Goal: Task Accomplishment & Management: Use online tool/utility

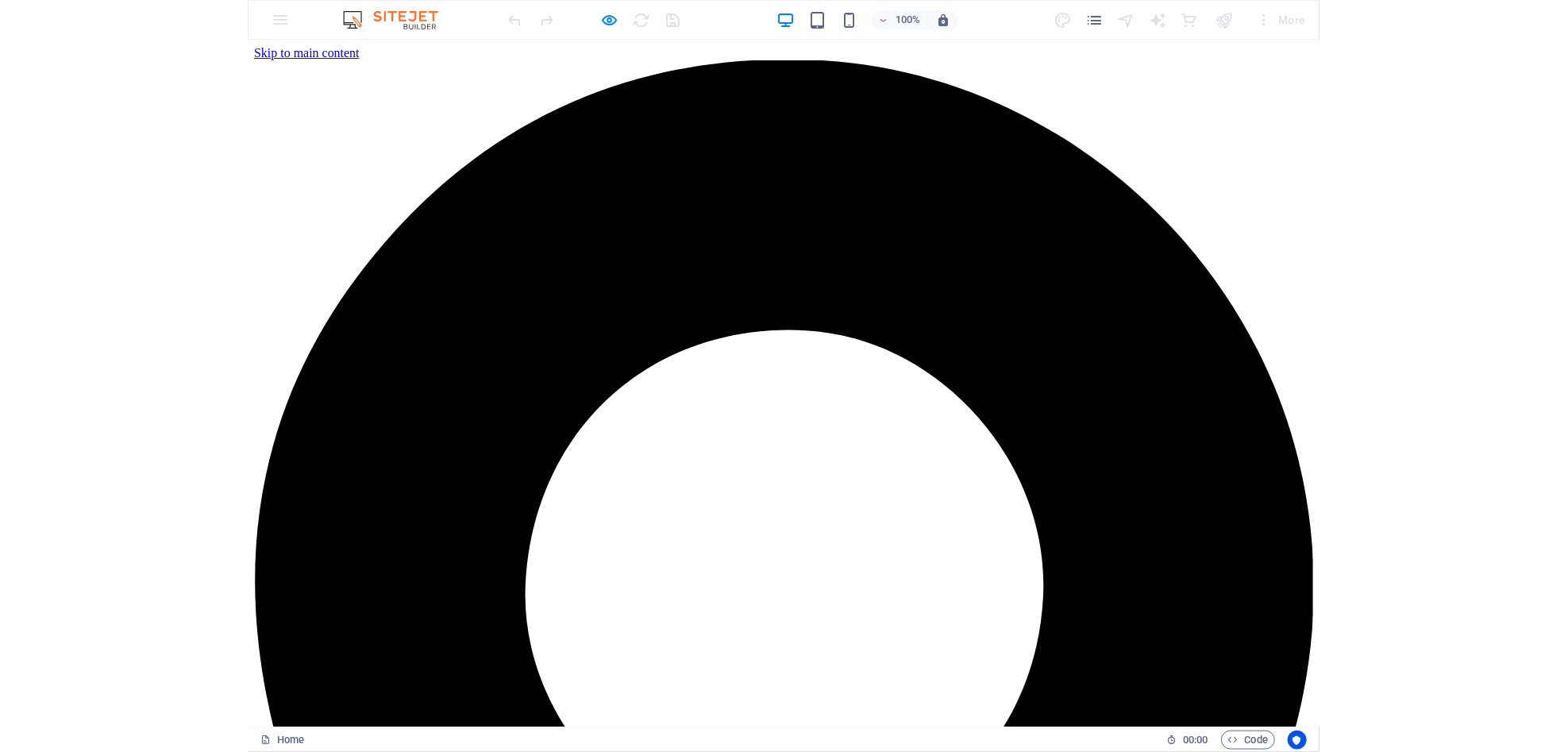
scroll to position [85, 0]
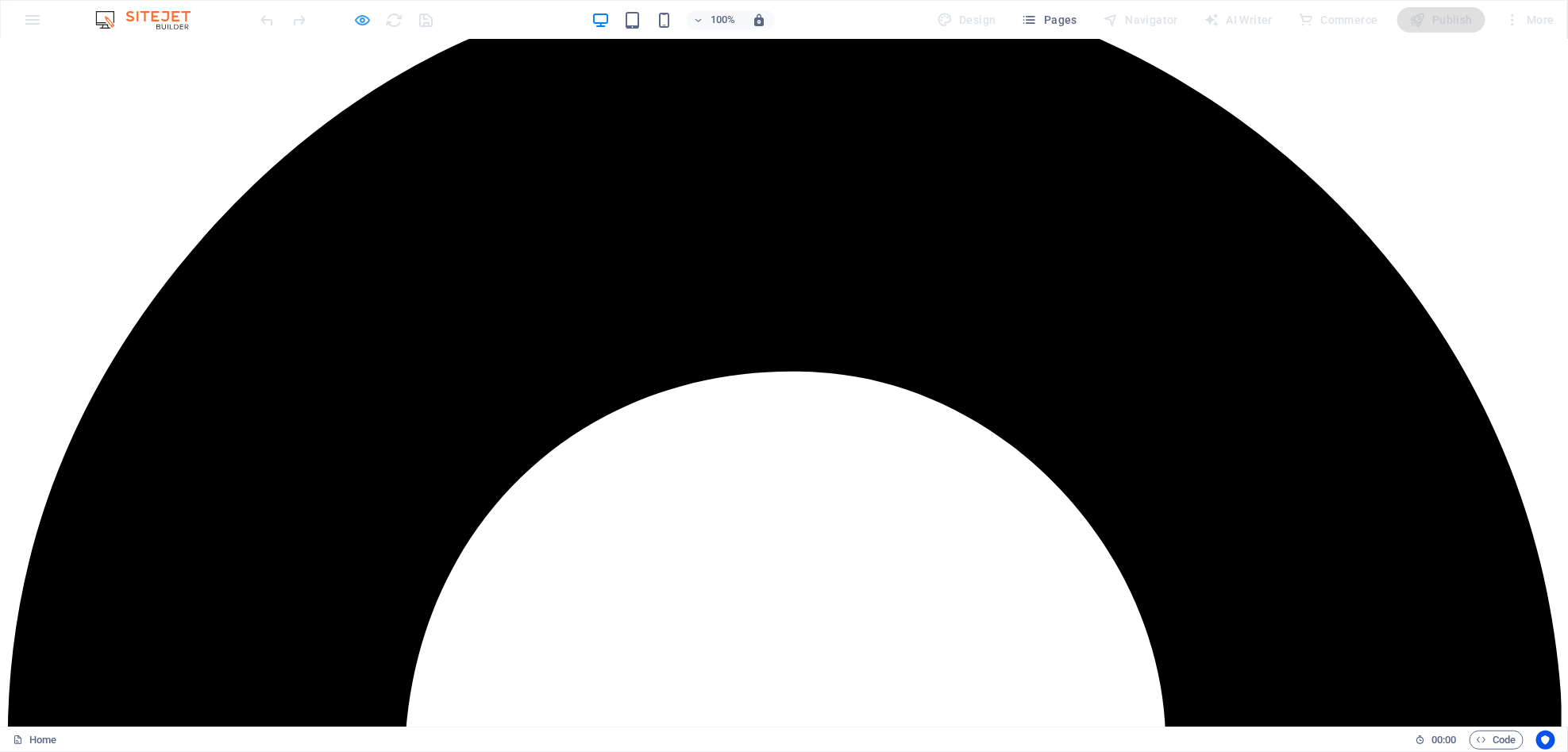
click at [374, 16] on div at bounding box center [347, 20] width 178 height 25
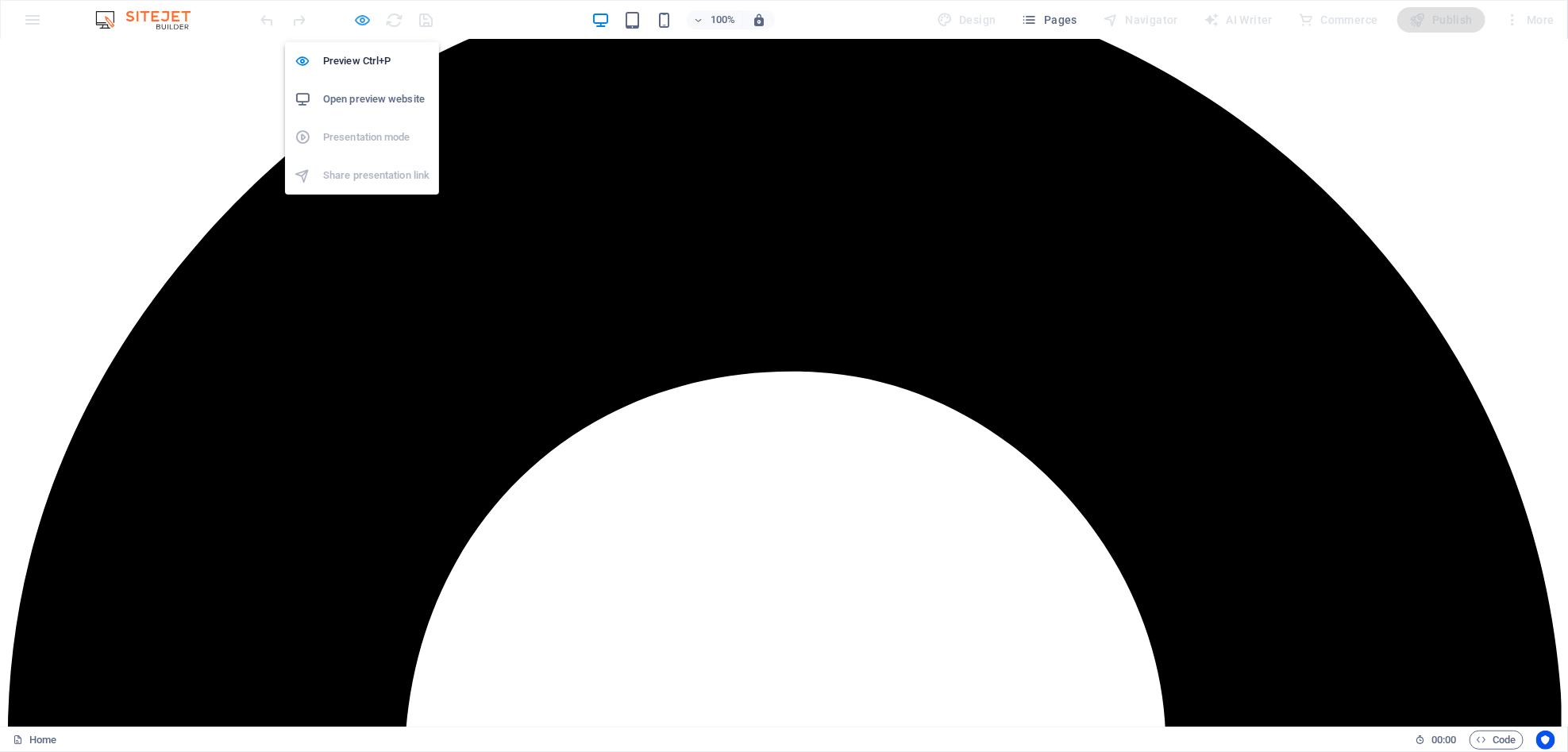
click at [366, 17] on icon "button" at bounding box center [363, 20] width 18 height 18
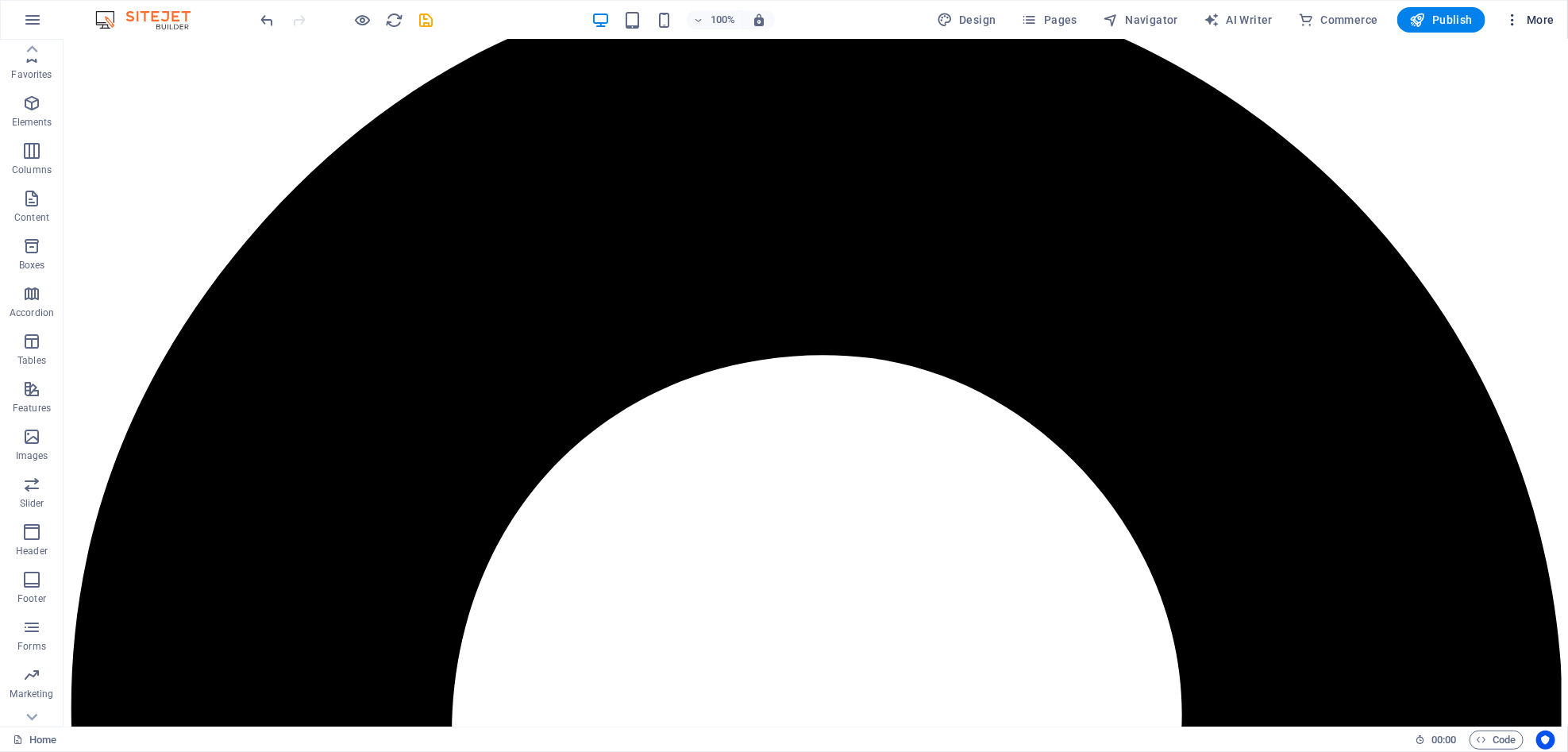
click at [1073, 22] on span "More" at bounding box center [1529, 20] width 50 height 16
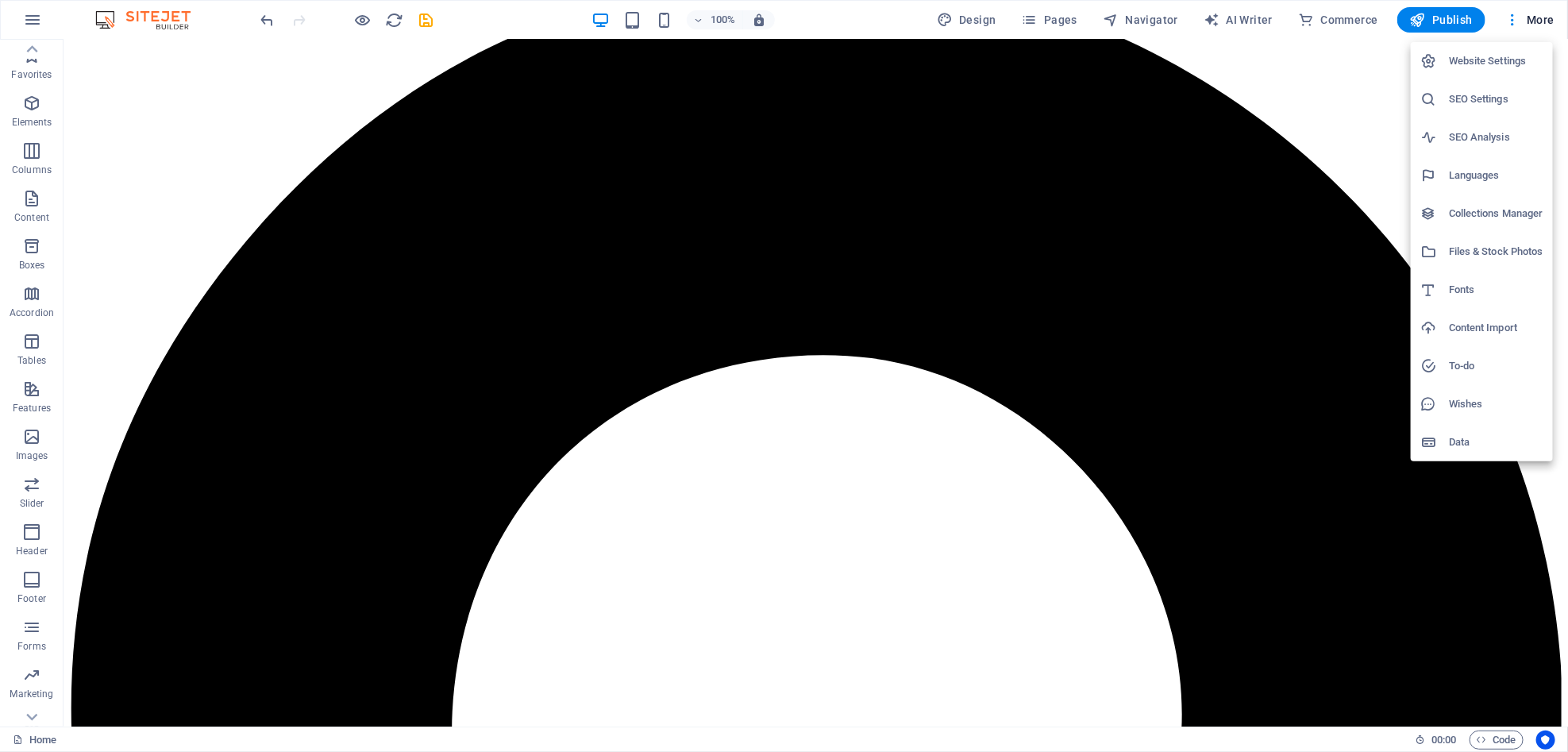
click at [1073, 318] on h6 "Content Import" at bounding box center [1496, 327] width 95 height 19
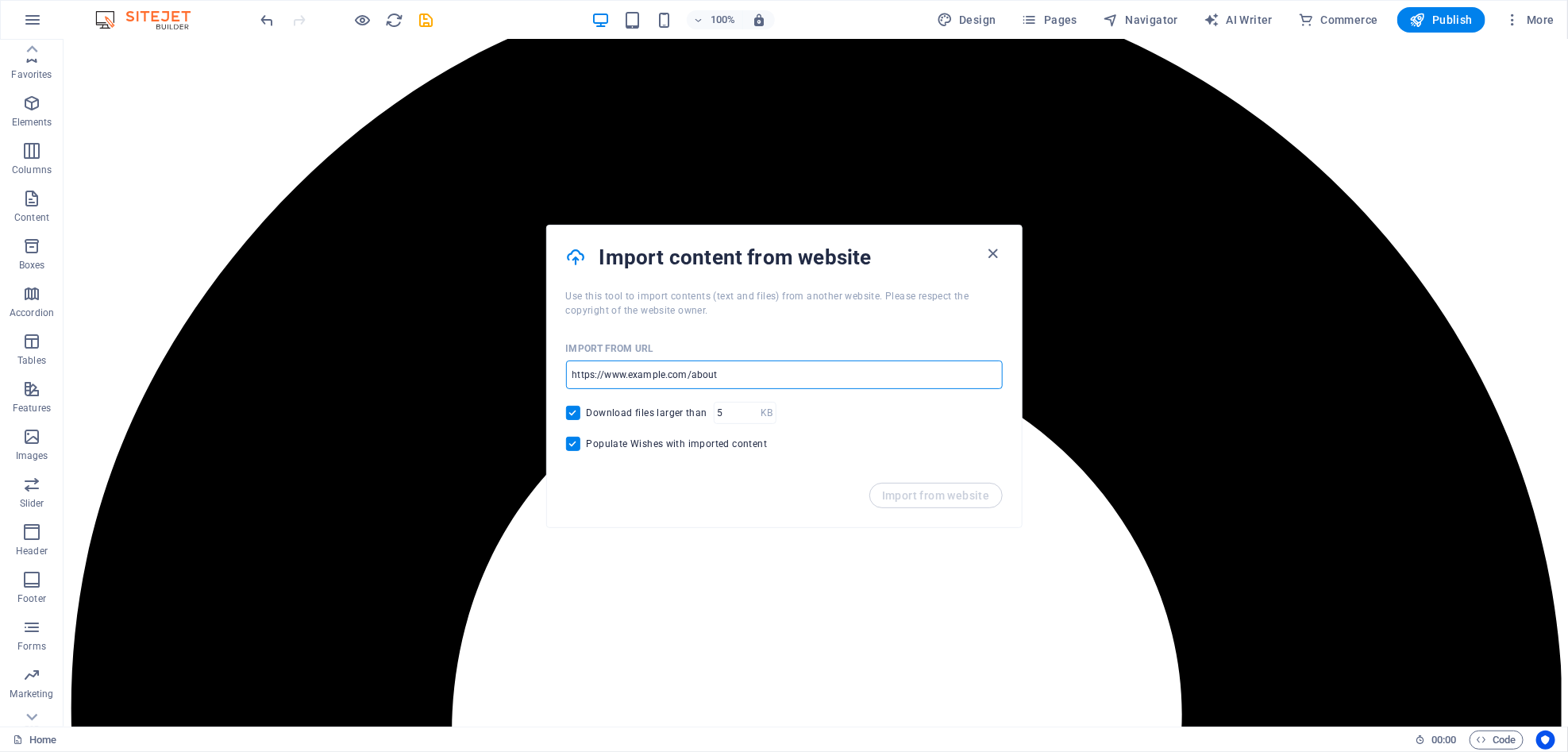
drag, startPoint x: 762, startPoint y: 373, endPoint x: 687, endPoint y: 364, distance: 75.5
click at [687, 363] on input "url" at bounding box center [784, 375] width 437 height 29
drag, startPoint x: 747, startPoint y: 376, endPoint x: 761, endPoint y: 406, distance: 33.1
click at [586, 364] on input "url" at bounding box center [784, 375] width 437 height 29
click at [780, 381] on input "url" at bounding box center [784, 375] width 437 height 29
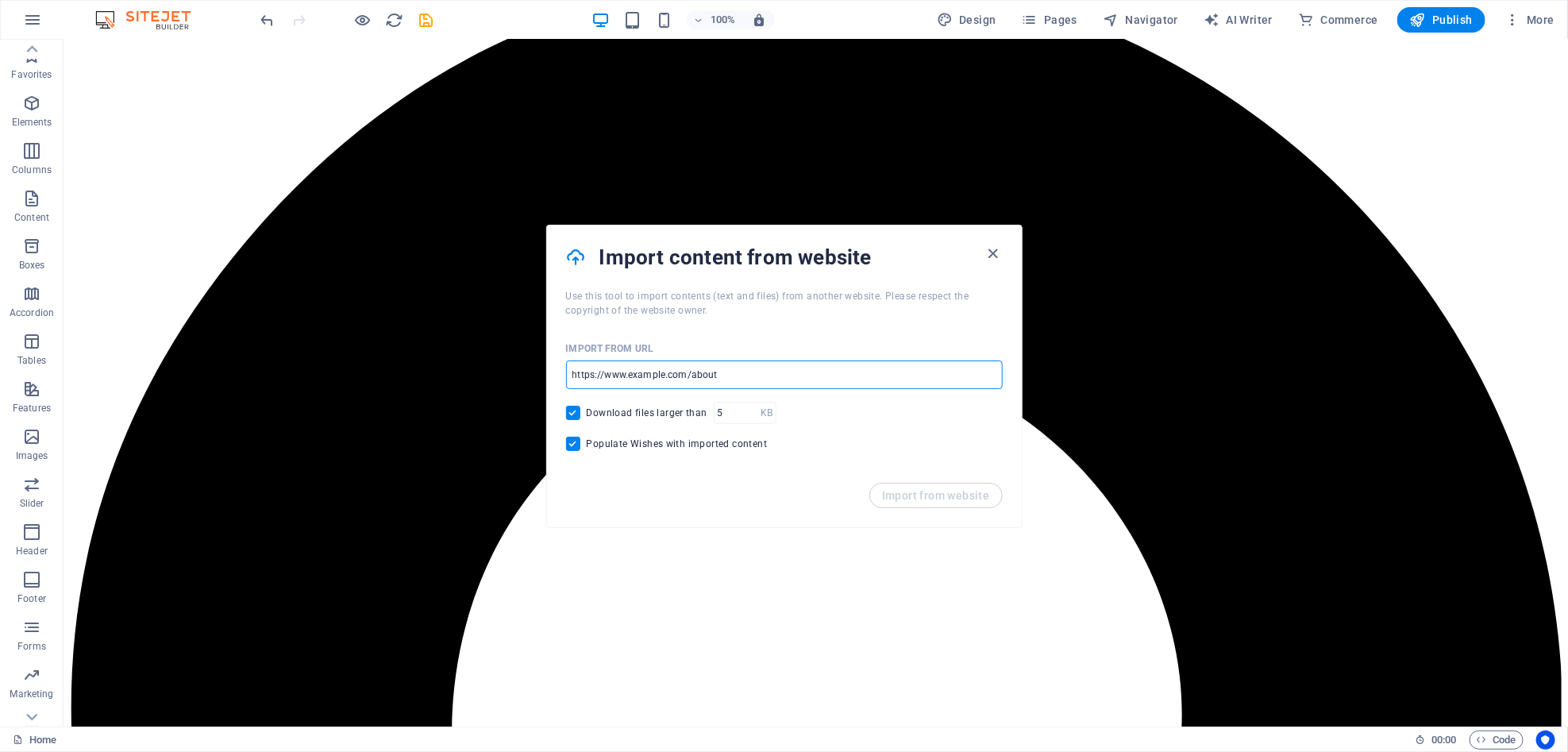
paste input "[URL][DOMAIN_NAME]"
type input "[URL][DOMAIN_NAME]"
click at [939, 495] on span "Import from website" at bounding box center [936, 496] width 108 height 13
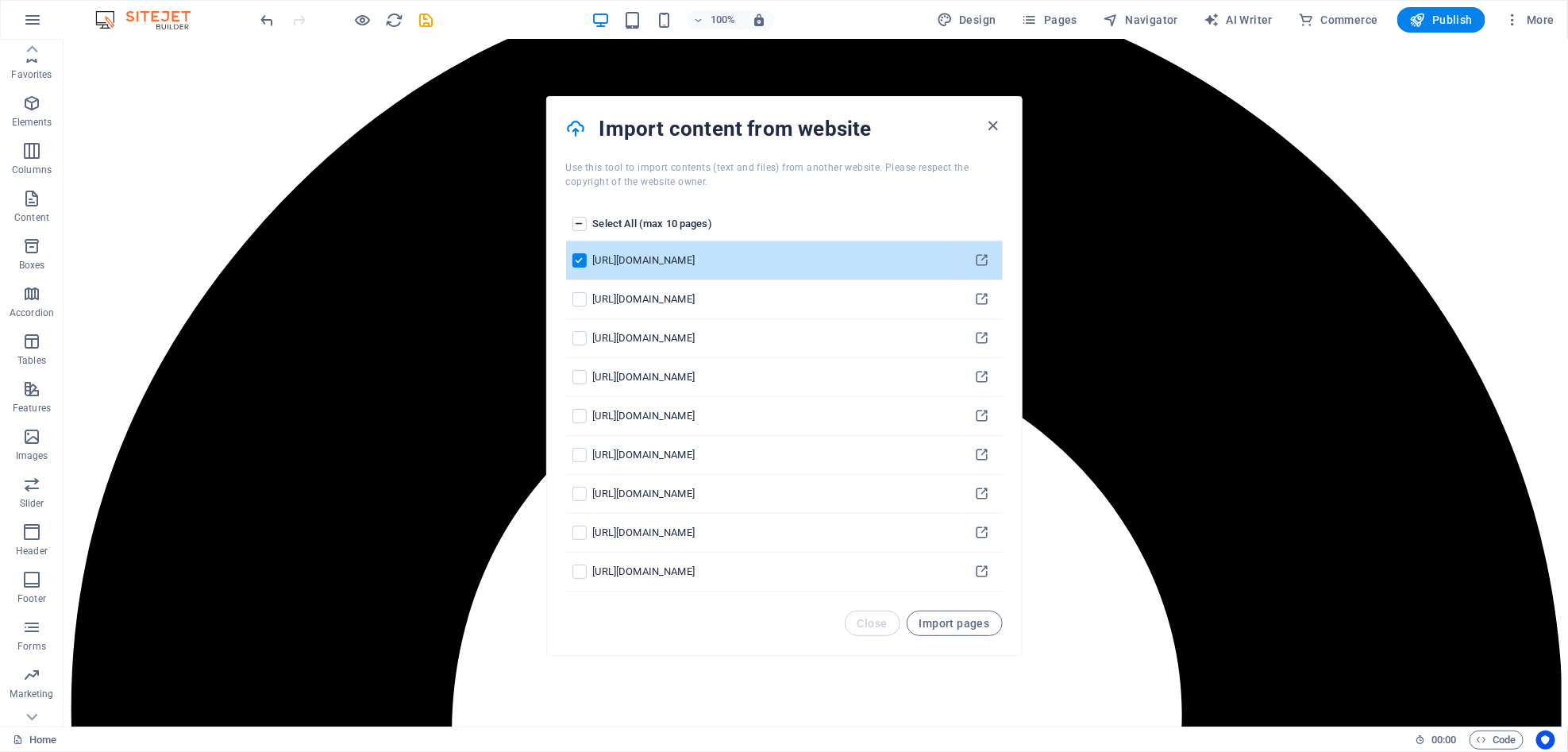
click at [580, 271] on td "pages list" at bounding box center [580, 261] width 27 height 39
click at [593, 248] on td "pages list" at bounding box center [580, 261] width 27 height 39
click at [585, 264] on label "pages list" at bounding box center [580, 260] width 15 height 15
click at [0, 0] on input "pages list" at bounding box center [0, 0] width 0 height 0
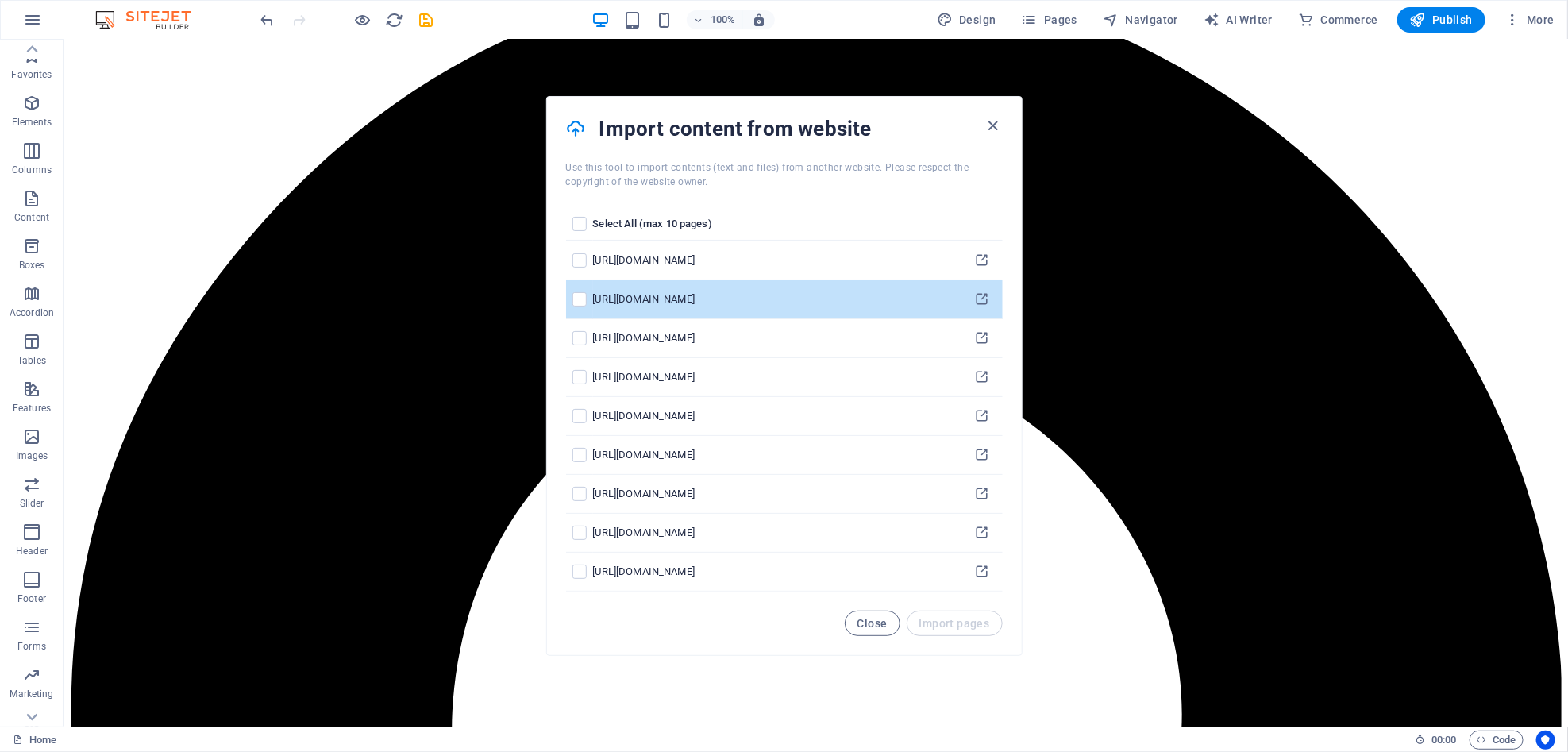
click at [579, 307] on td "pages list" at bounding box center [580, 300] width 27 height 39
click at [584, 294] on label "pages list" at bounding box center [580, 300] width 15 height 15
click at [0, 0] on input "pages list" at bounding box center [0, 0] width 0 height 0
click at [953, 623] on span "Import pages" at bounding box center [954, 624] width 71 height 13
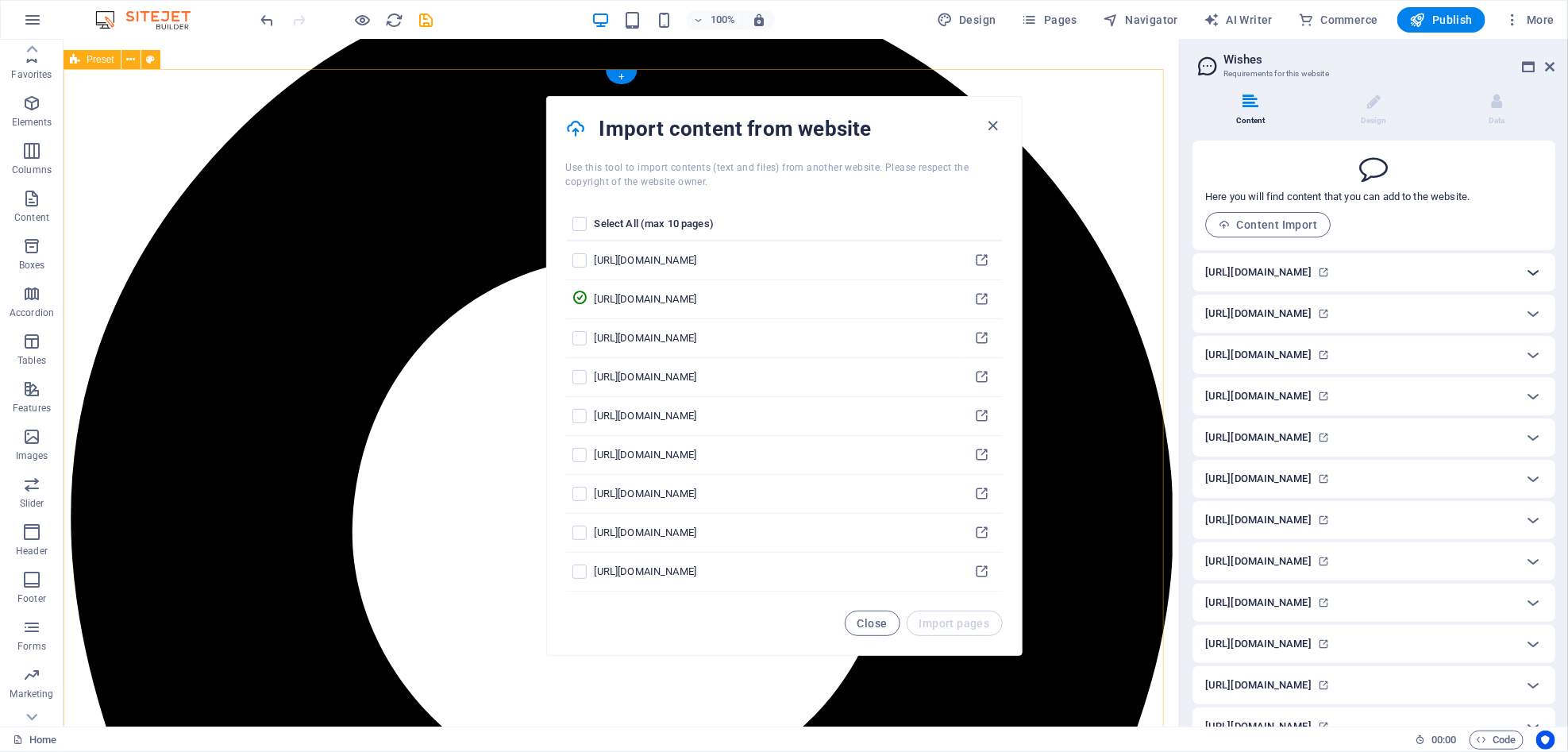
click at [1073, 271] on icon at bounding box center [1533, 272] width 19 height 19
click at [1073, 274] on icon at bounding box center [1533, 272] width 19 height 19
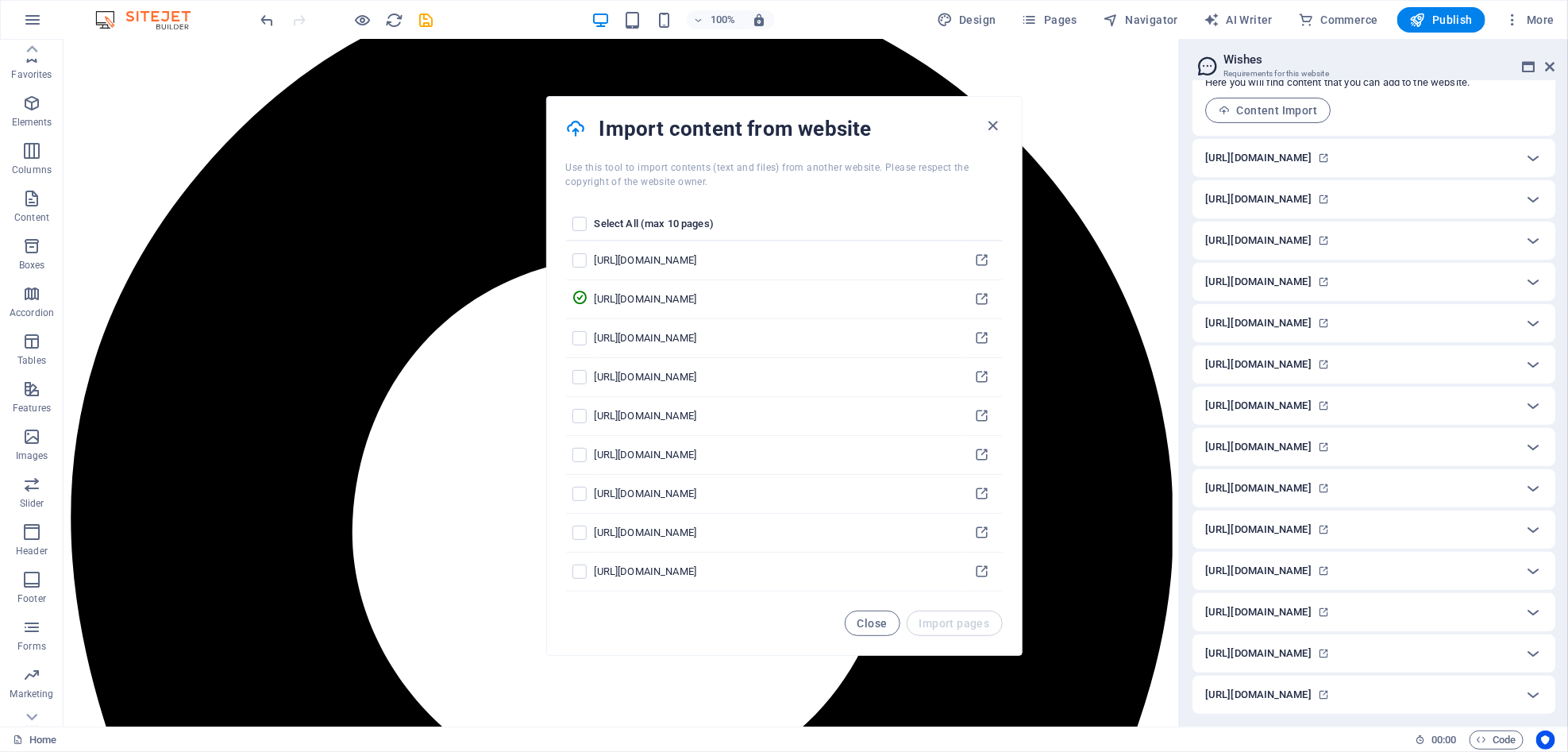
scroll to position [0, 0]
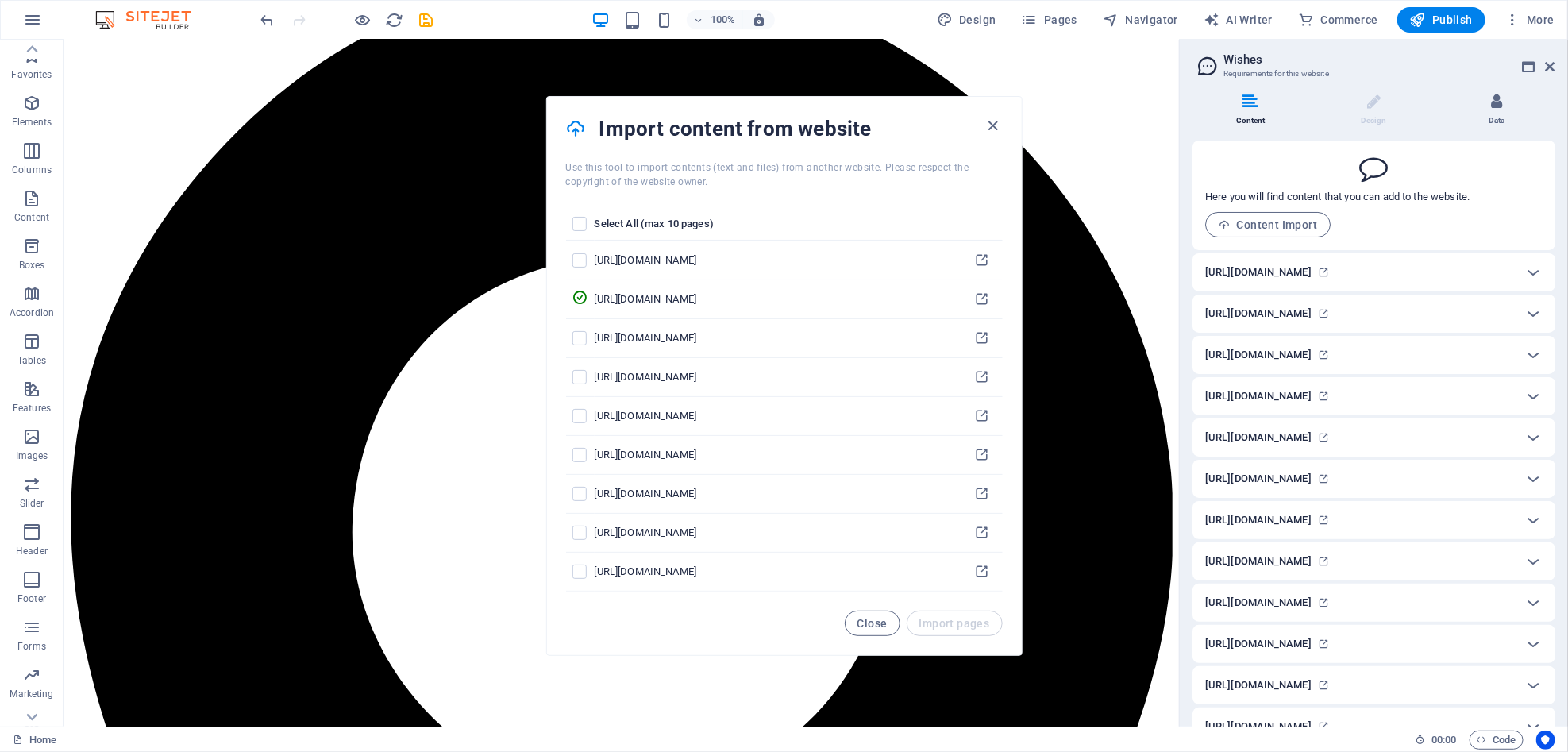
click at [1073, 110] on li "Data" at bounding box center [1497, 111] width 117 height 34
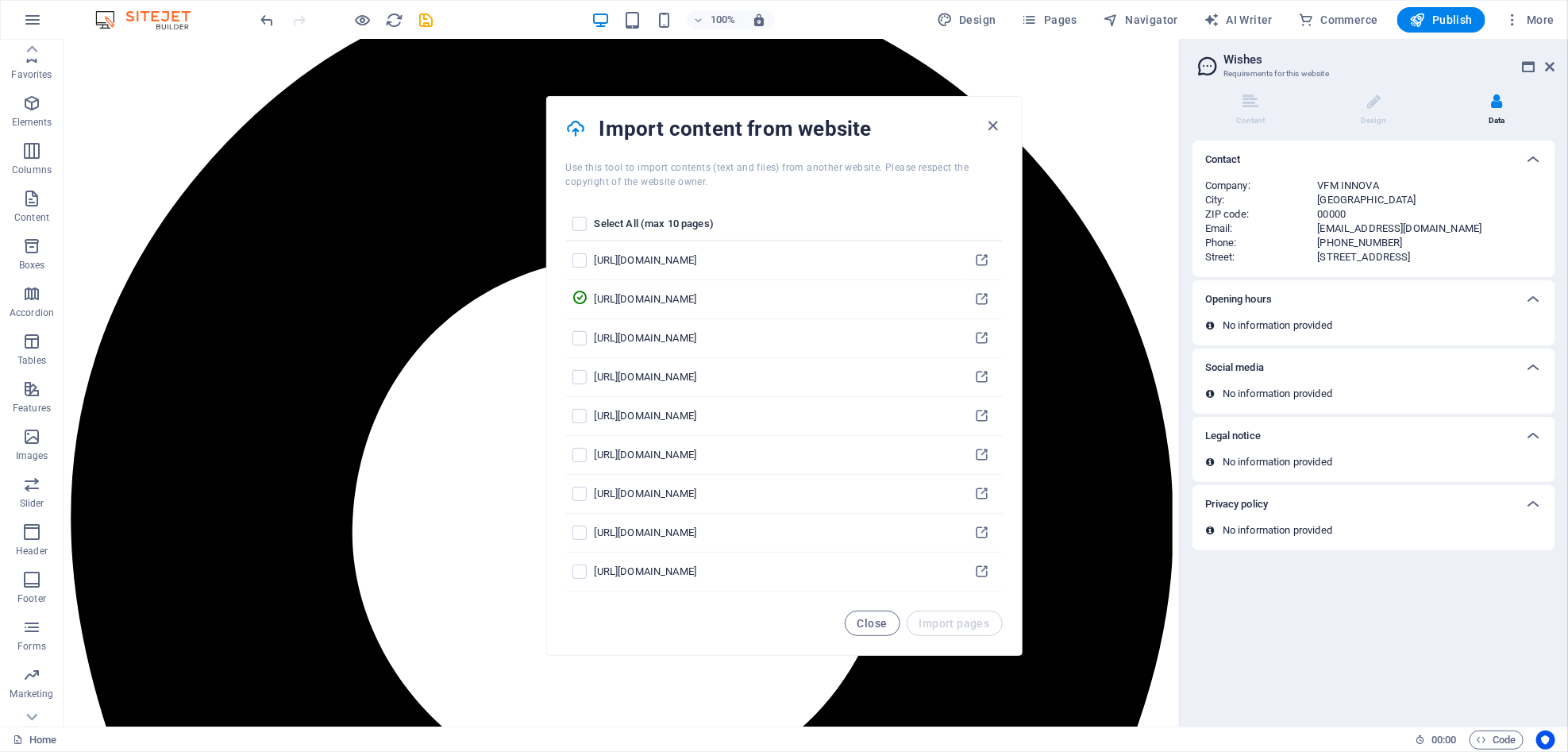
click at [1073, 150] on div "Contact" at bounding box center [1360, 159] width 309 height 19
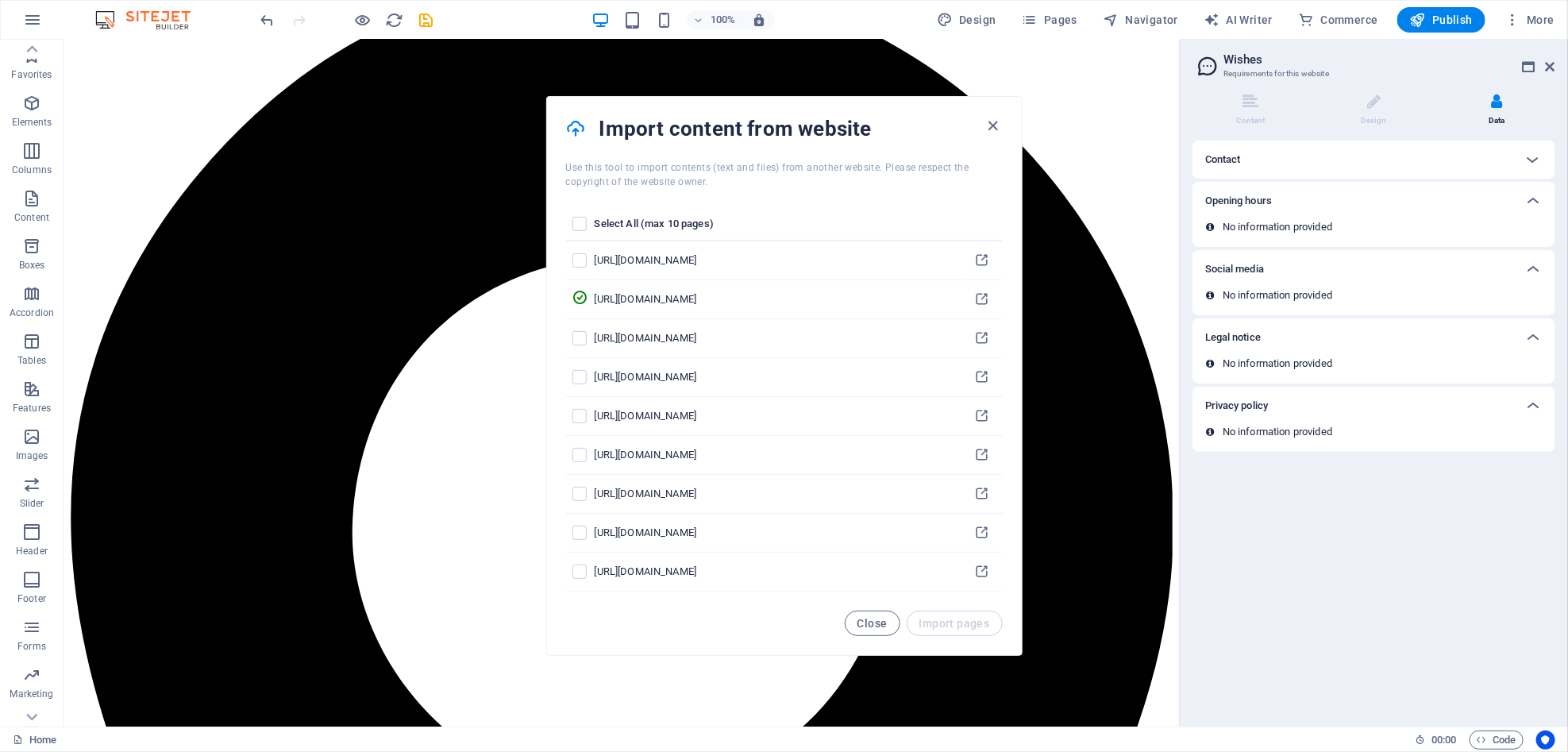
click at [1073, 160] on div "Contact" at bounding box center [1360, 159] width 309 height 19
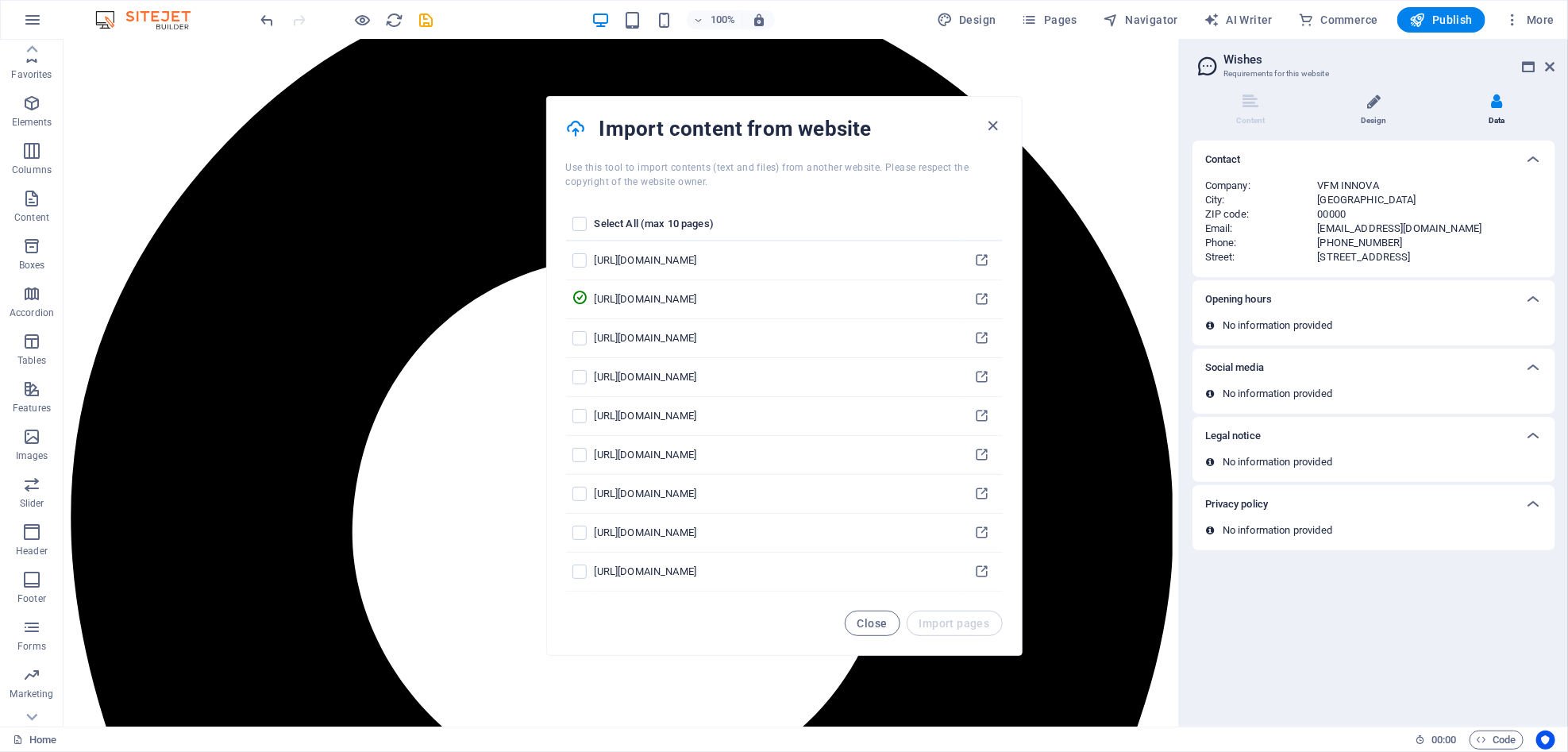
click at [1073, 102] on li "Design" at bounding box center [1377, 111] width 123 height 34
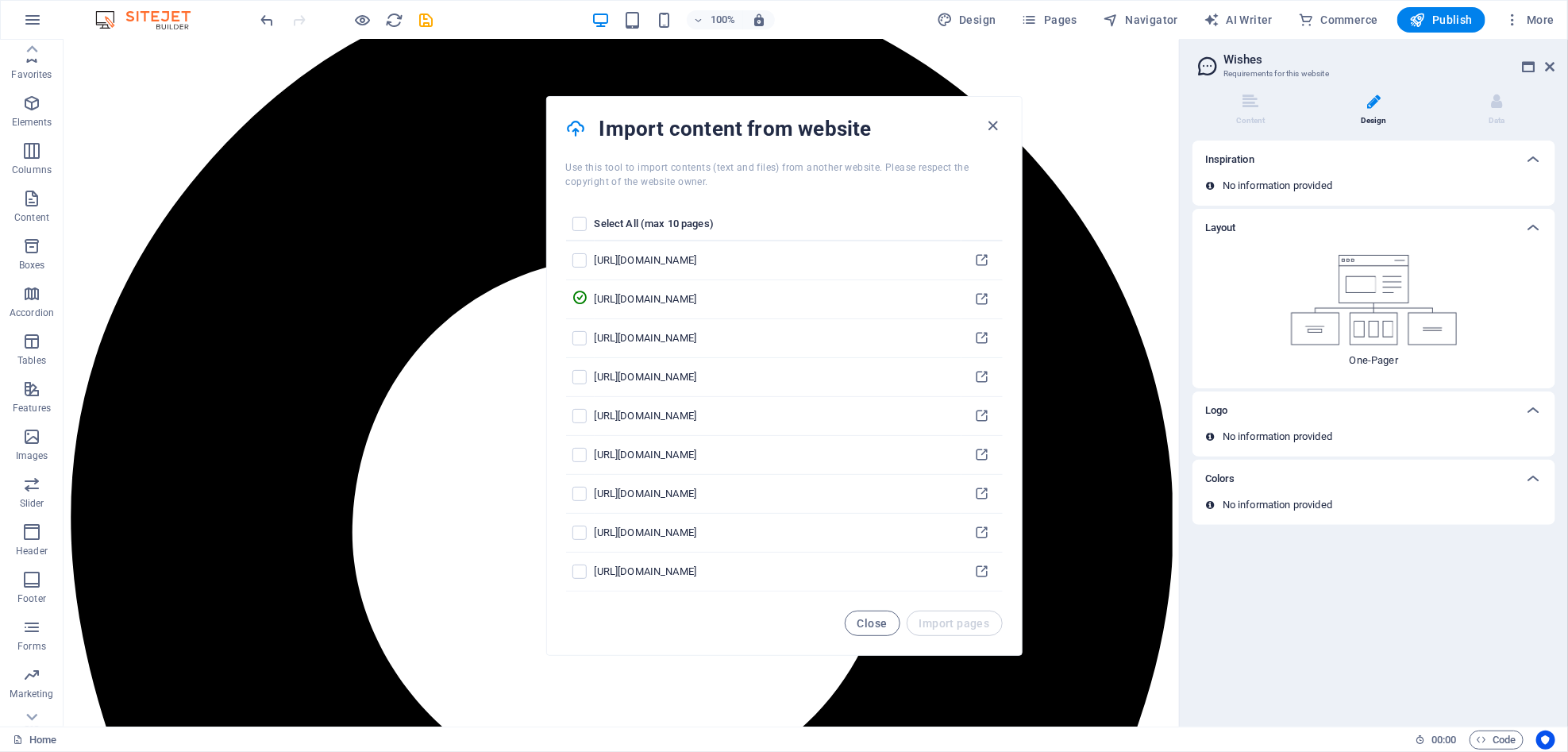
click at [1073, 229] on div "Layout" at bounding box center [1360, 228] width 309 height 19
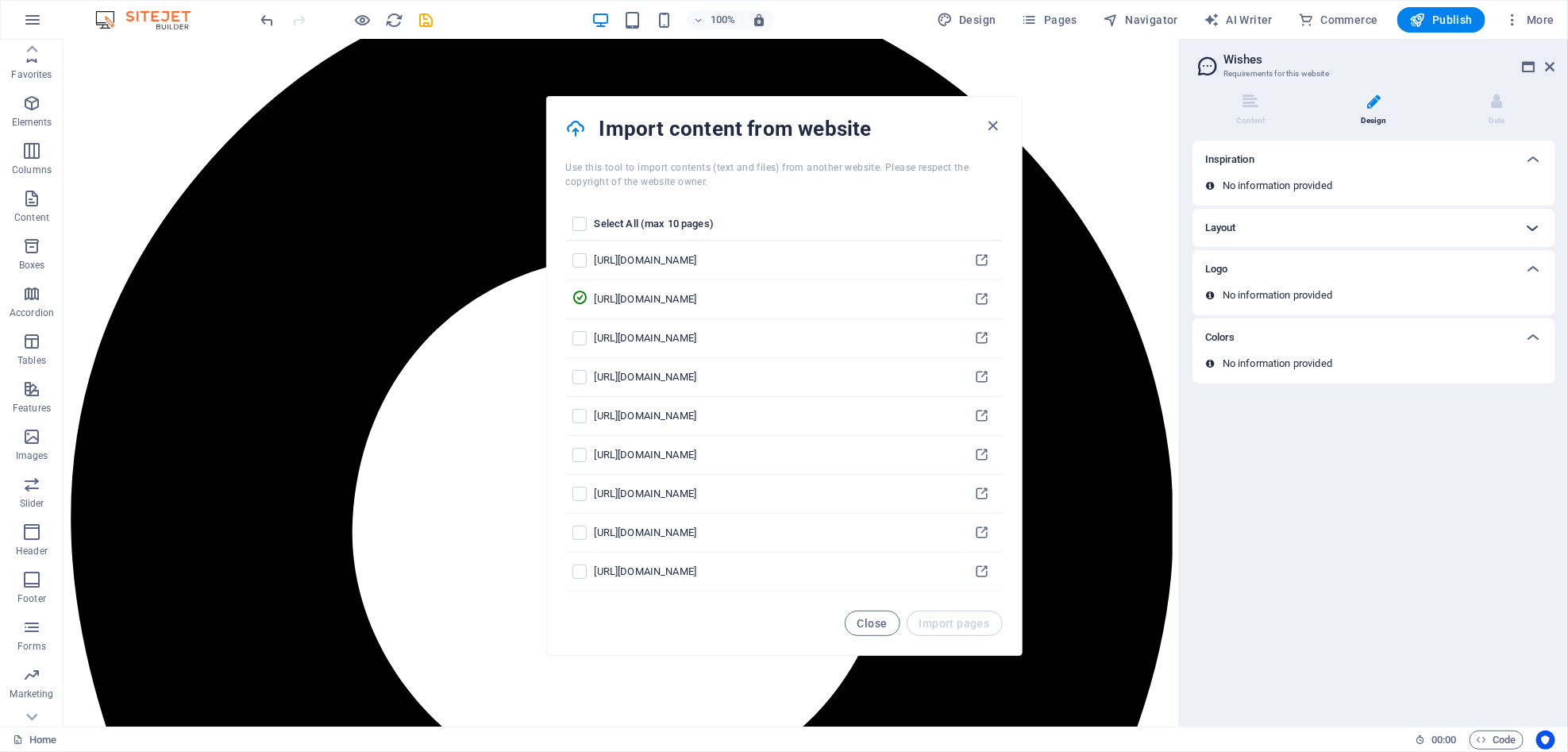
click at [1073, 232] on div at bounding box center [1533, 228] width 38 height 38
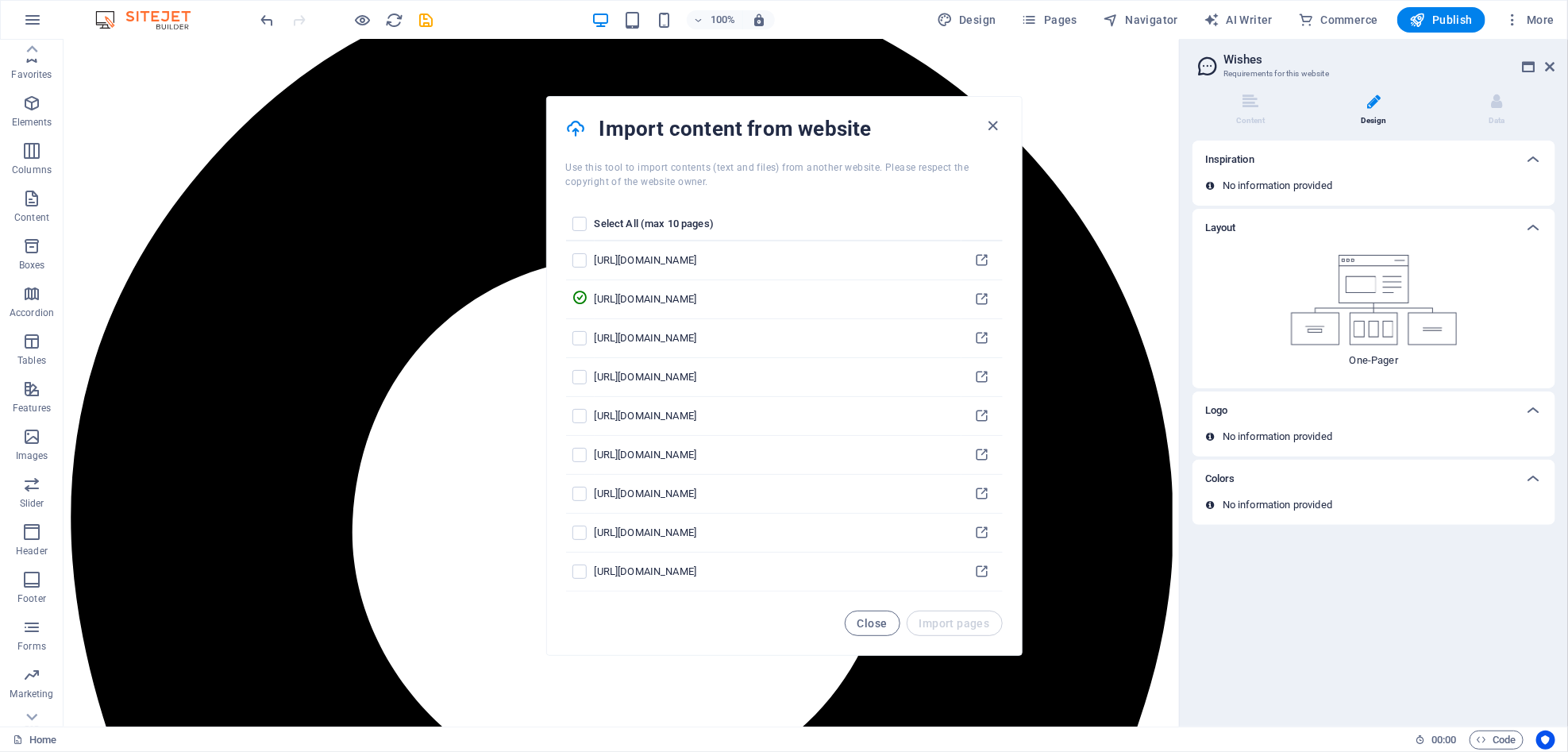
click at [1073, 305] on img at bounding box center [1375, 300] width 167 height 91
drag, startPoint x: 1252, startPoint y: 119, endPoint x: 1242, endPoint y: 134, distance: 18.0
click at [1073, 131] on div "Content Design Data Here you will find content that you can add to the website.…" at bounding box center [1374, 309] width 363 height 431
click at [1073, 112] on span at bounding box center [1250, 111] width 4 height 4
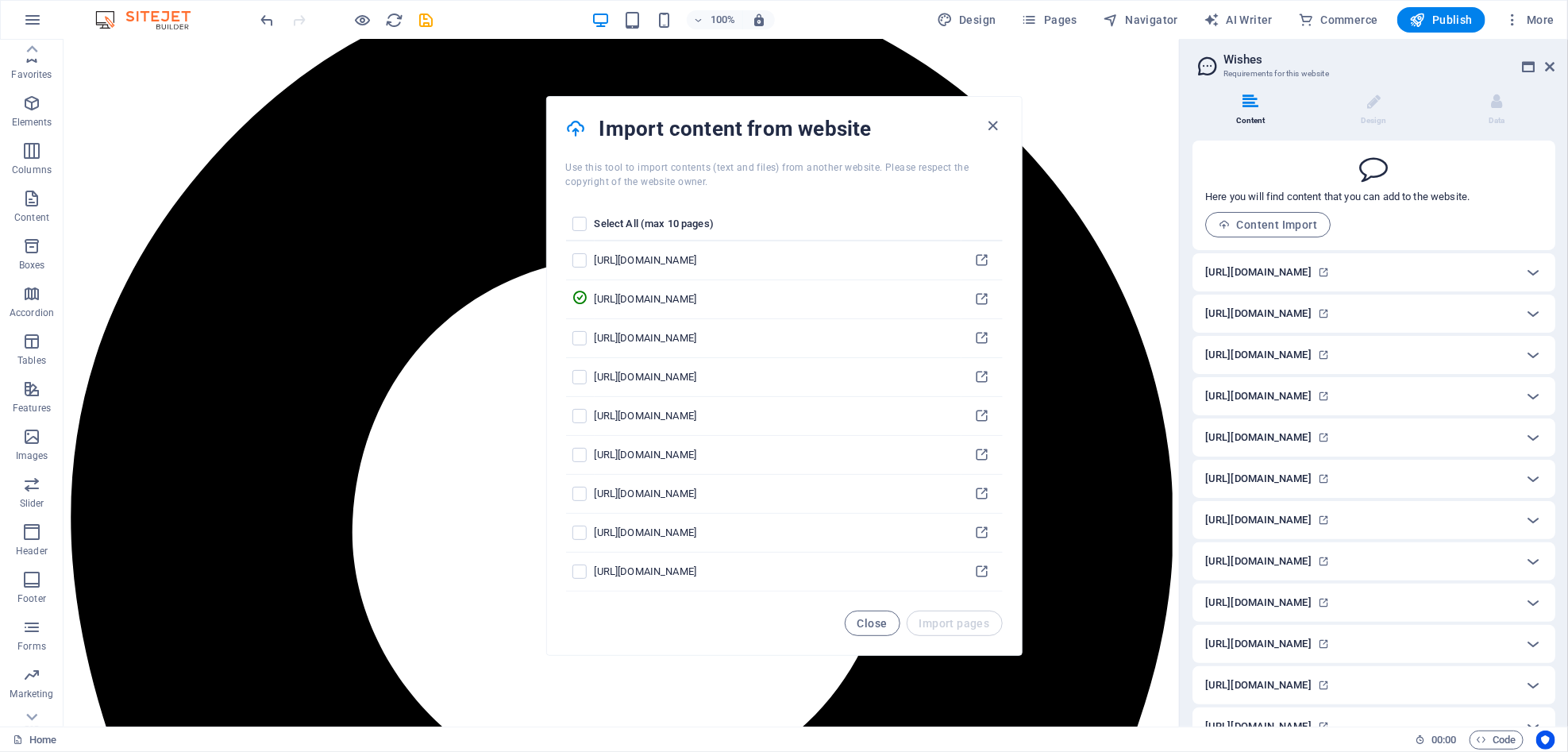
click at [1073, 119] on li "Content" at bounding box center [1254, 111] width 123 height 34
drag, startPoint x: 1553, startPoint y: 61, endPoint x: 1490, endPoint y: 21, distance: 74.6
click at [1073, 61] on icon at bounding box center [1551, 67] width 10 height 13
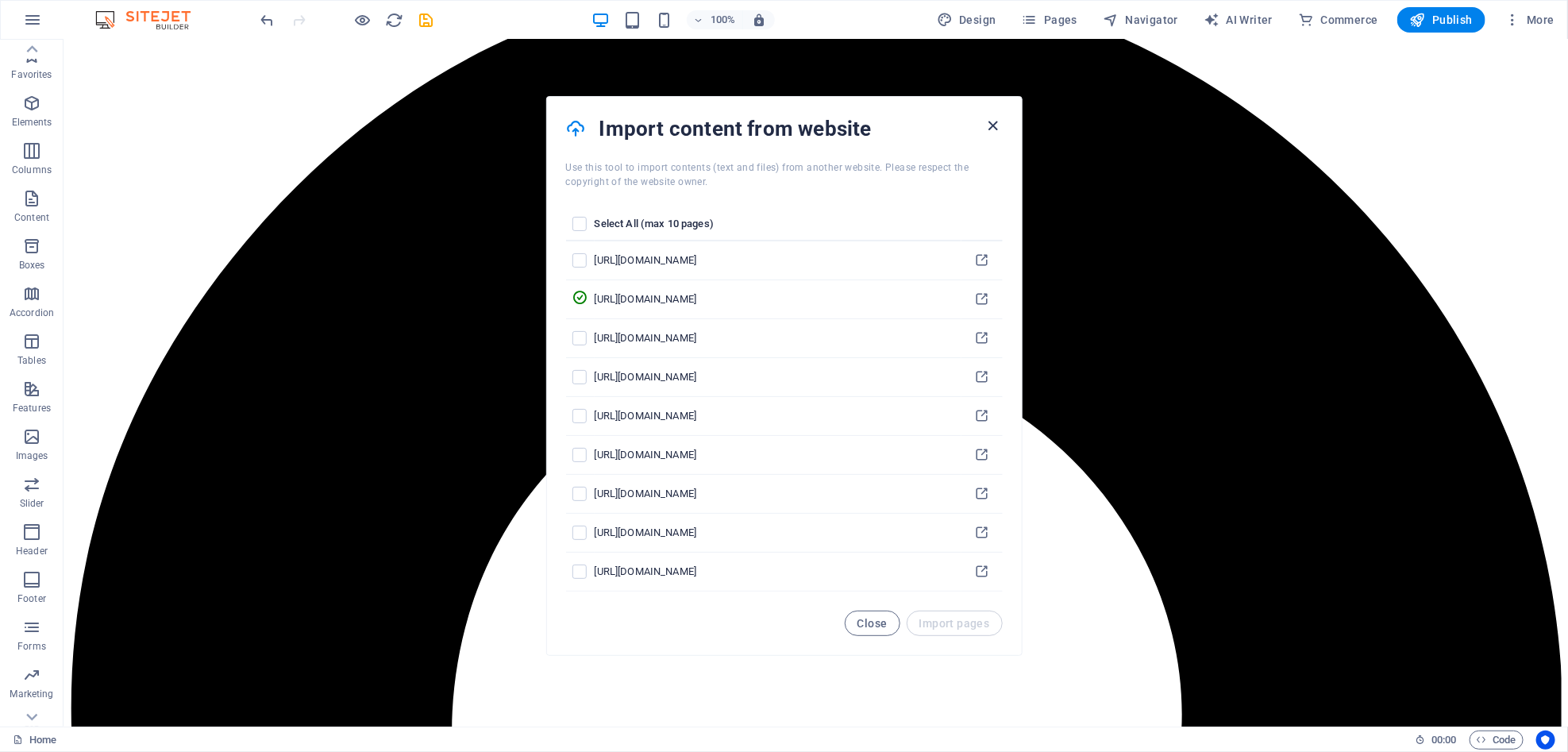
click at [997, 127] on icon "button" at bounding box center [993, 126] width 18 height 18
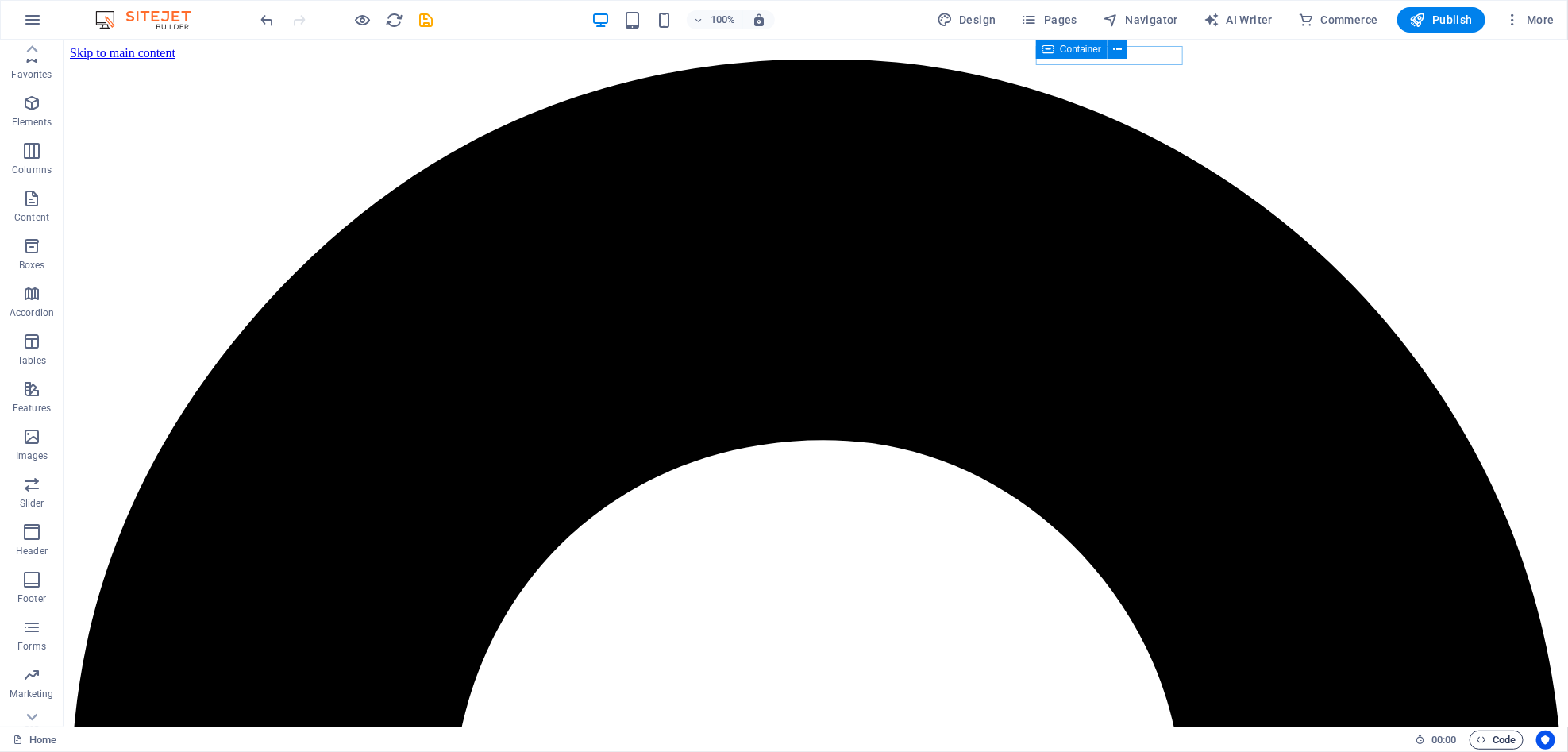
click at [1073, 741] on span "Code" at bounding box center [1496, 740] width 40 height 19
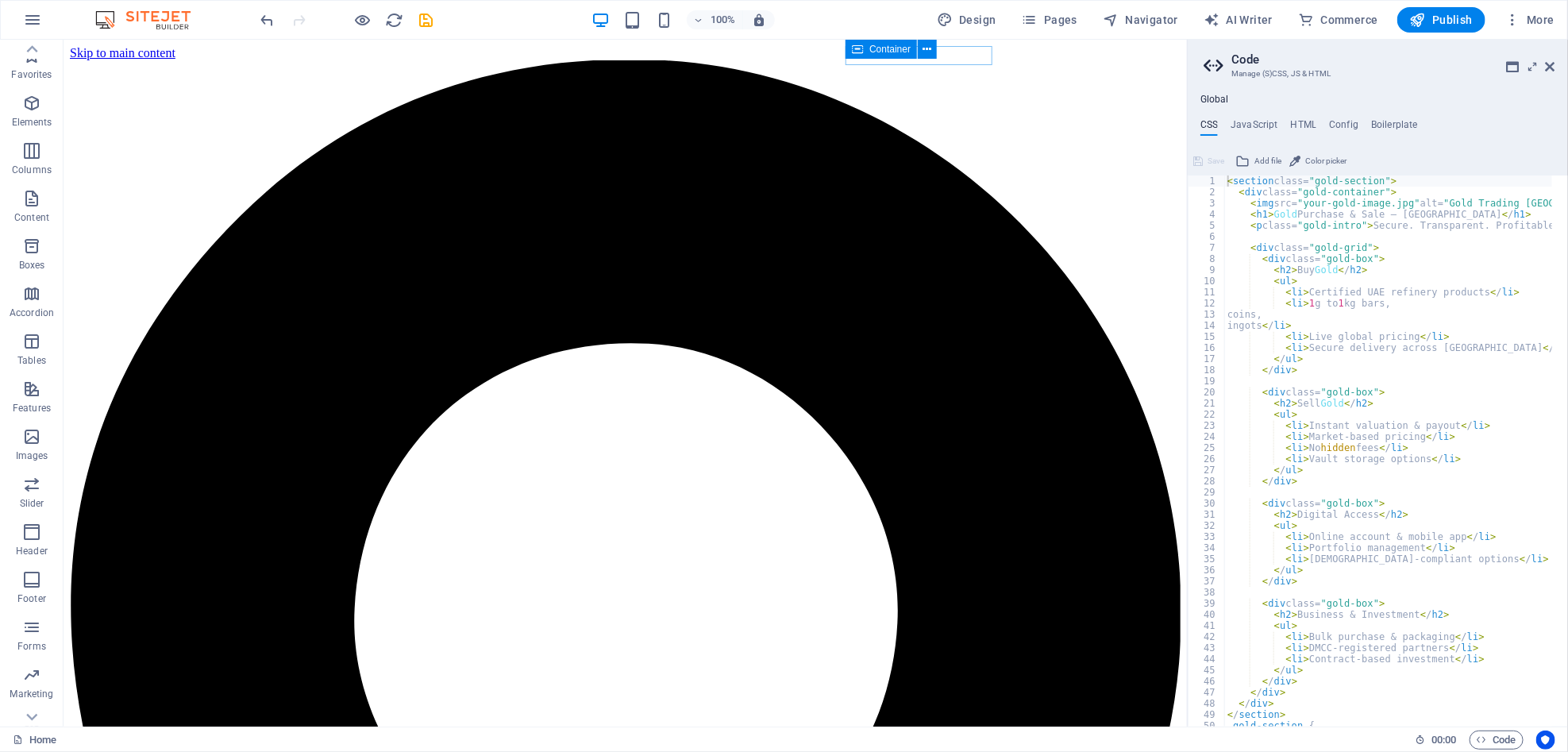
click at [1073, 129] on h4 "CSS" at bounding box center [1209, 127] width 17 height 17
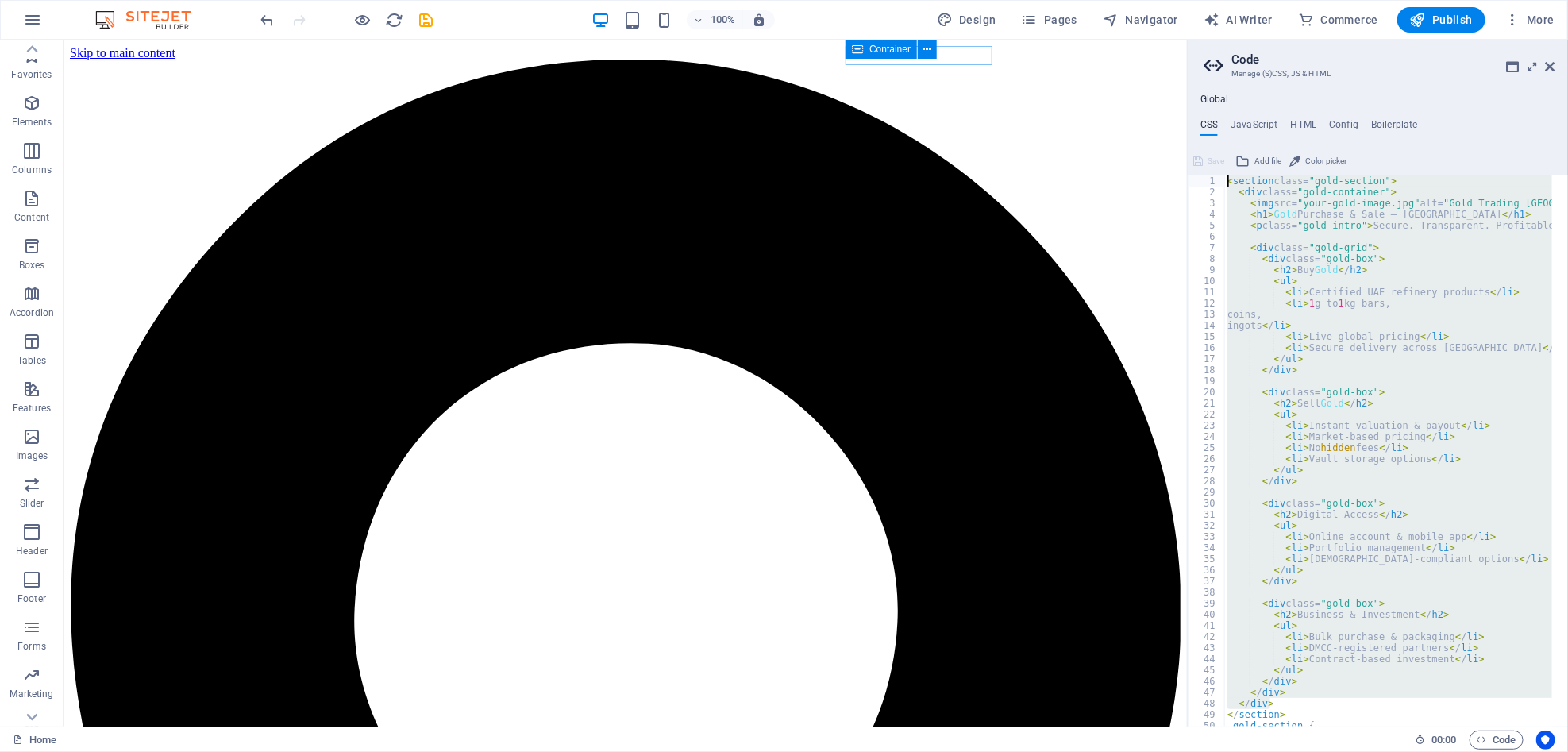
drag, startPoint x: 1309, startPoint y: 703, endPoint x: 1311, endPoint y: 5, distance: 698.0
click at [1073, 40] on div "Home Favorites Elements Columns Content Boxes Accordion Tables Features Images …" at bounding box center [784, 383] width 1568 height 687
type textarea "<section class="gold-section"> <div class="gold-container">"
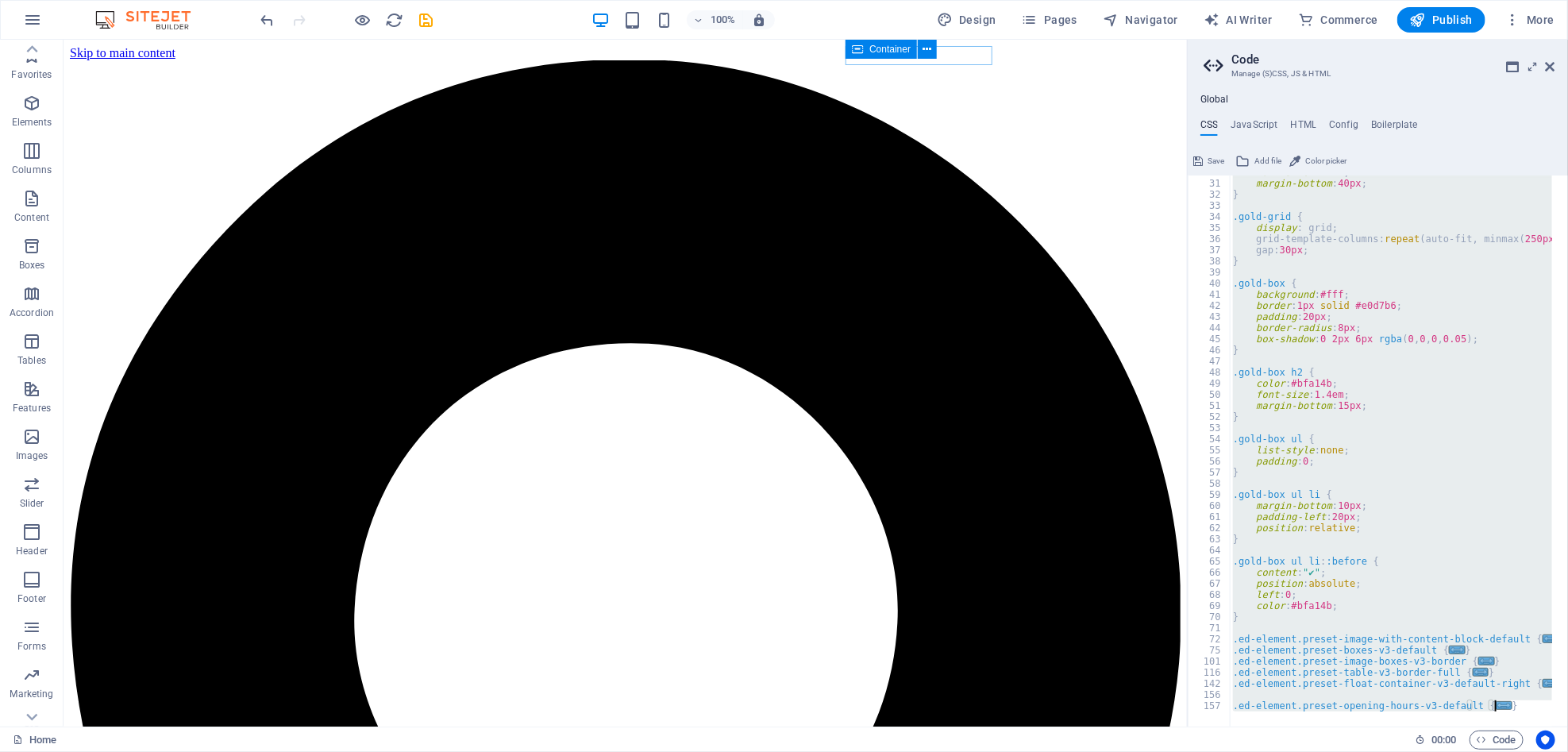
scroll to position [332, 0]
drag, startPoint x: 1268, startPoint y: 185, endPoint x: 1465, endPoint y: 805, distance: 650.5
click at [1073, 752] on html "VFM INNOVA Home Favorites Elements Columns Content Boxes Accordion Tables Featu…" at bounding box center [784, 376] width 1568 height 752
type textarea "@include opening-hours-v3(); }"
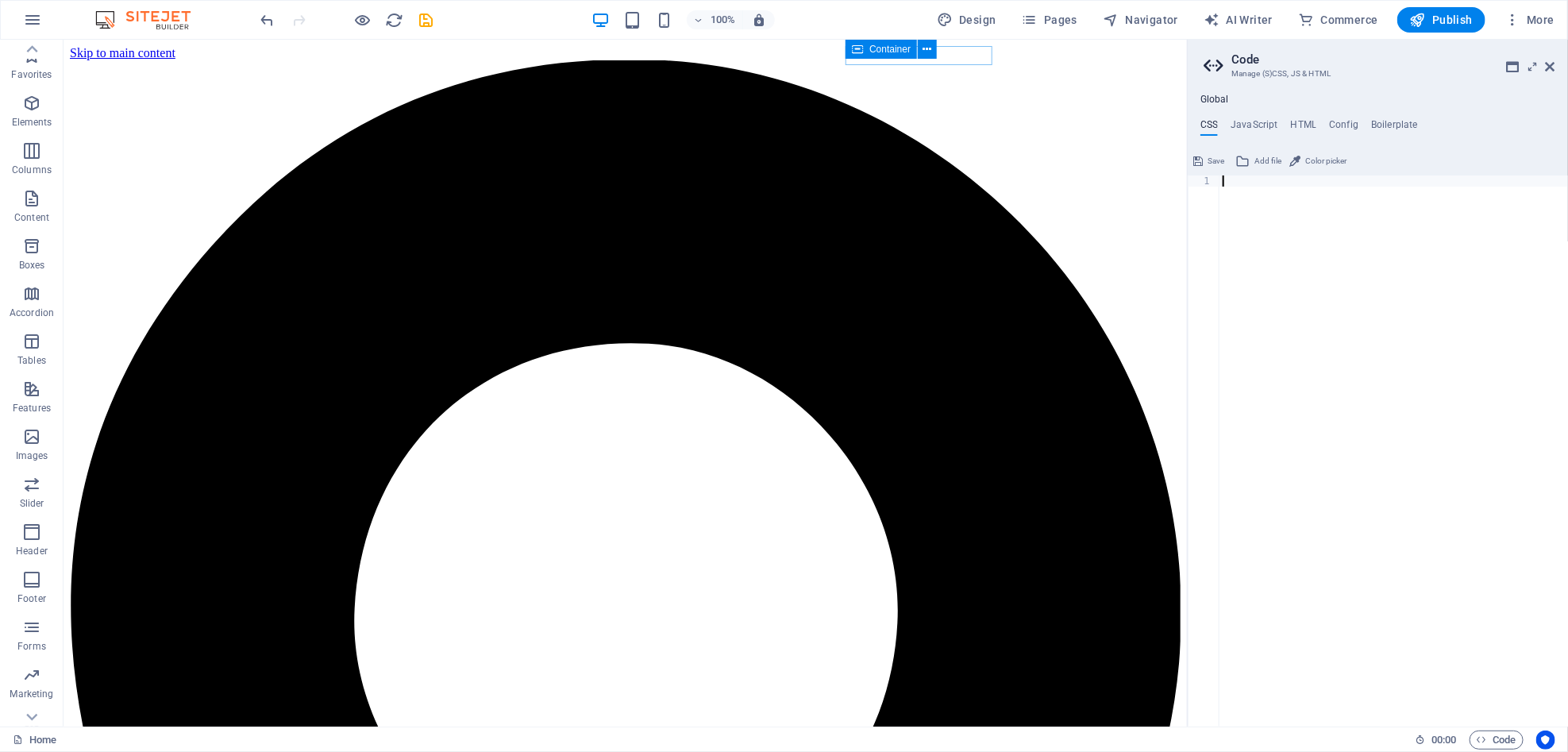
paste textarea "</rs-slide>"
type textarea "</rs-slide>"
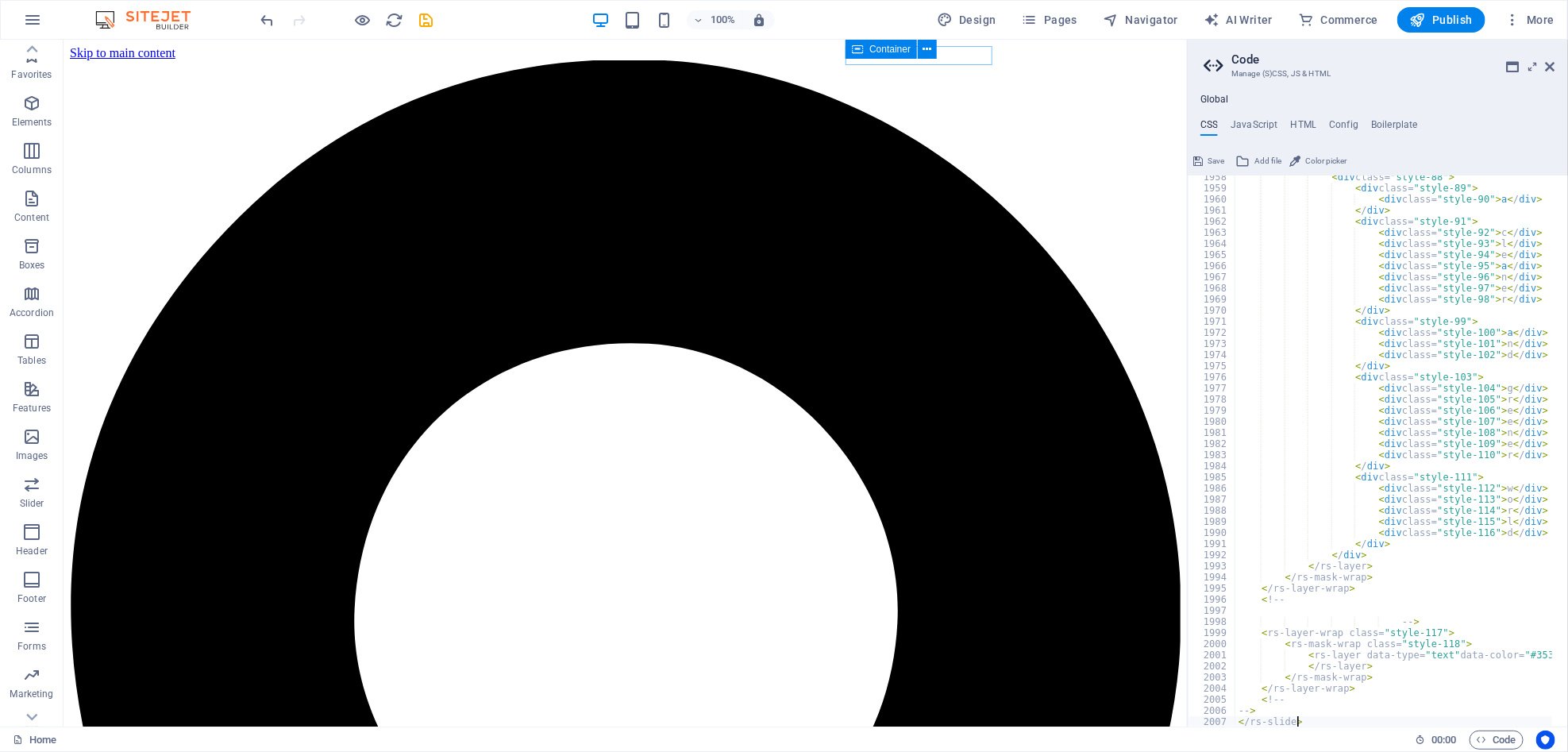
scroll to position [21764, 0]
click at [1073, 736] on icon "button" at bounding box center [1481, 740] width 11 height 11
click at [1073, 157] on span "Add file" at bounding box center [1268, 161] width 27 height 19
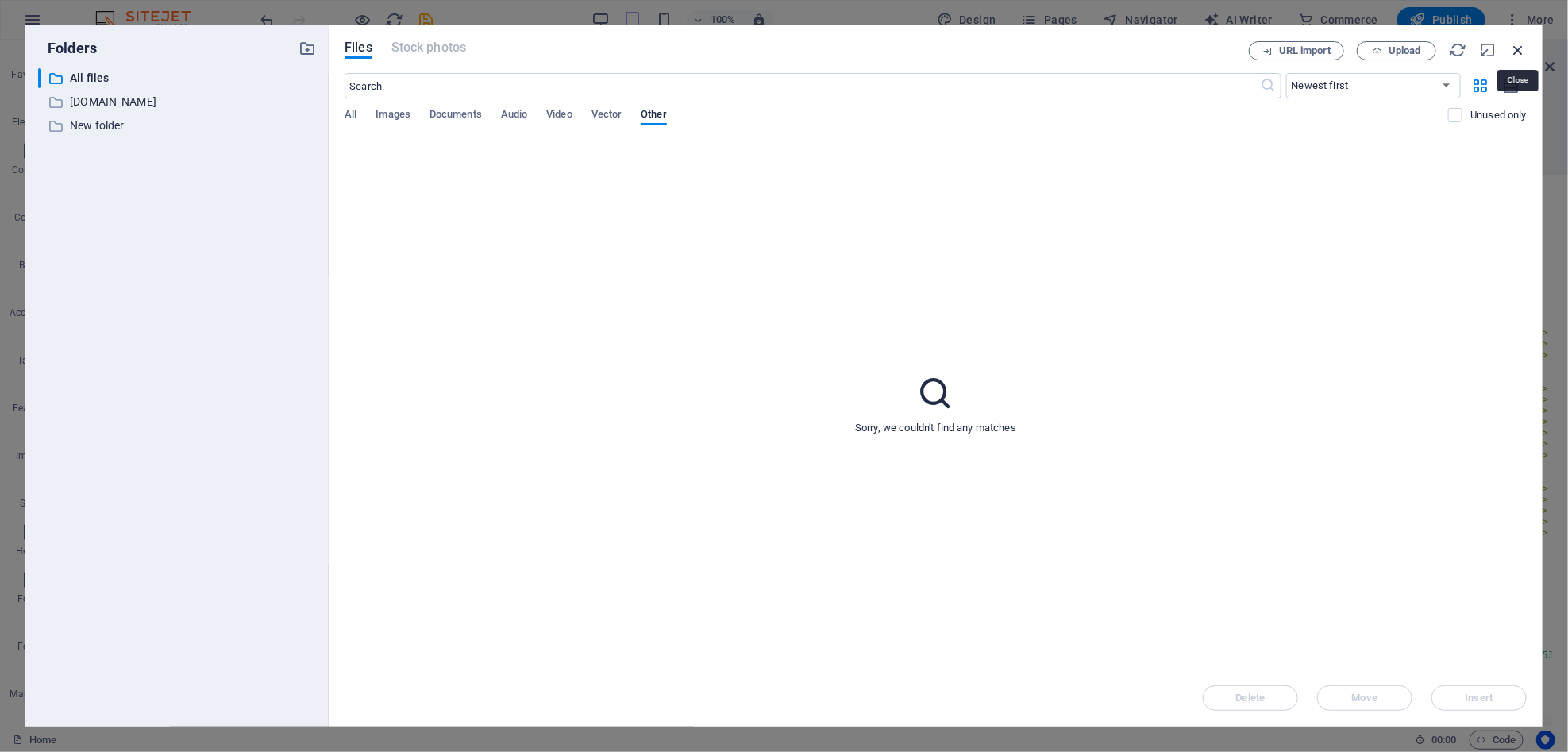
click at [1073, 47] on icon "button" at bounding box center [1517, 50] width 17 height 17
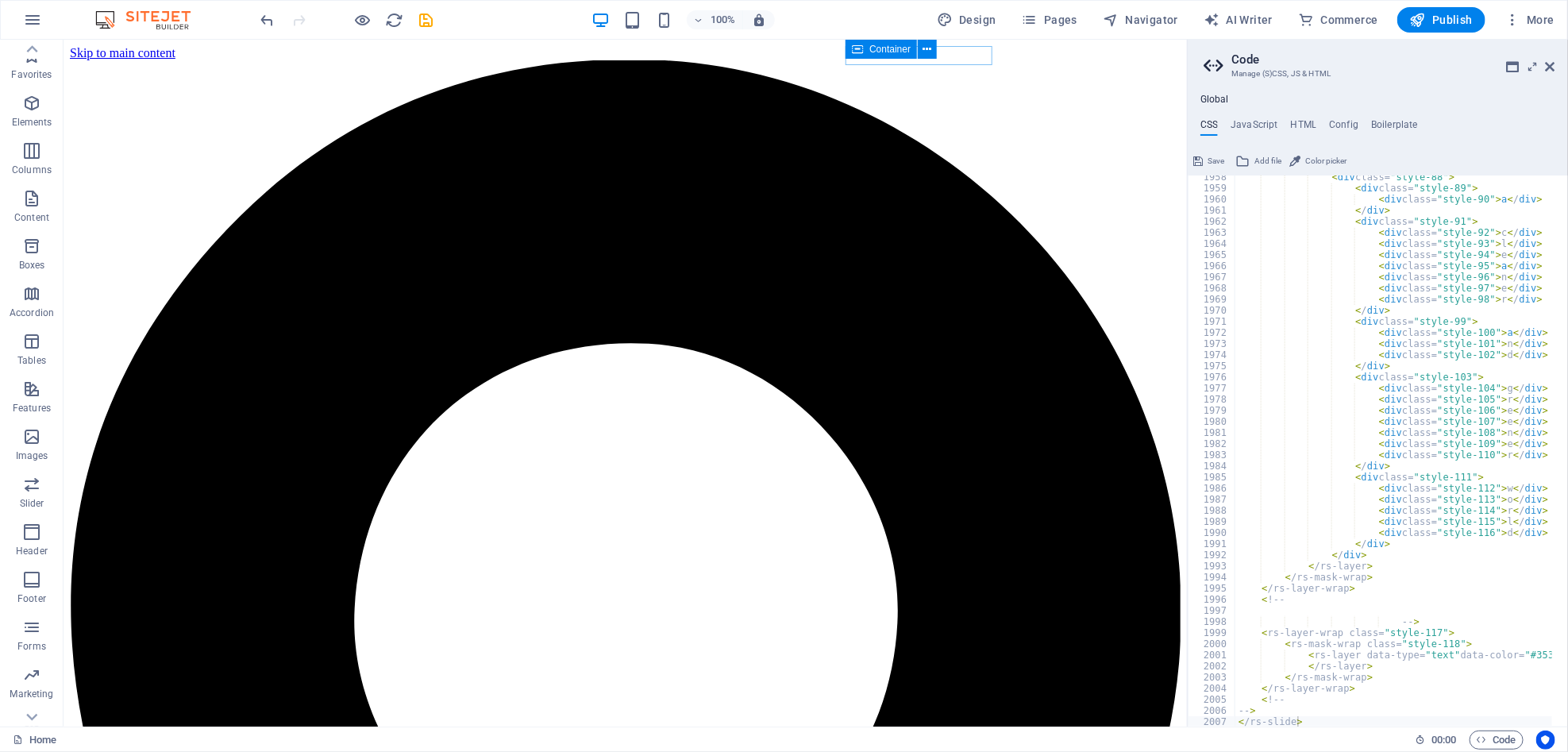
click at [1073, 160] on icon at bounding box center [1198, 161] width 10 height 19
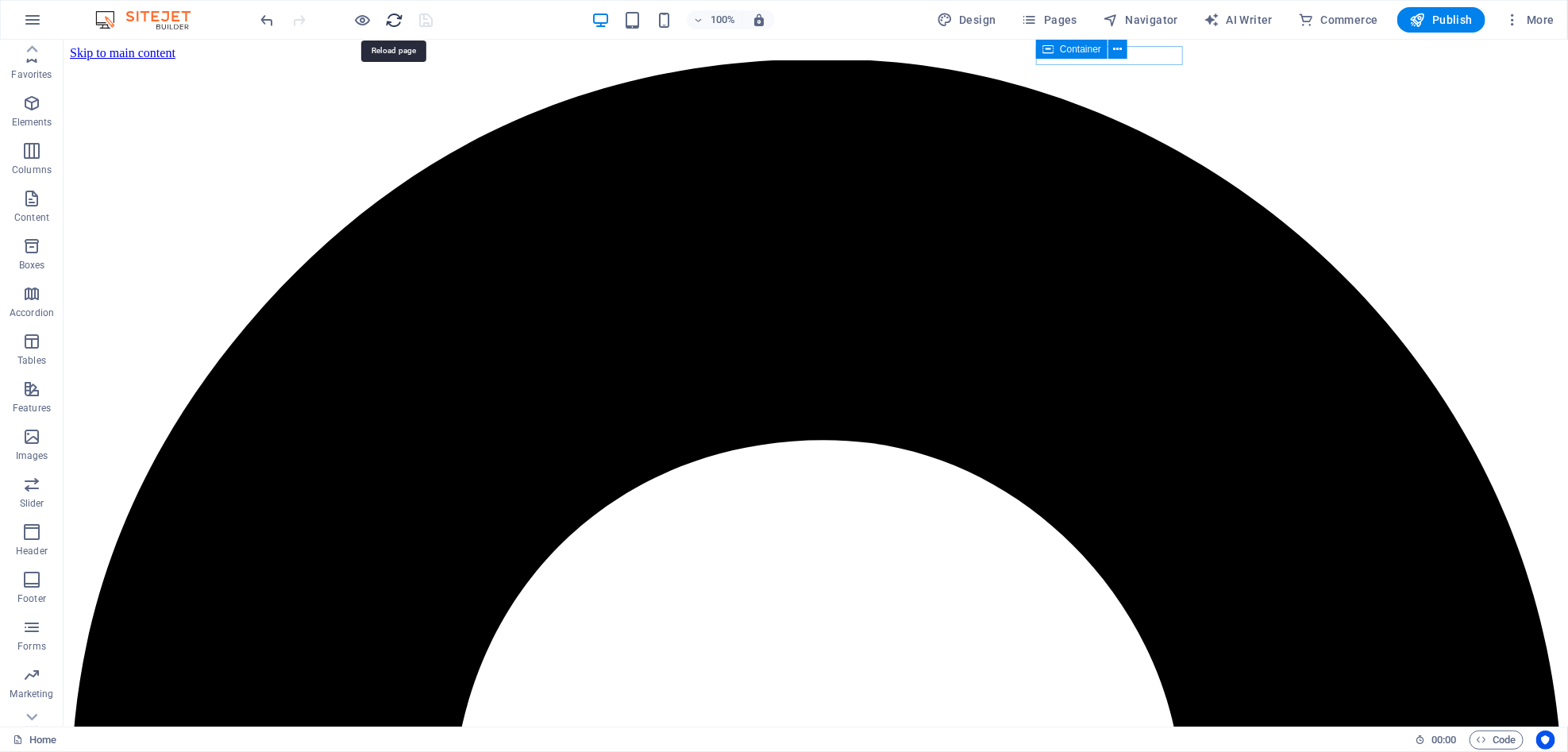
click at [393, 16] on icon "reload" at bounding box center [395, 20] width 18 height 18
click at [1073, 741] on span "Code" at bounding box center [1496, 740] width 40 height 19
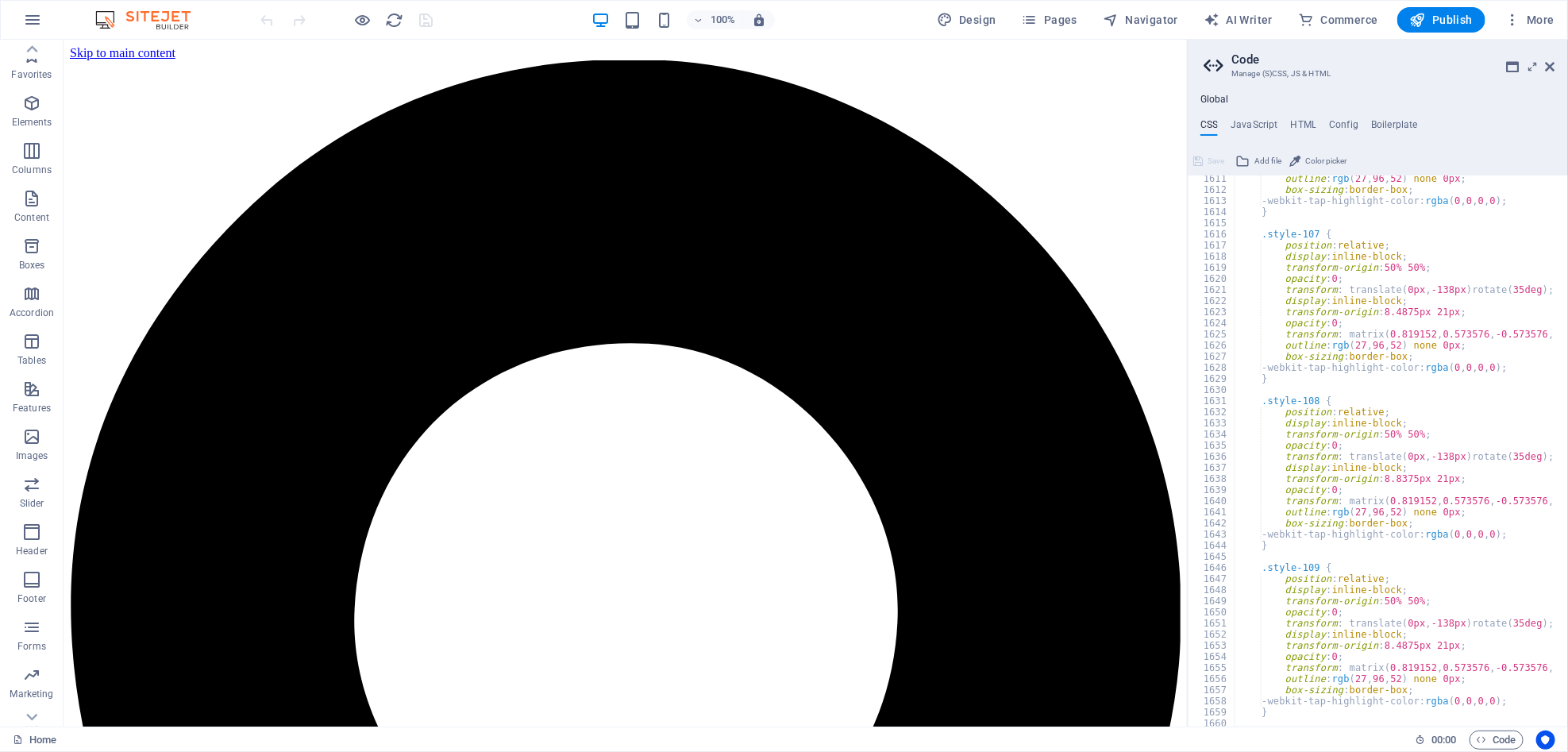
scroll to position [17777, 0]
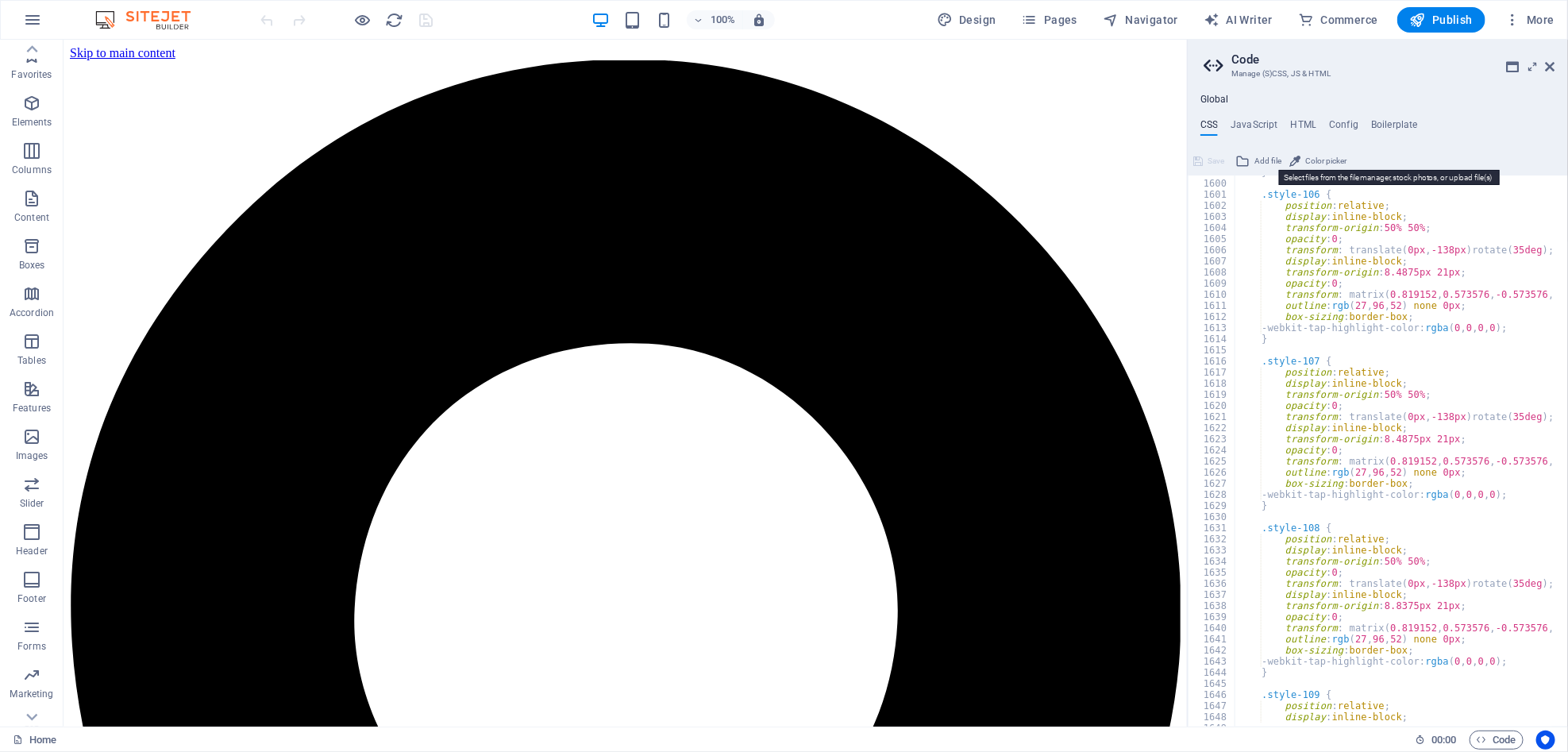
click at [1073, 156] on button "Add file" at bounding box center [1259, 161] width 51 height 19
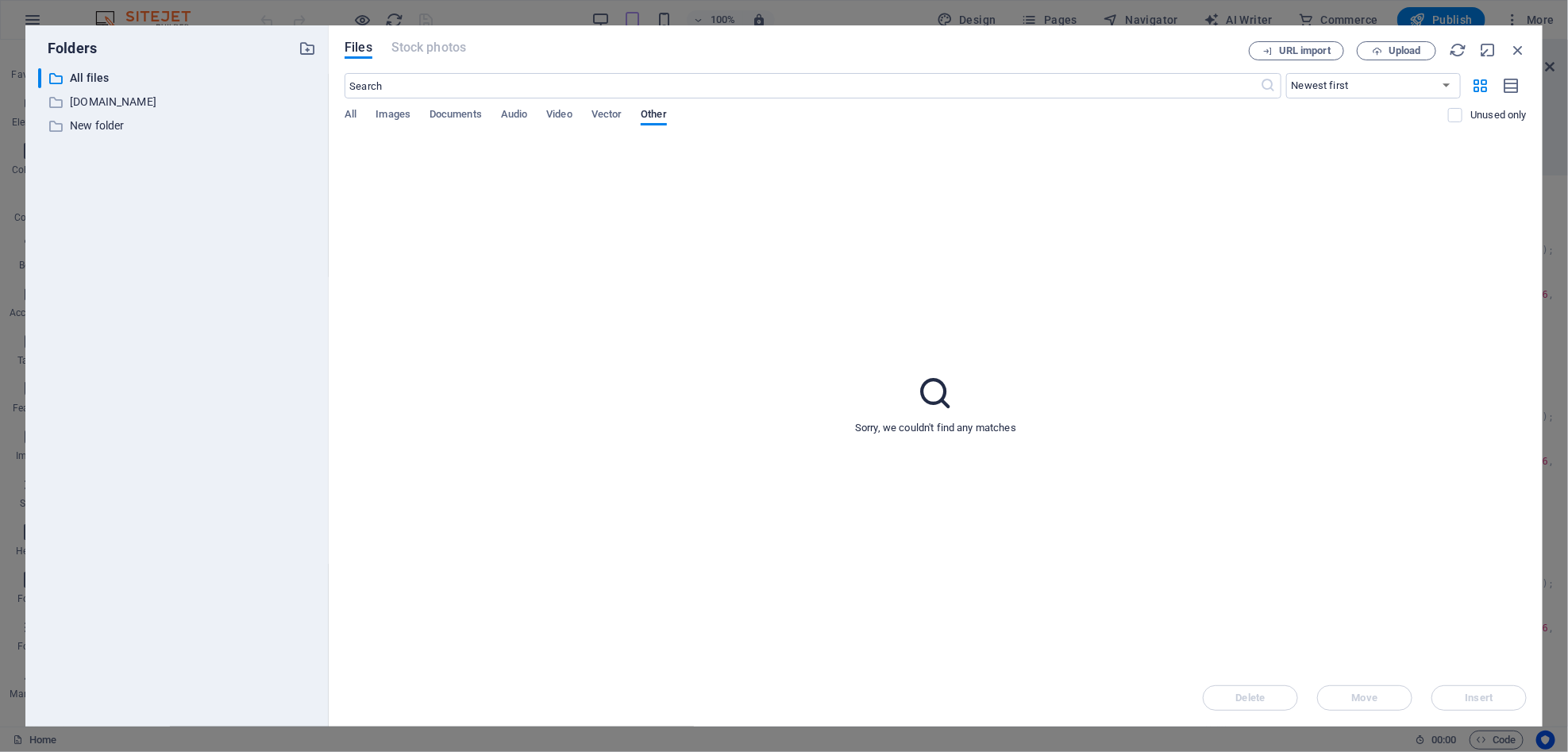
drag, startPoint x: 461, startPoint y: 117, endPoint x: 462, endPoint y: 133, distance: 16.0
click at [461, 123] on span "Documents" at bounding box center [455, 115] width 52 height 22
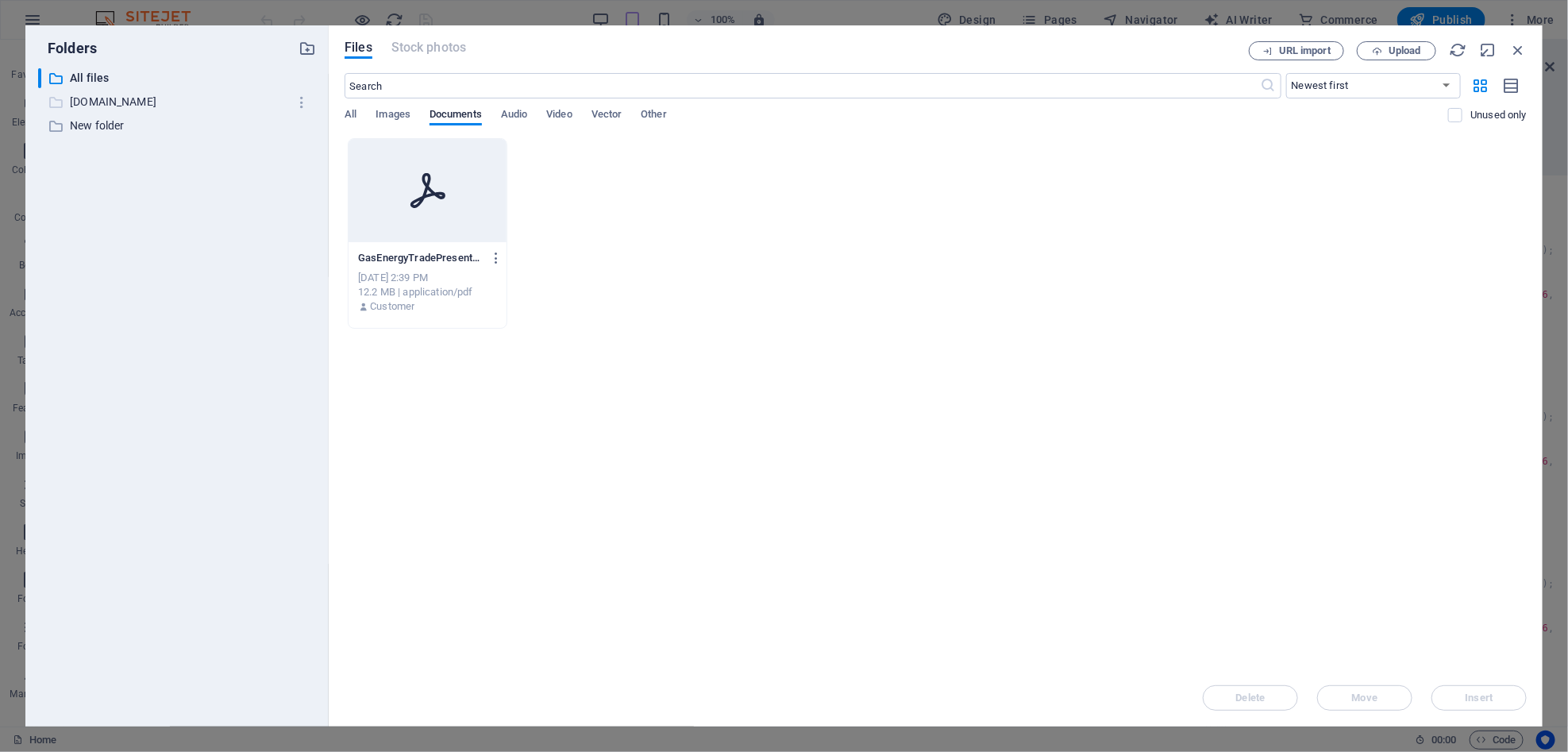
click at [115, 99] on p "[DOMAIN_NAME]" at bounding box center [179, 102] width 217 height 18
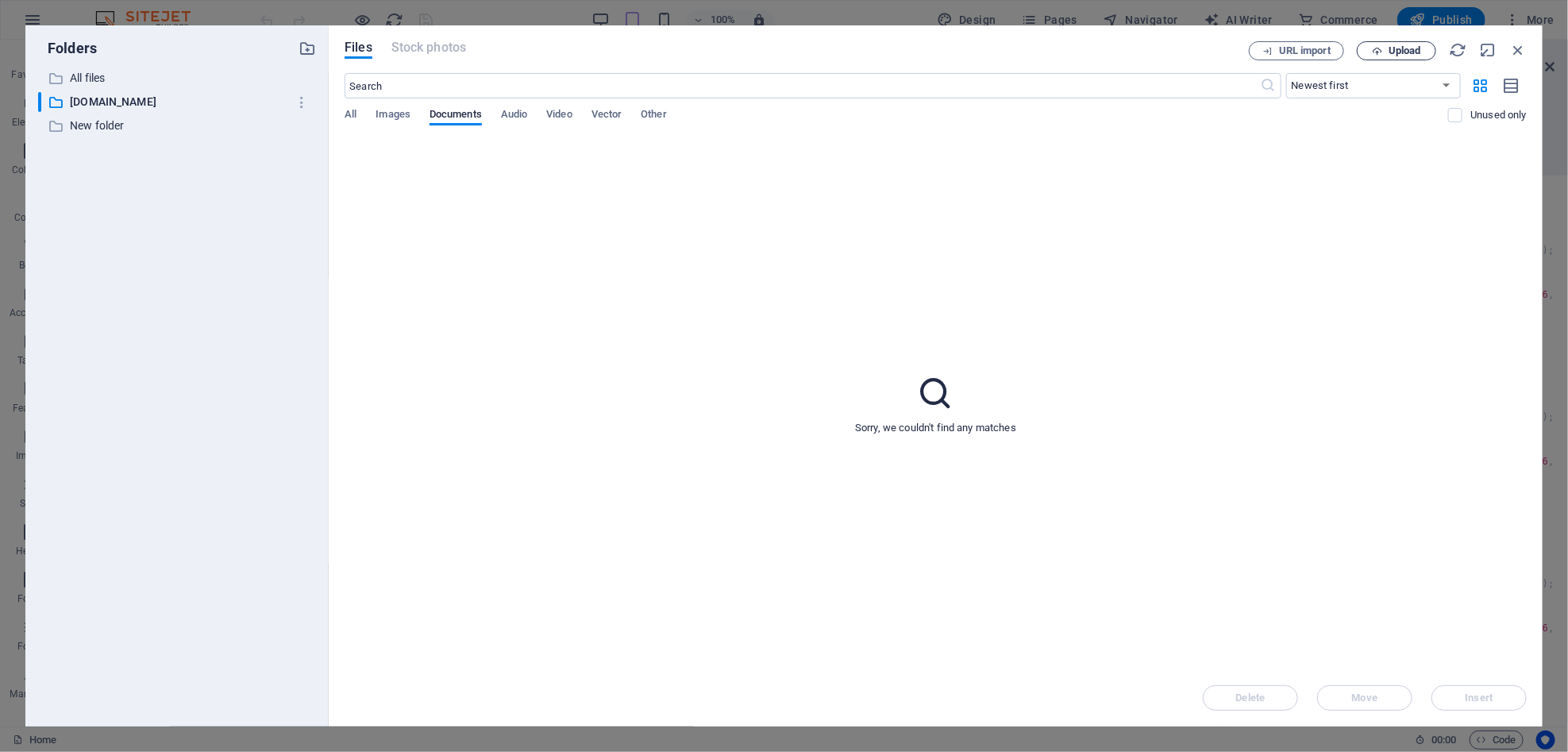
click at [1073, 51] on span "Upload" at bounding box center [1405, 51] width 33 height 10
click at [1073, 50] on icon "button" at bounding box center [1517, 50] width 17 height 17
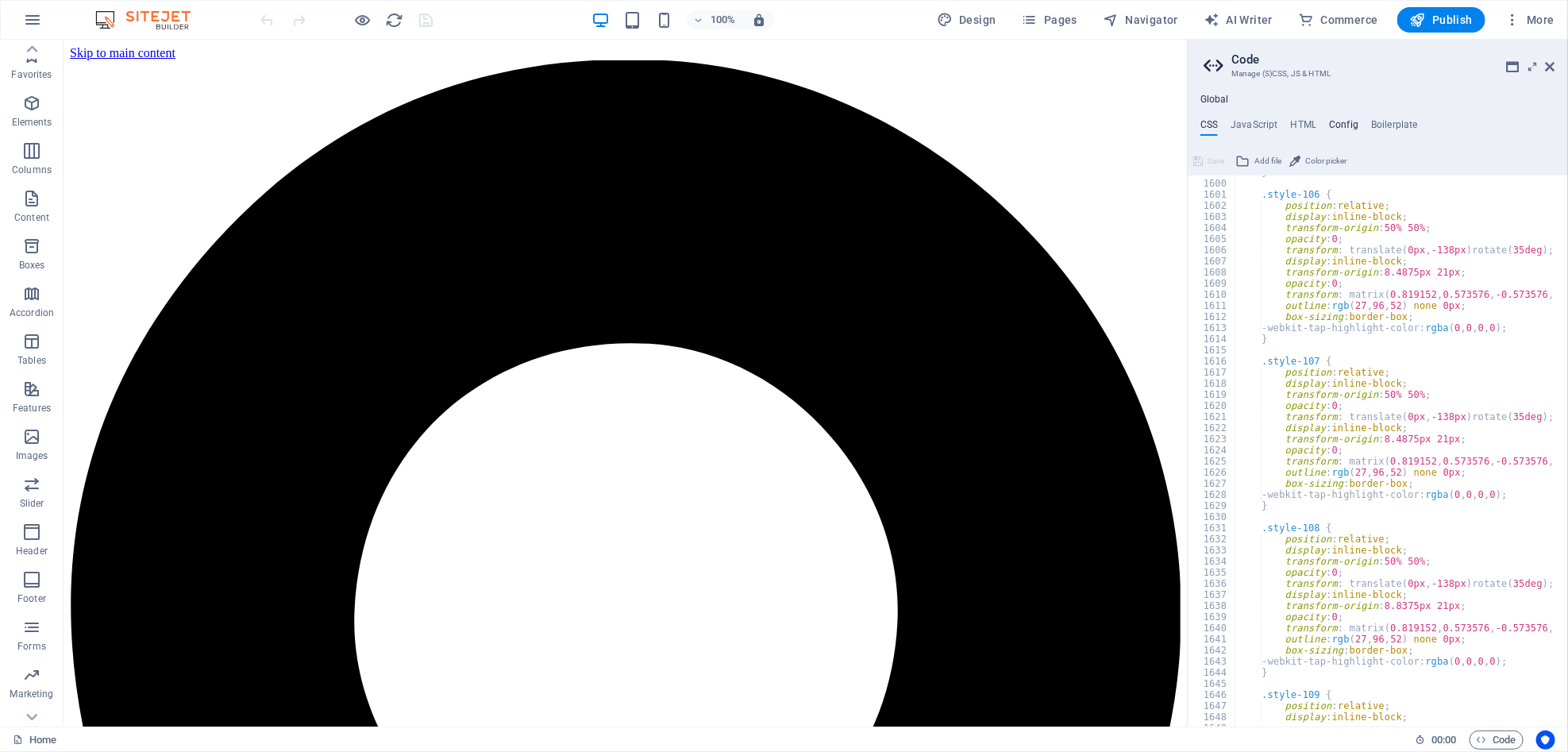
click at [1073, 129] on h4 "Config" at bounding box center [1344, 127] width 29 height 17
type textarea "$color-background: #ffffff;"
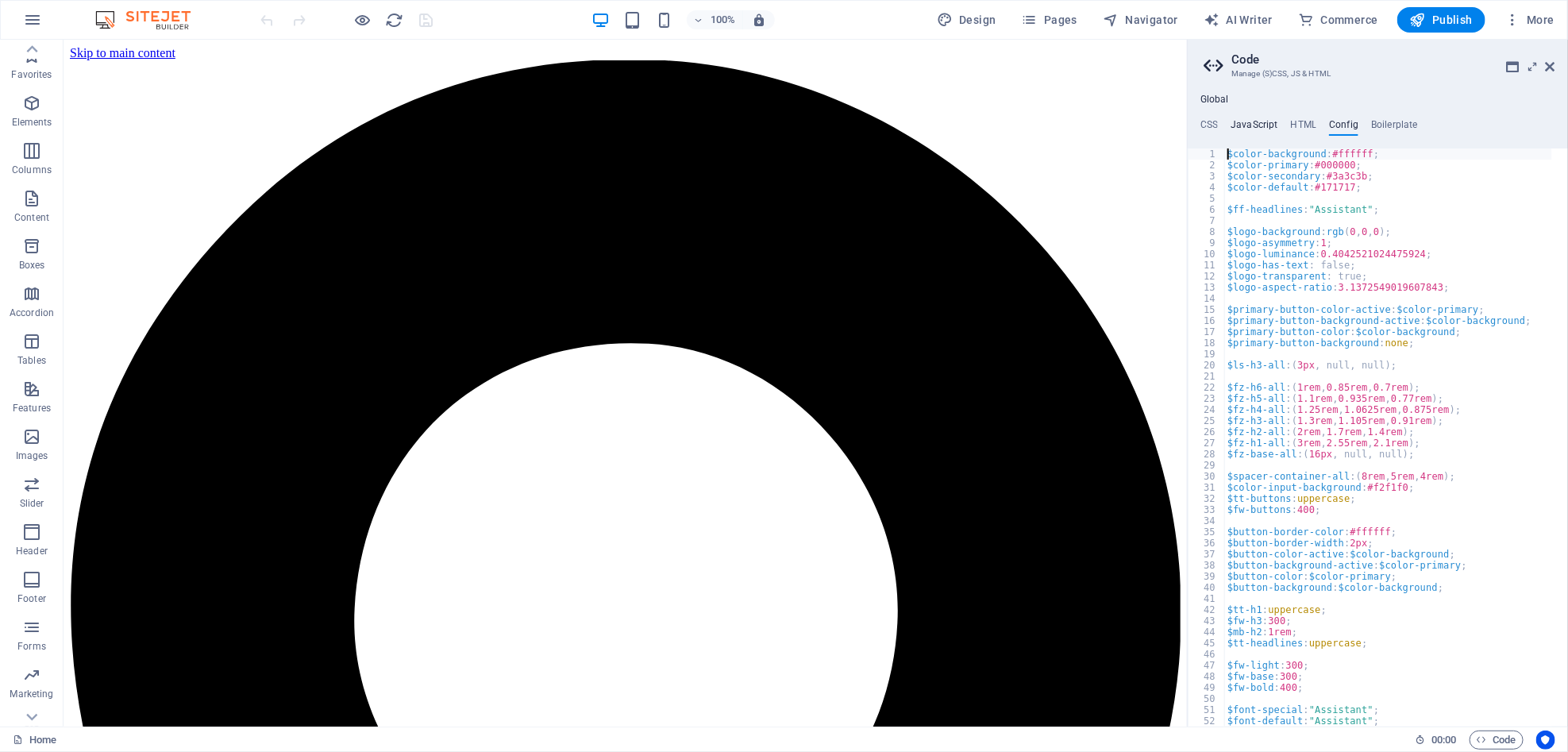
click at [1073, 122] on h4 "JavaScript" at bounding box center [1254, 127] width 47 height 17
type textarea "/* JS for preset "Menu V2" */"
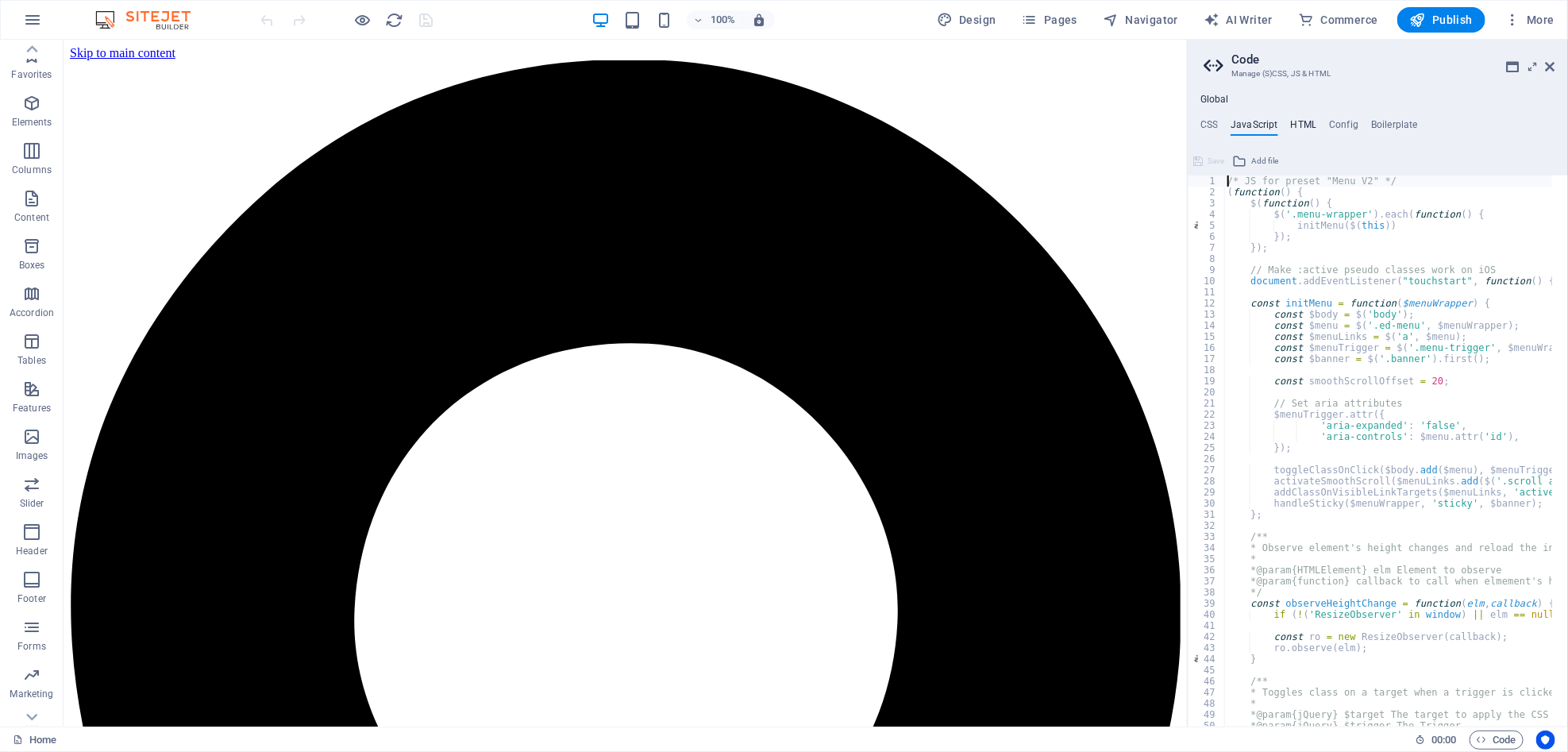
click at [1073, 119] on h4 "HTML" at bounding box center [1304, 127] width 26 height 17
type textarea "<a href="#main-content" class="wv-link-content button">Skip to main content</a>"
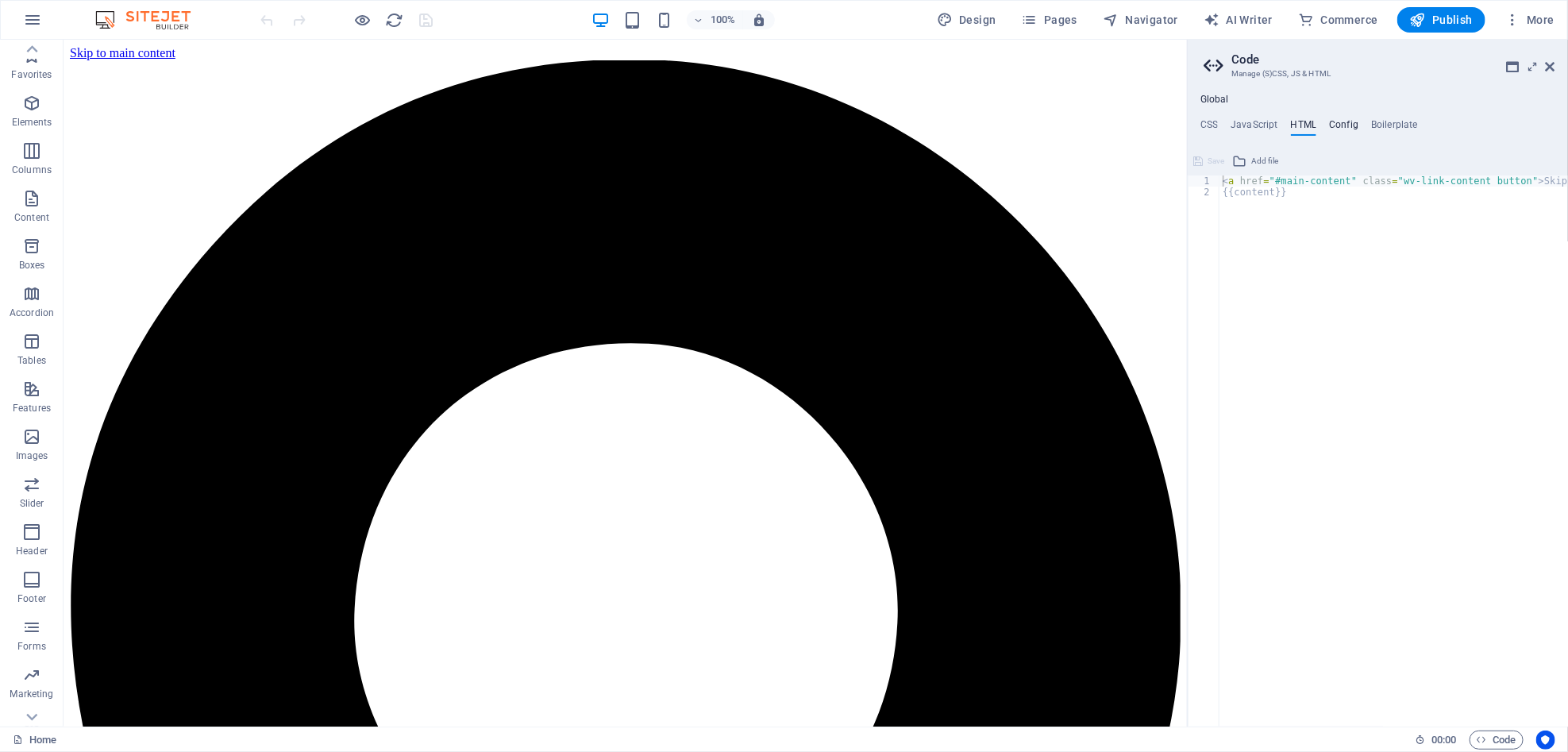
click at [1073, 122] on h4 "Config" at bounding box center [1344, 127] width 29 height 17
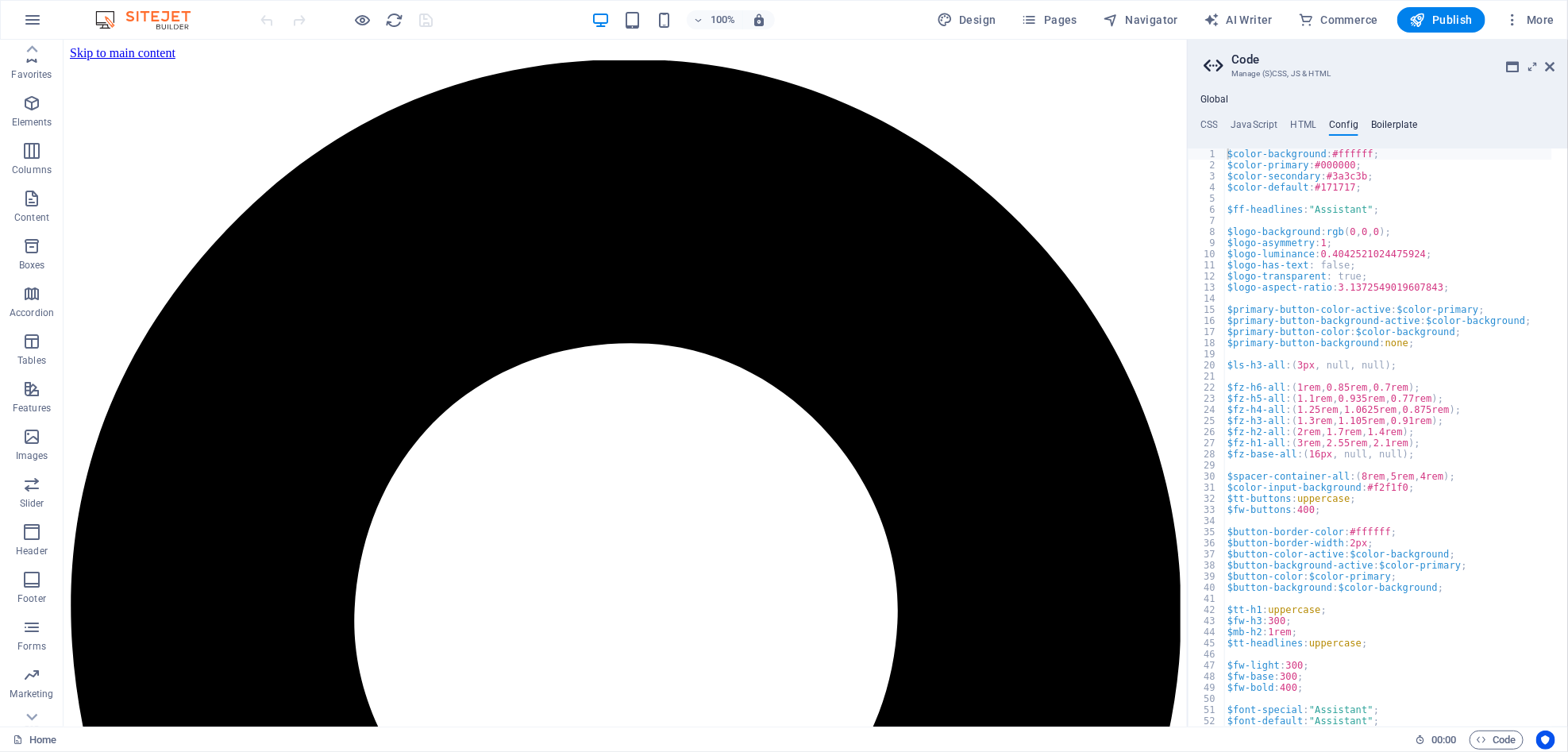
click at [1073, 122] on h4 "Boilerplate" at bounding box center [1394, 127] width 47 height 17
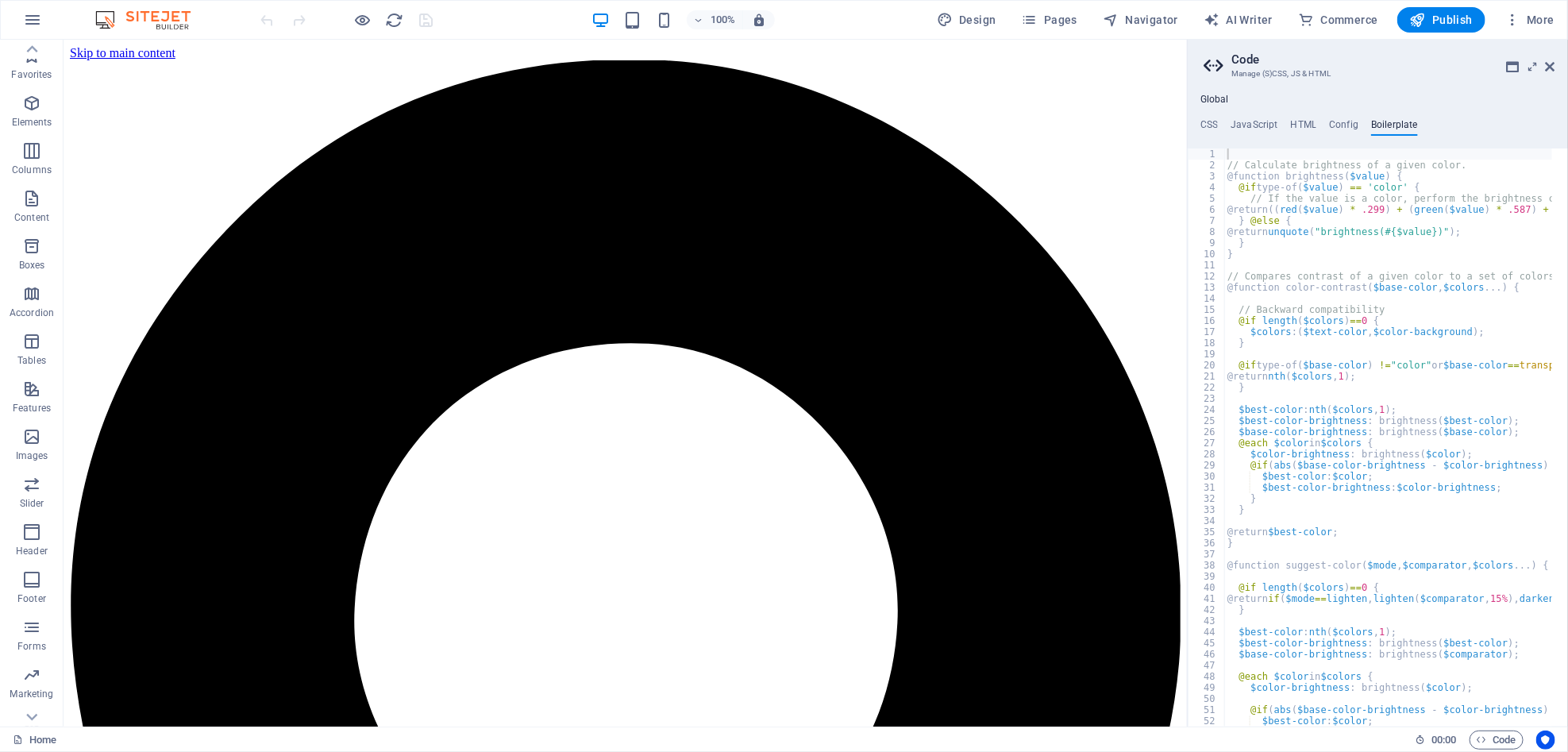
drag, startPoint x: 1537, startPoint y: 69, endPoint x: 1528, endPoint y: 71, distance: 9.2
click at [1073, 69] on icon at bounding box center [1533, 67] width 0 height 13
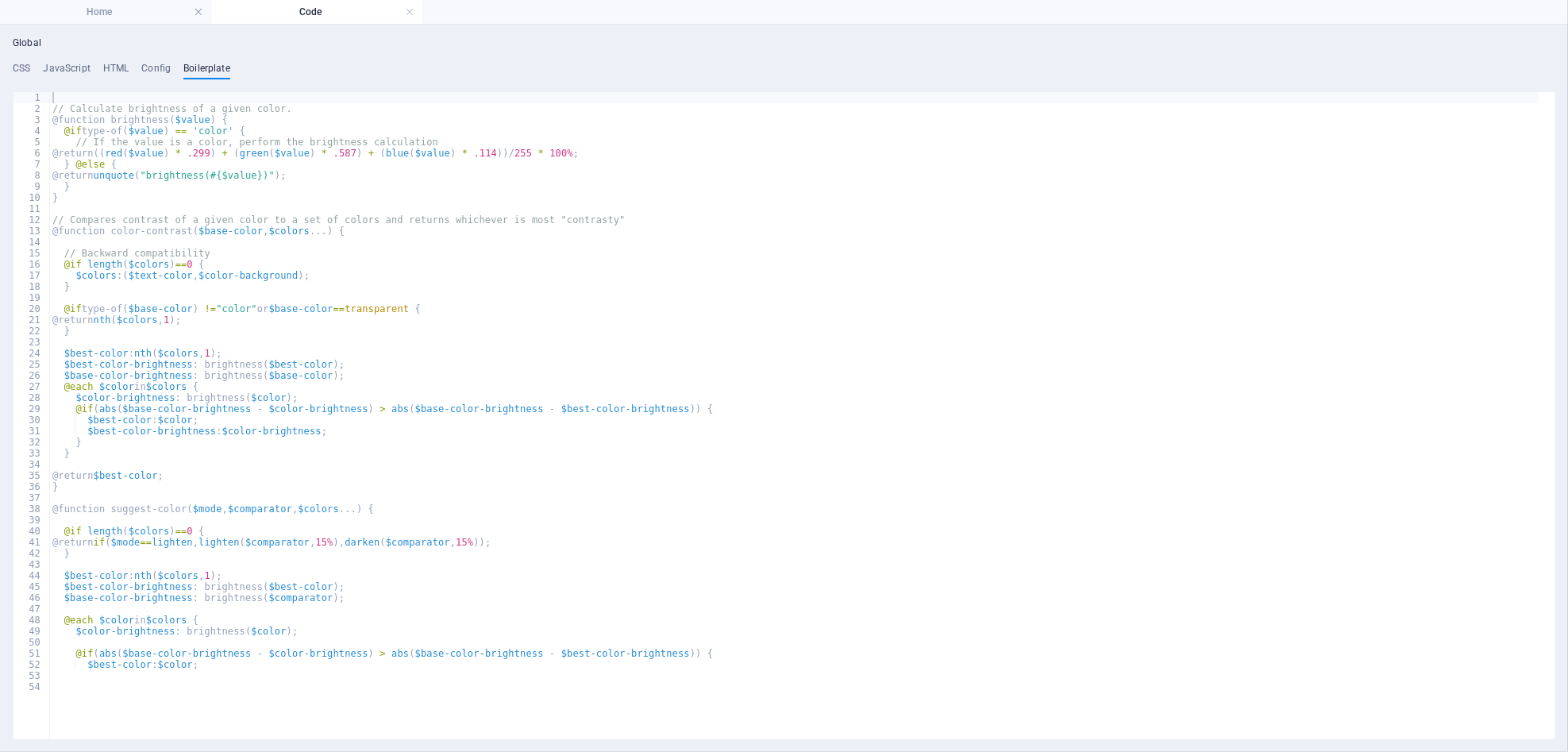
click at [31, 67] on ul "CSS JavaScript HTML Config Boilerplate" at bounding box center [784, 71] width 1543 height 17
click at [16, 70] on h4 "CSS" at bounding box center [21, 71] width 17 height 17
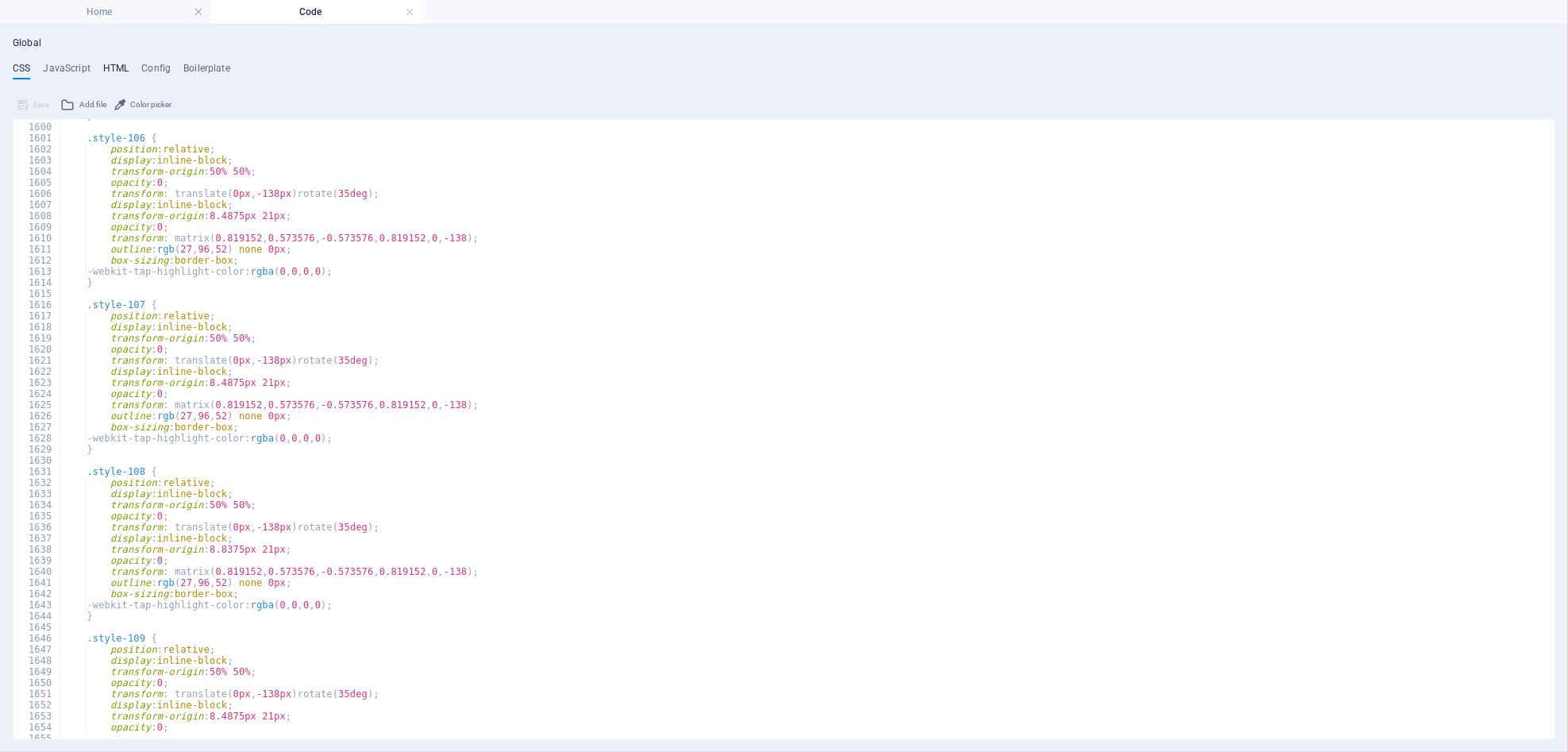
click at [111, 72] on h4 "HTML" at bounding box center [116, 71] width 26 height 17
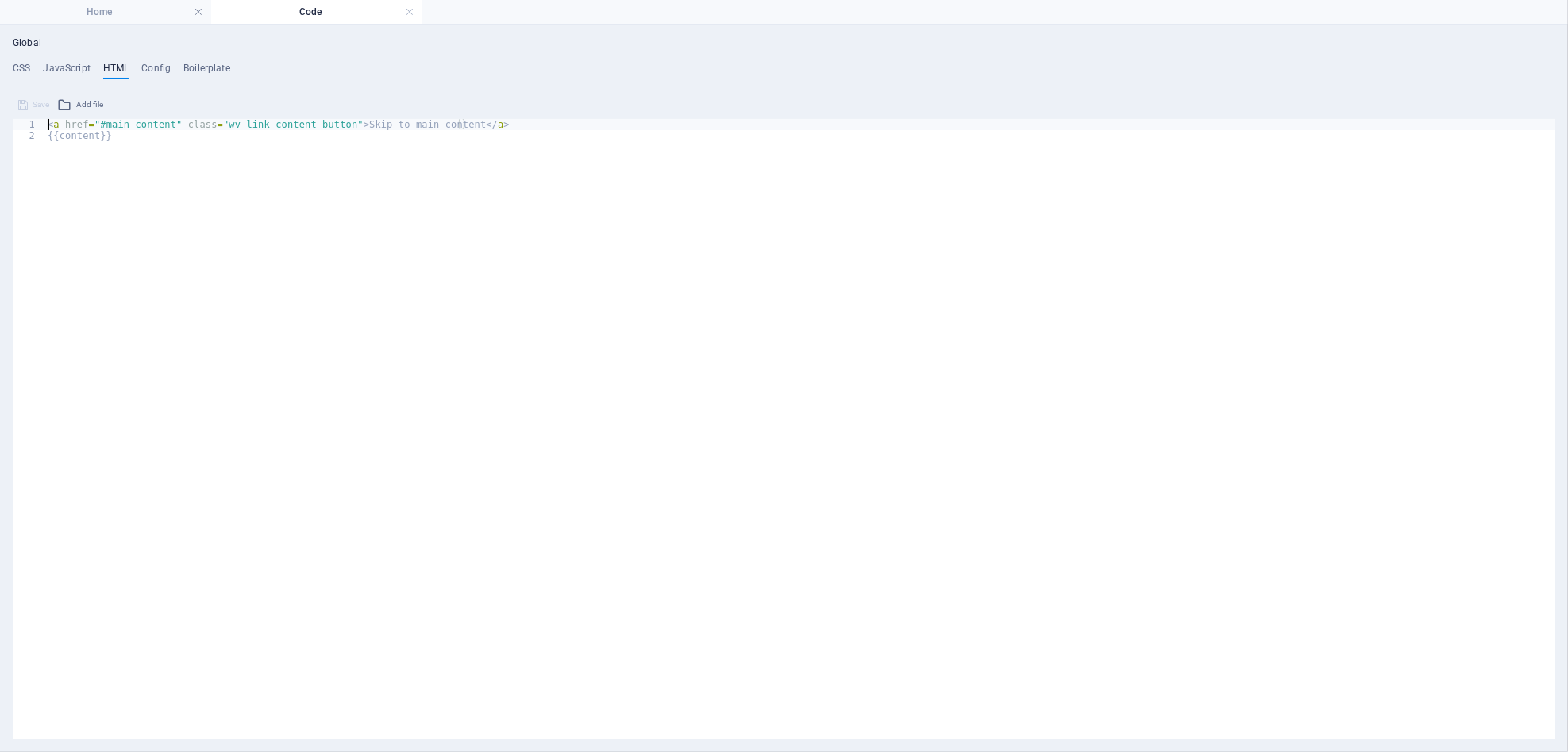
click at [131, 138] on div "< a href = "#main-content" class = "wv-link-content button" > Skip to main cont…" at bounding box center [799, 433] width 1511 height 627
click at [277, 129] on div "< a href = "#main-content" class = "wv-link-content button" > Skip to main cont…" at bounding box center [799, 433] width 1511 height 627
click at [267, 141] on div "< a href = "#main-content" class = "wv-link-content button" > Skip to main cont…" at bounding box center [799, 433] width 1511 height 627
type textarea "{{content}}"
drag, startPoint x: 315, startPoint y: 186, endPoint x: 270, endPoint y: 205, distance: 48.8
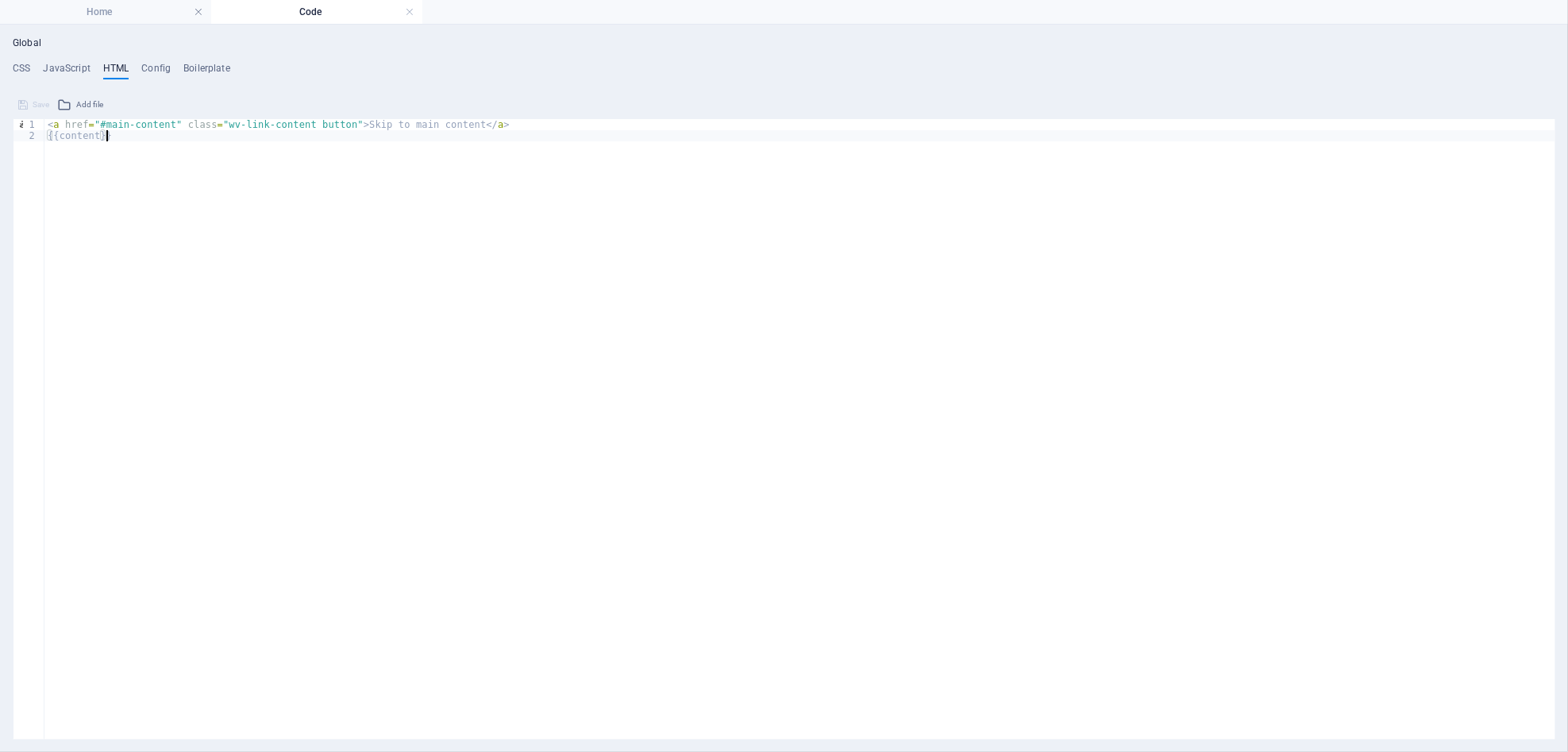
click at [315, 186] on div "< a href = "#main-content" class = "wv-link-content button" > Skip to main cont…" at bounding box center [799, 433] width 1511 height 627
click at [97, 4] on h4 "Home" at bounding box center [105, 11] width 211 height 17
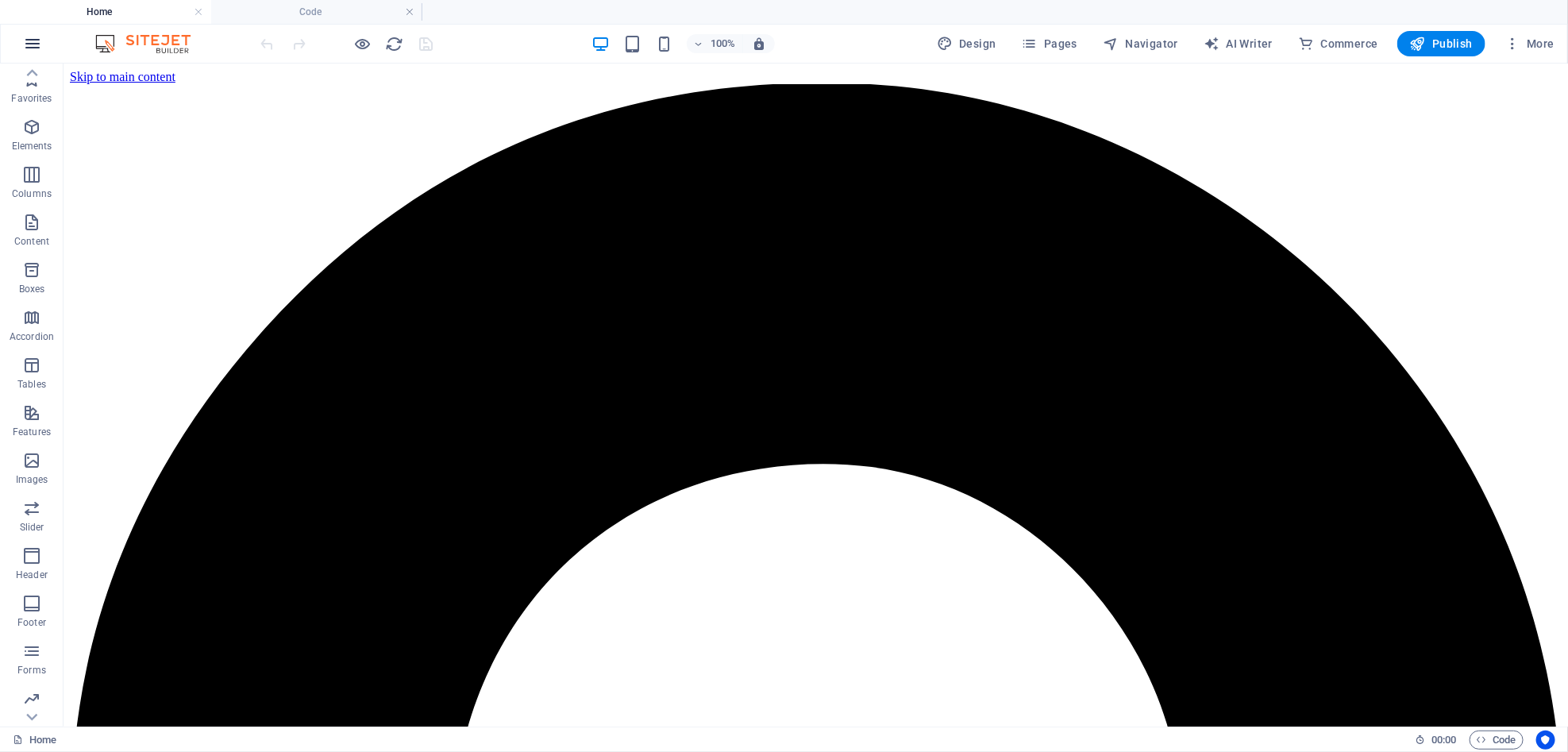
click at [24, 38] on button "button" at bounding box center [33, 43] width 38 height 38
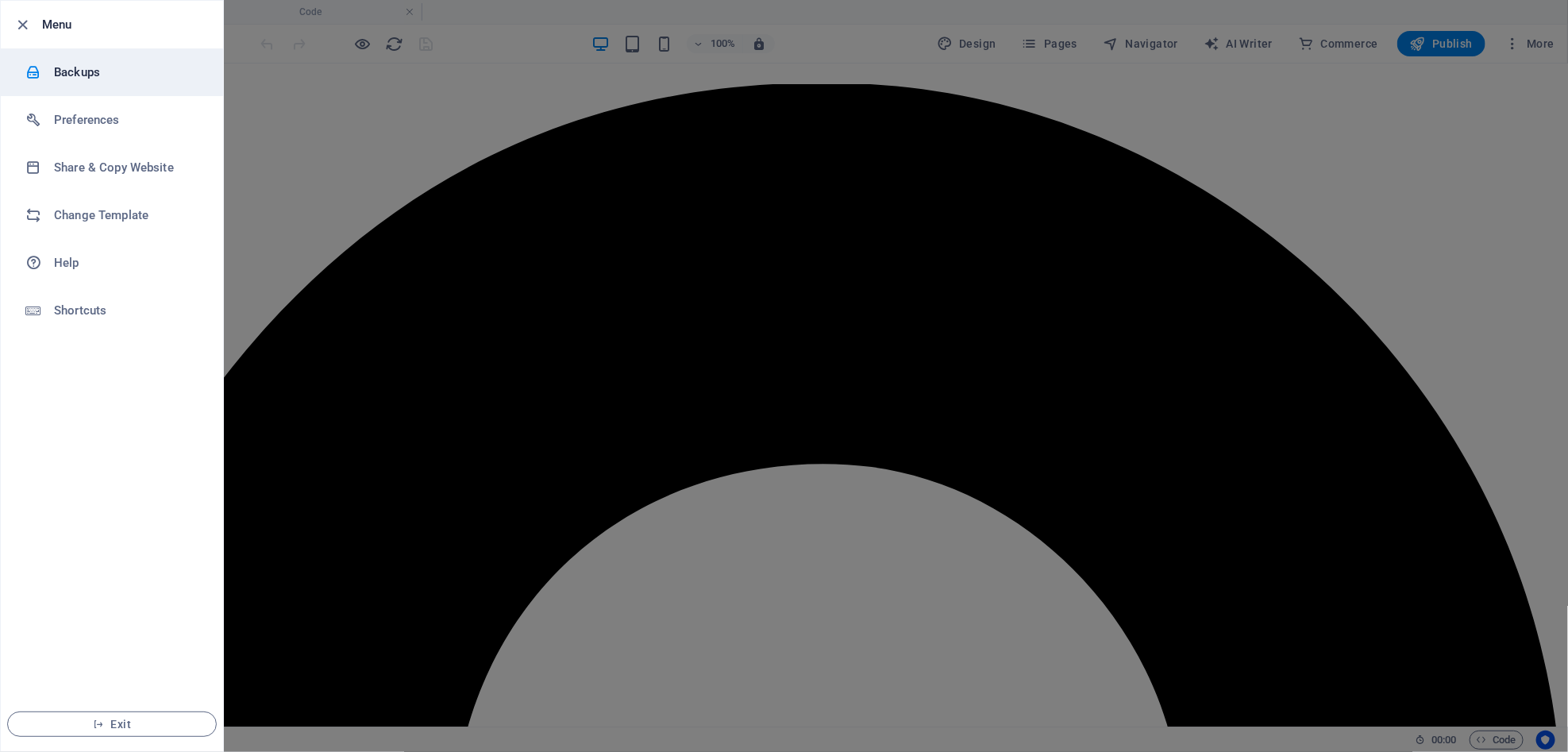
click at [106, 85] on li "Backups" at bounding box center [112, 72] width 222 height 47
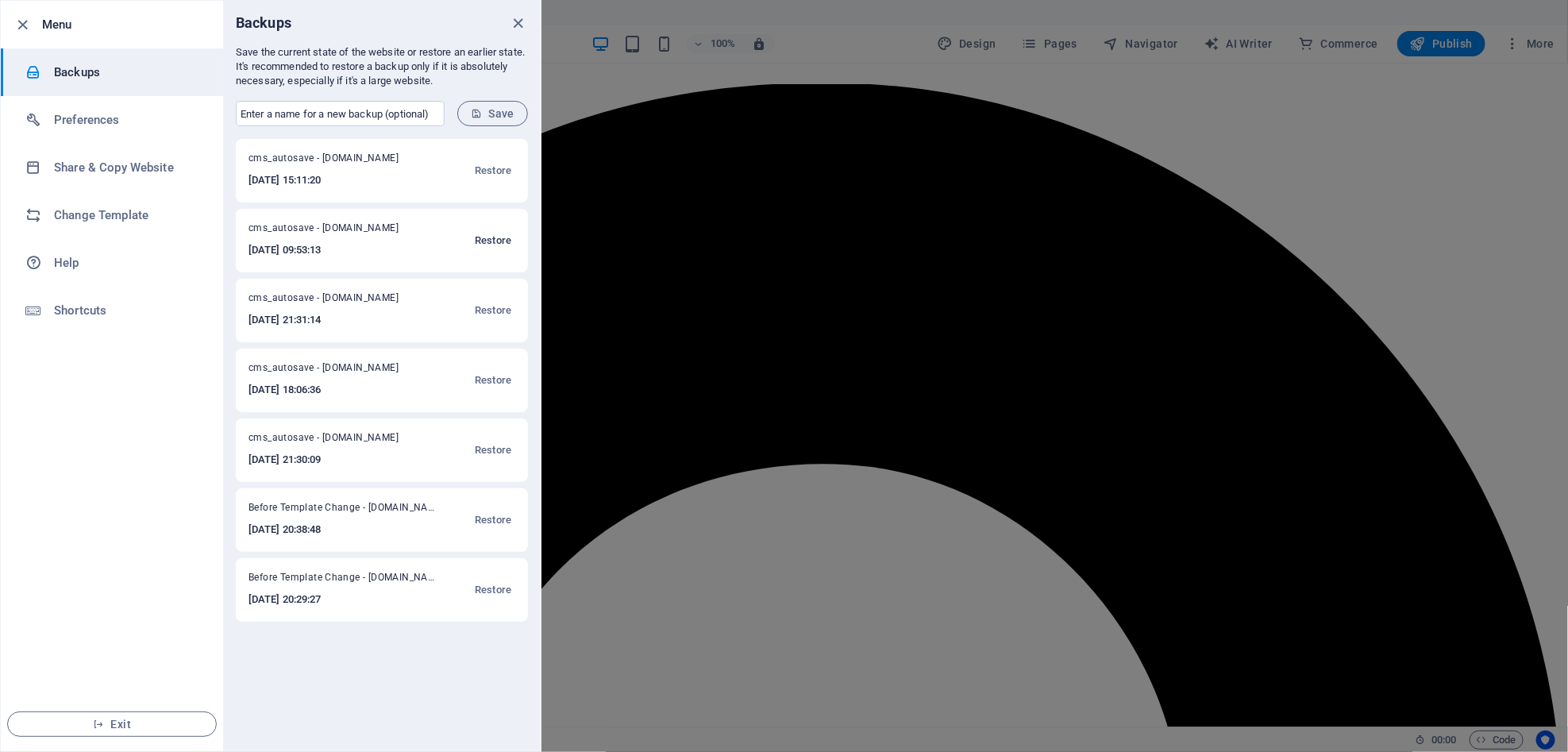
click at [489, 243] on span "Restore" at bounding box center [493, 240] width 37 height 19
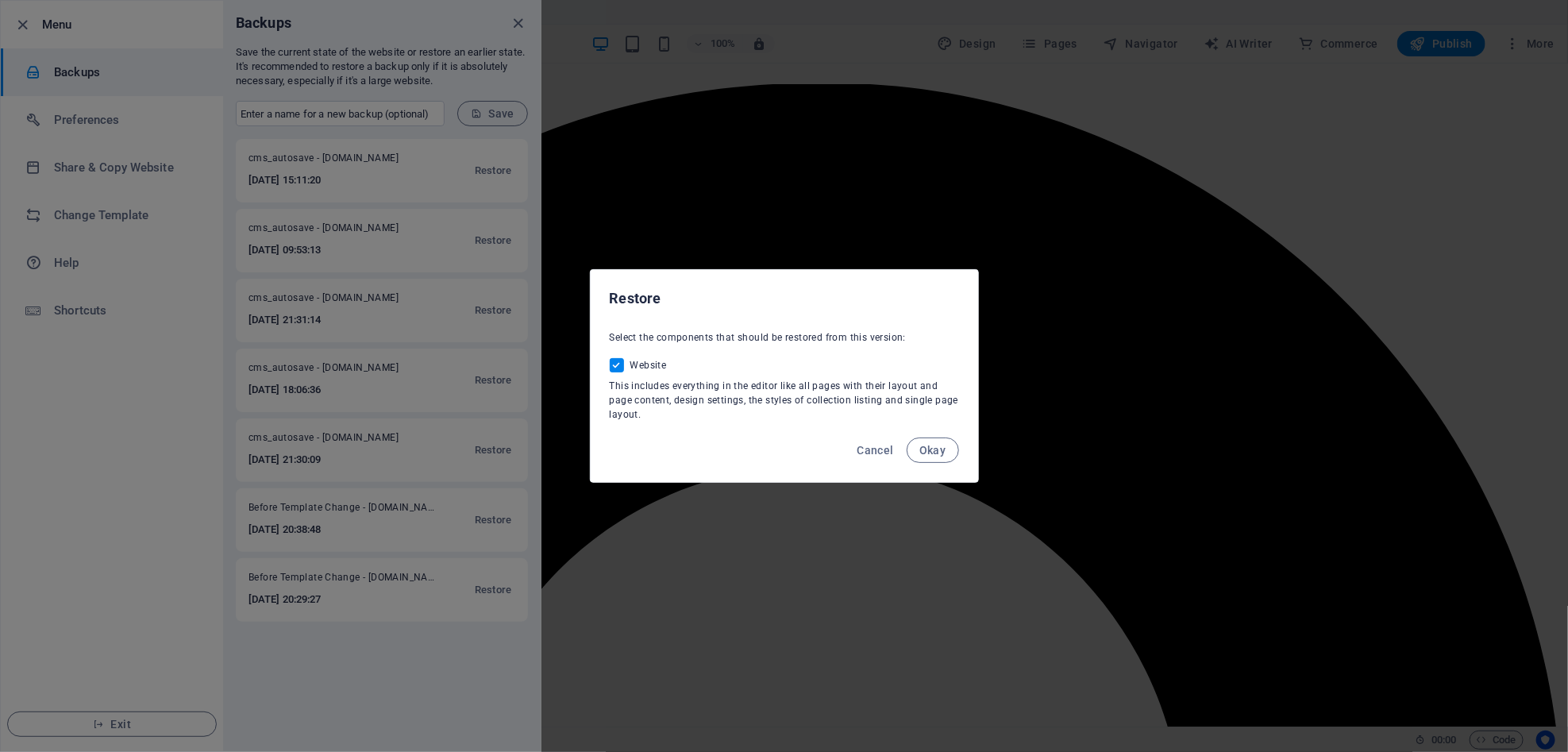
click at [962, 447] on div "Cancel Okay" at bounding box center [784, 455] width 388 height 54
click at [944, 450] on span "Okay" at bounding box center [932, 451] width 27 height 13
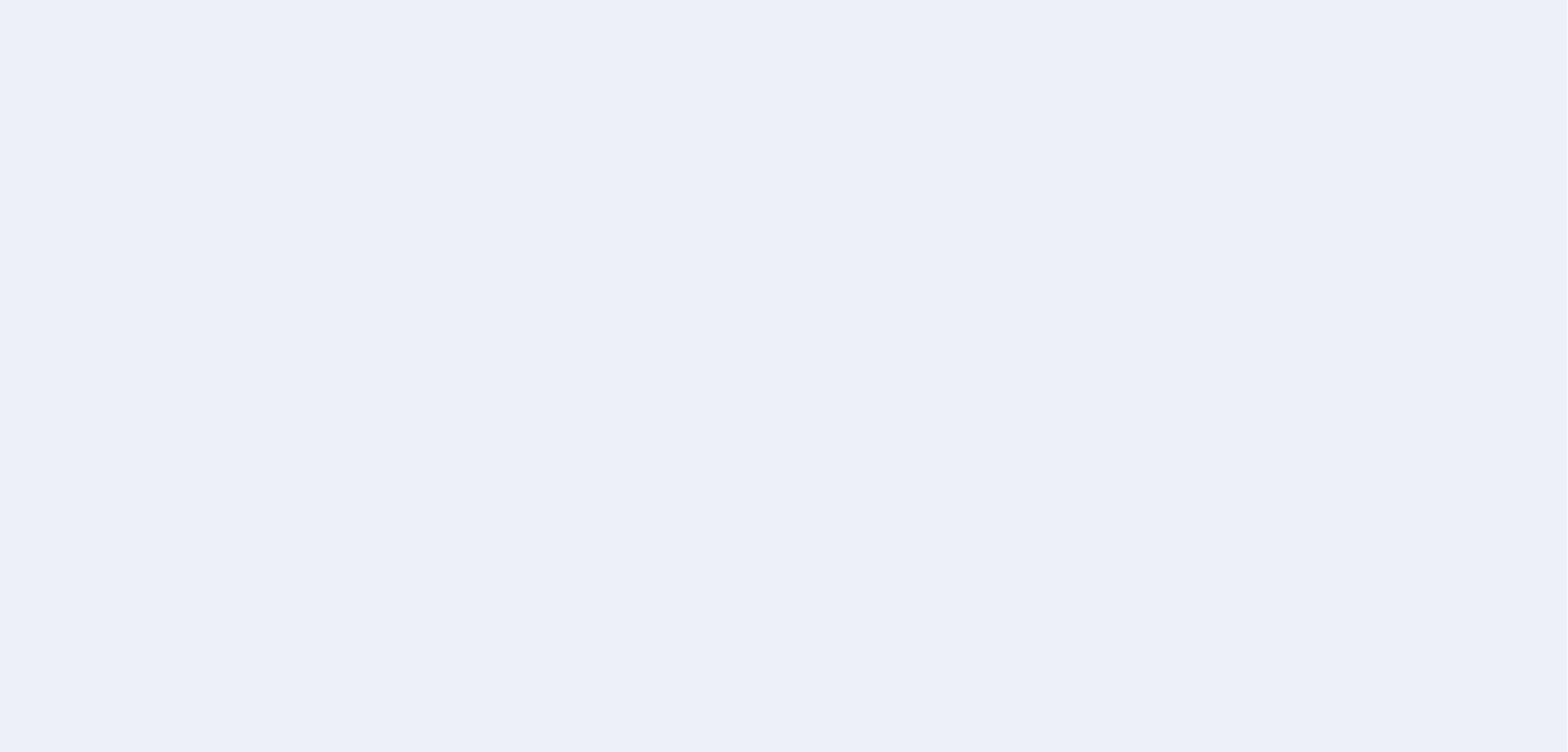
drag, startPoint x: 18, startPoint y: 450, endPoint x: -2, endPoint y: 440, distance: 22.4
click at [526, 228] on div at bounding box center [784, 376] width 1568 height 752
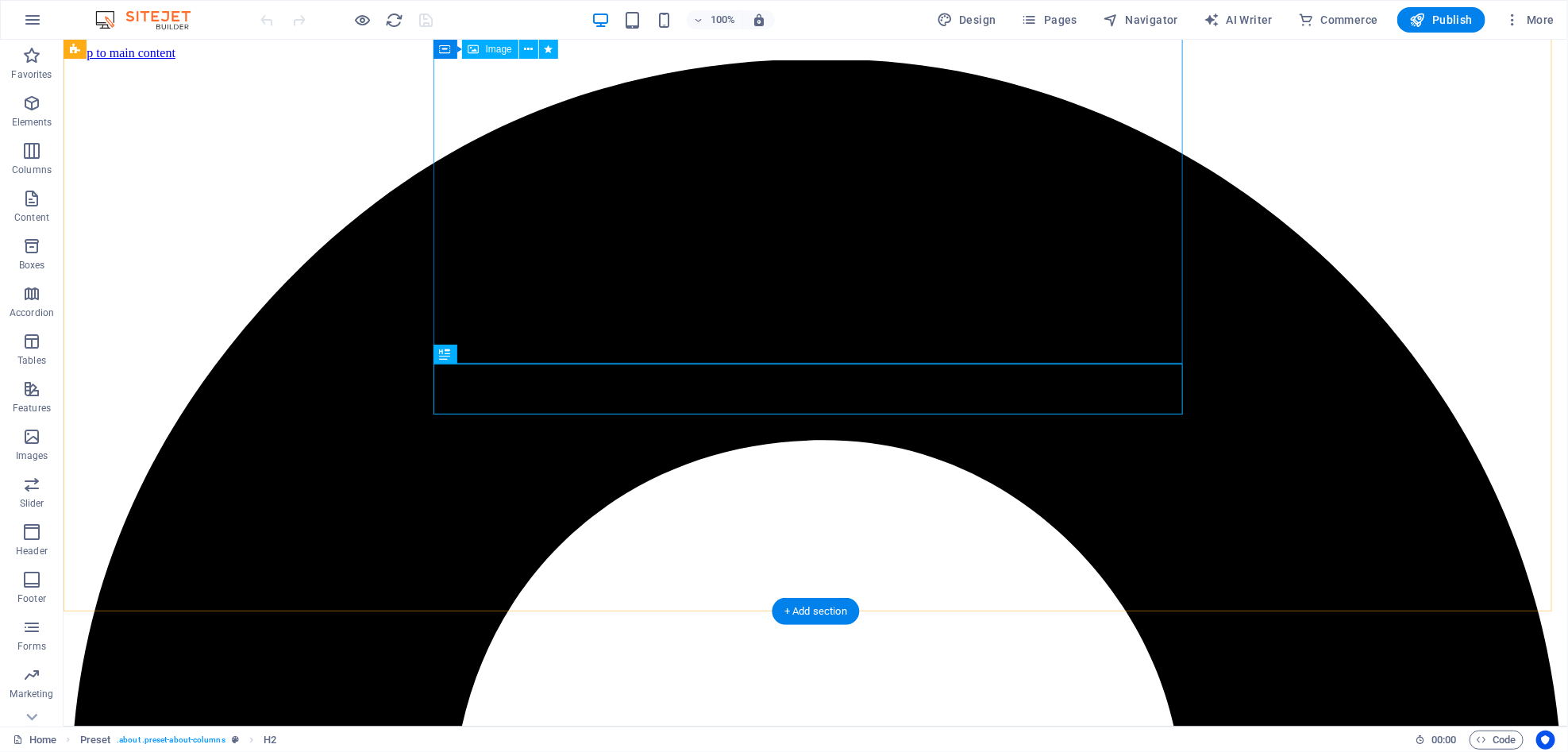
scroll to position [593, 0]
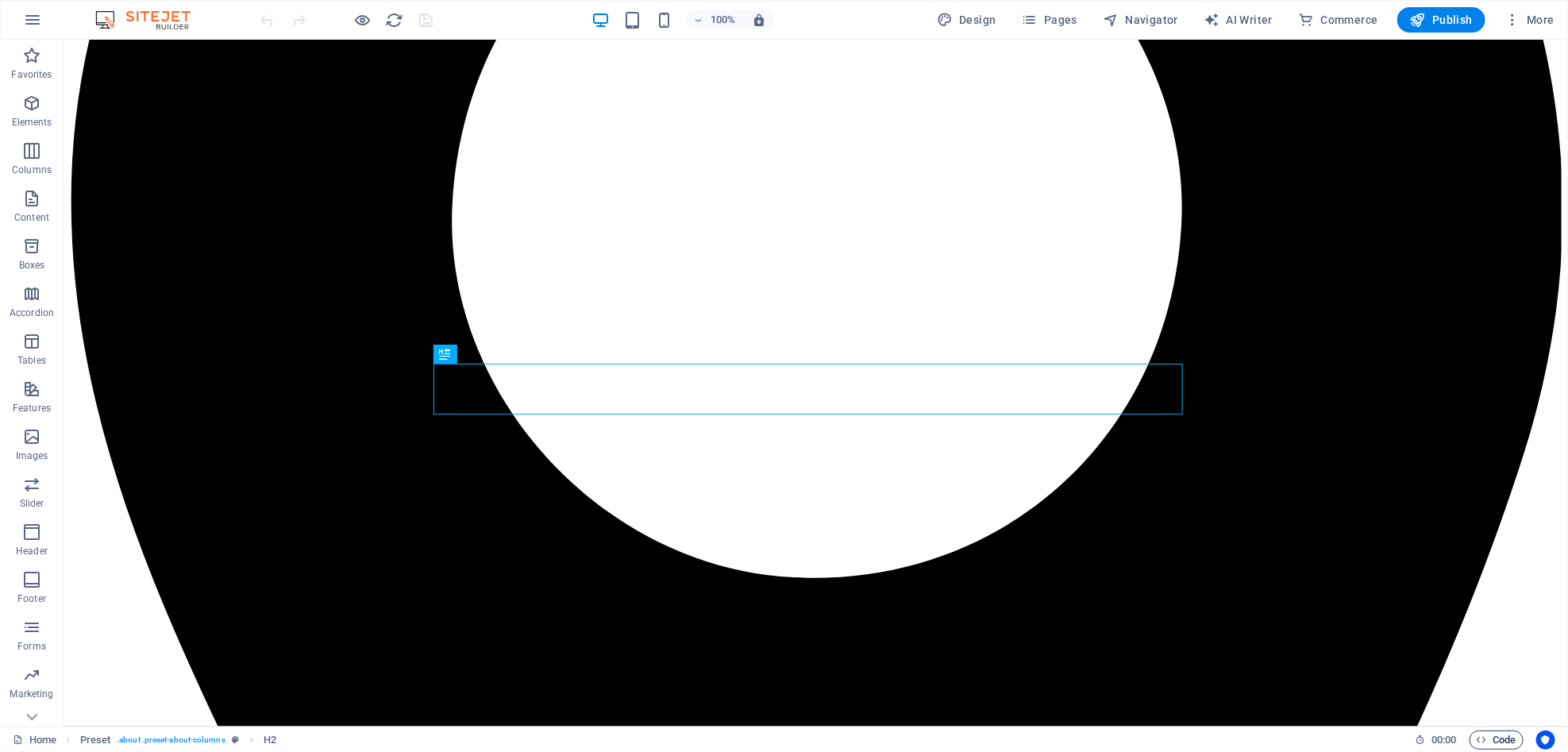
click at [1503, 745] on span "Code" at bounding box center [1496, 740] width 40 height 19
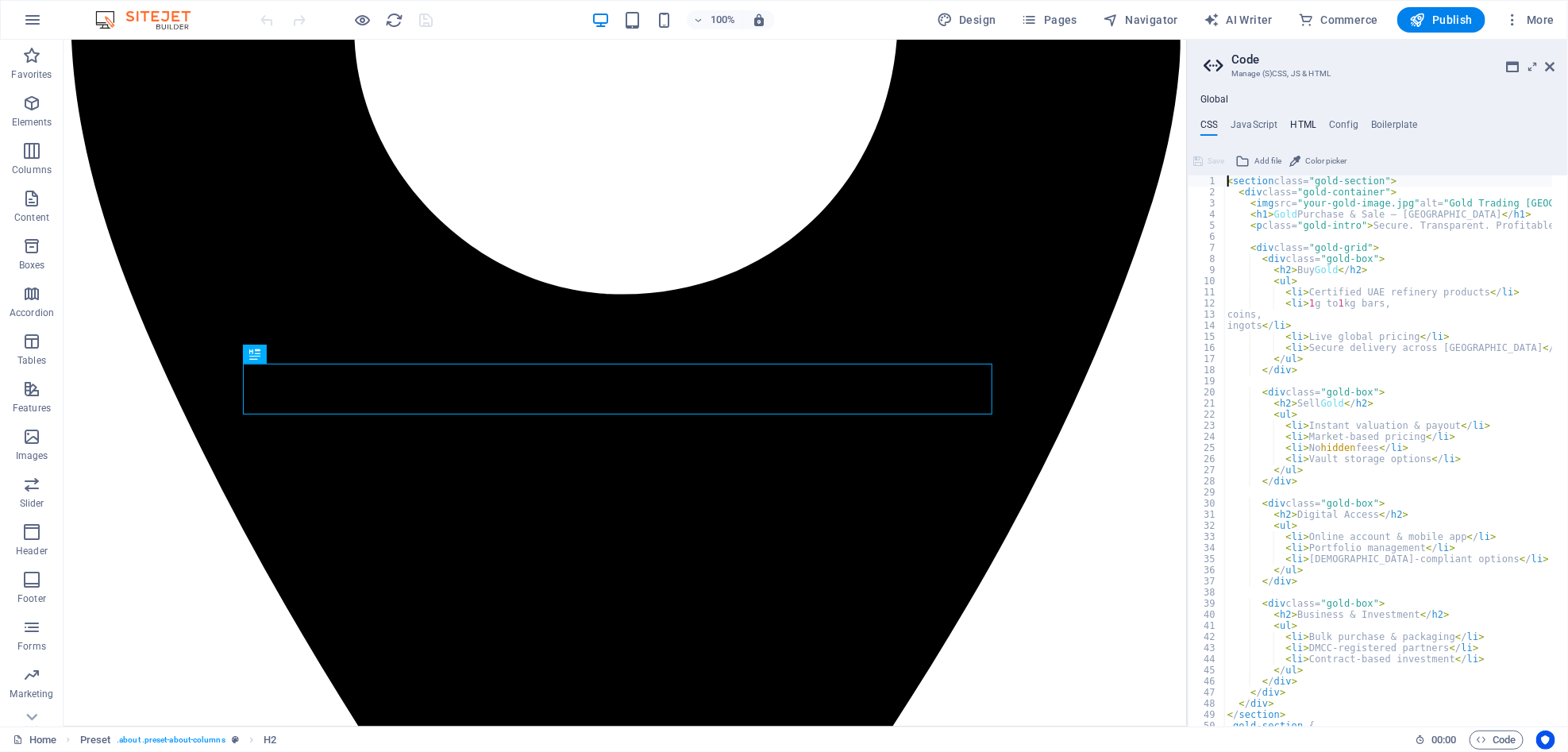
click at [1299, 122] on div "Global CSS JavaScript HTML Config Boilerplate <section class="gold-section"> 1 …" at bounding box center [1378, 410] width 380 height 633
click at [1299, 122] on h4 "HTML" at bounding box center [1304, 127] width 26 height 17
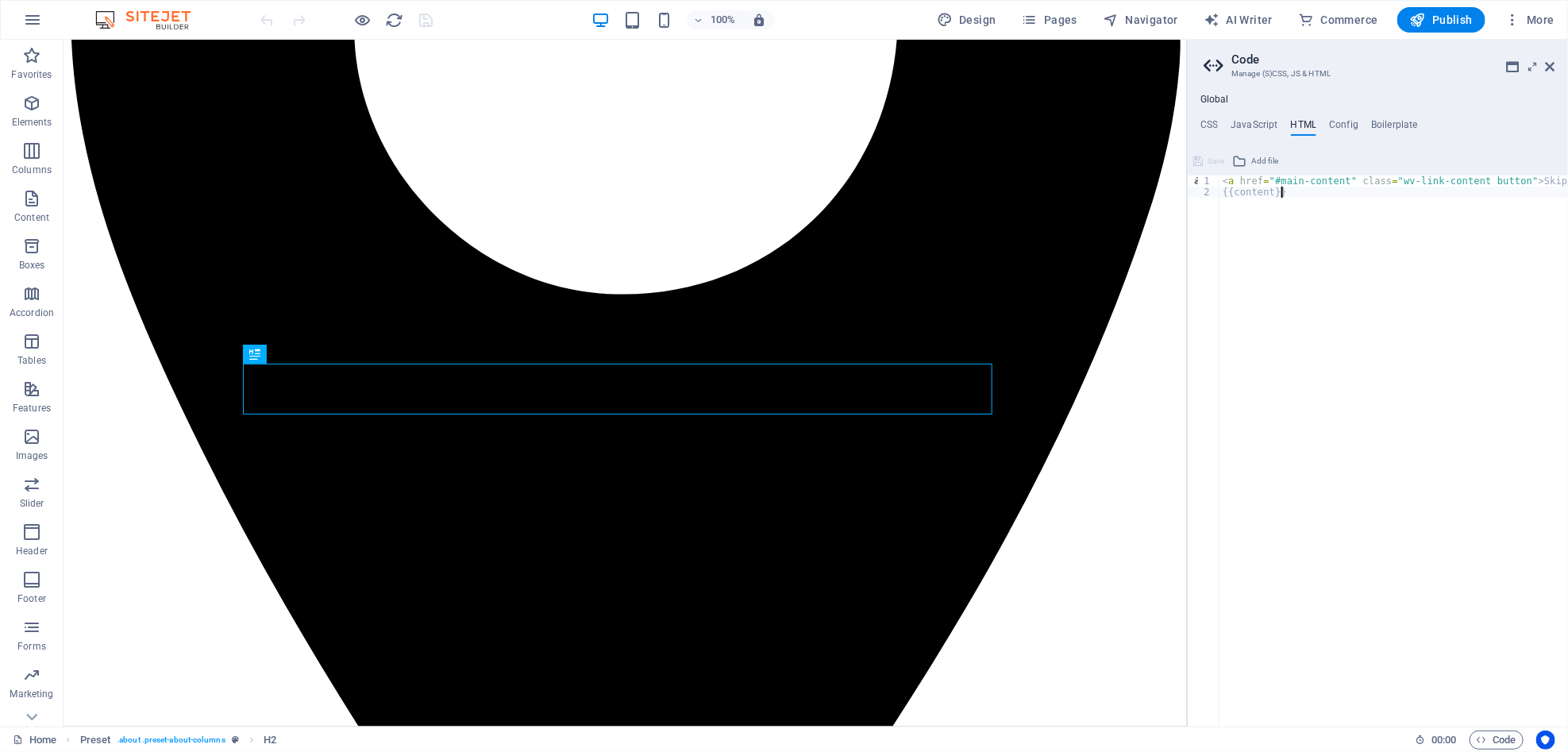
click at [1286, 193] on div "< a href = "#main-content" class = "wv-link-content button" > Skip to main cont…" at bounding box center [1433, 455] width 429 height 558
type textarea "{{content}}"
click at [1533, 64] on icon at bounding box center [1533, 67] width 0 height 13
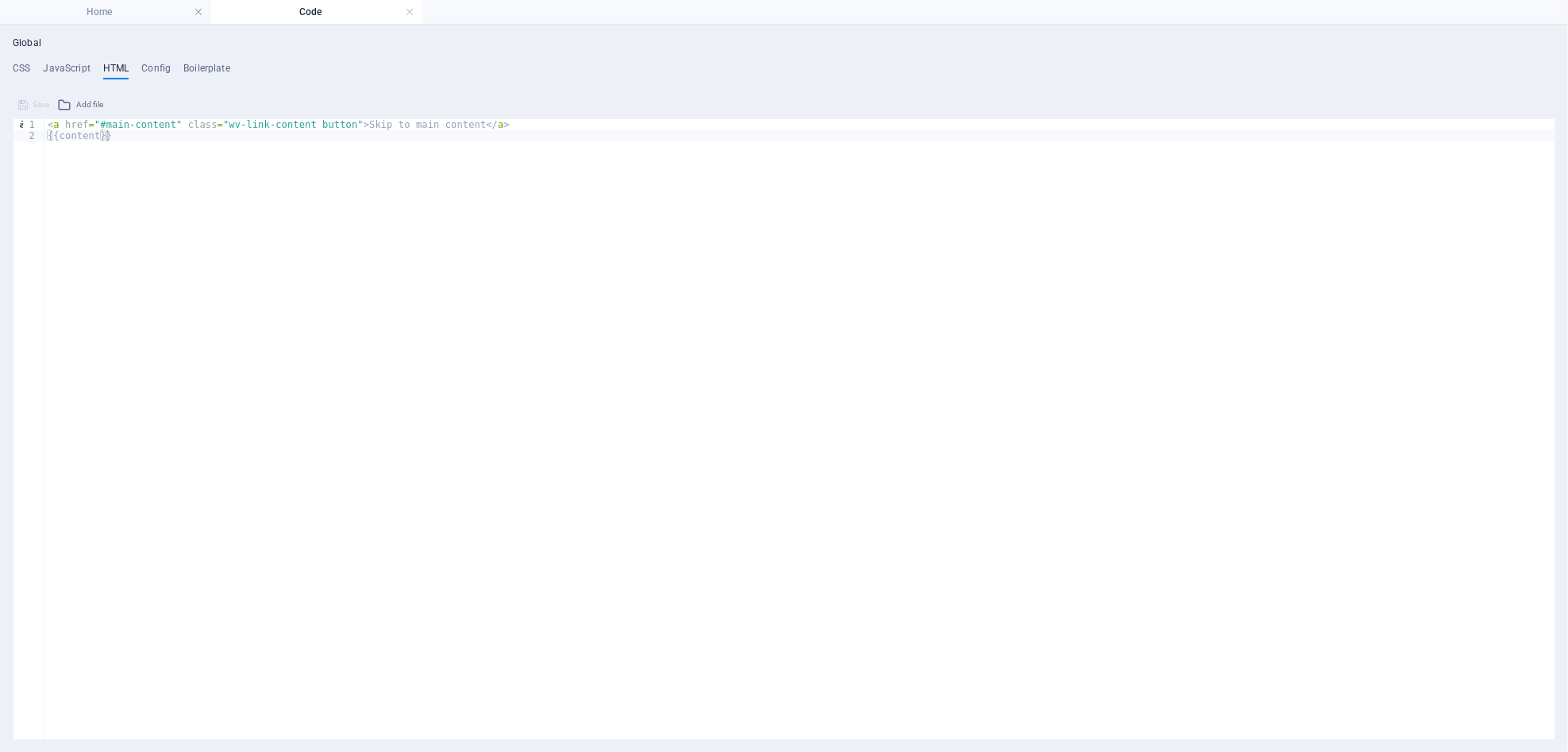
scroll to position [0, 0]
paste textarea "</rs-slide>"
type textarea "</rs-slide>"
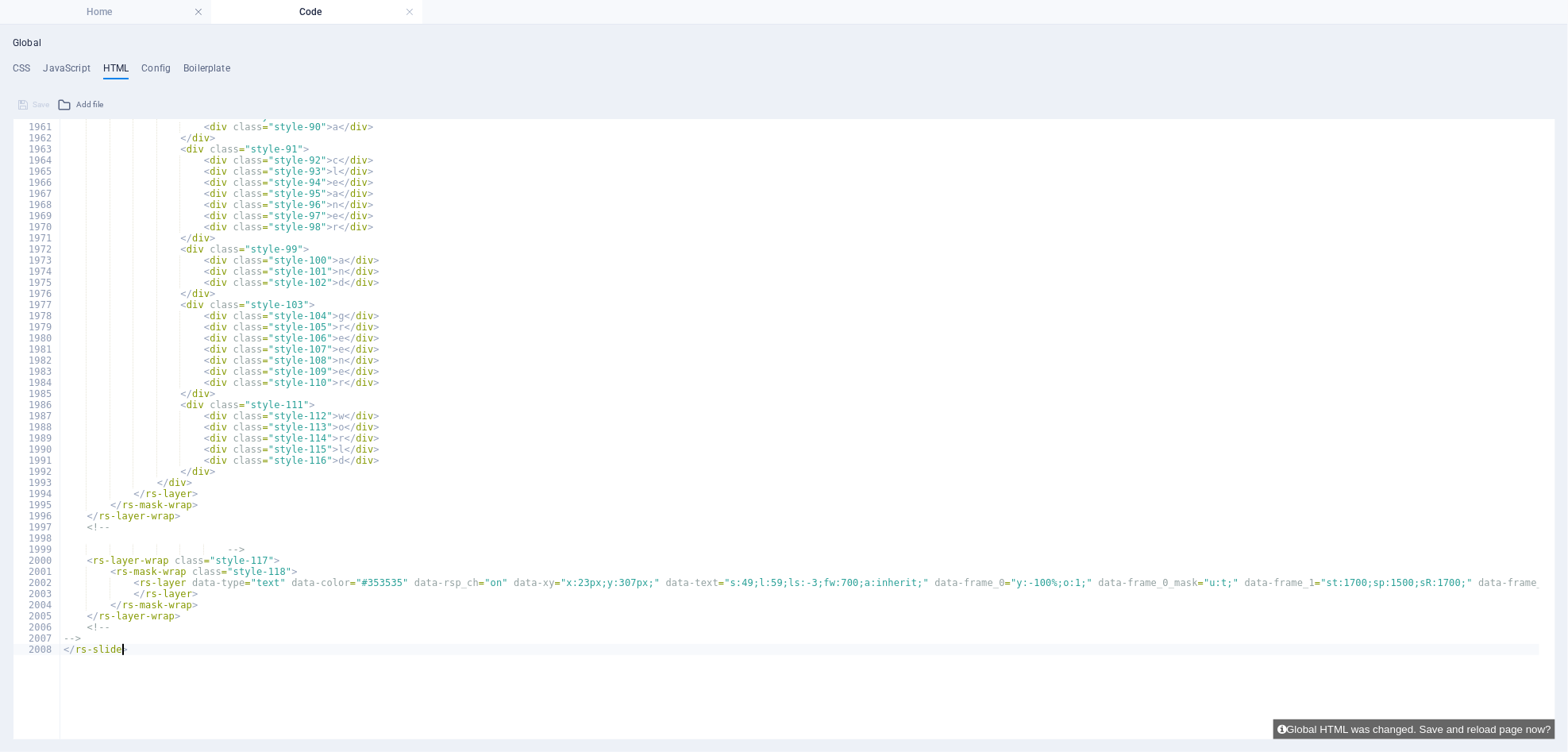
scroll to position [21722, 0]
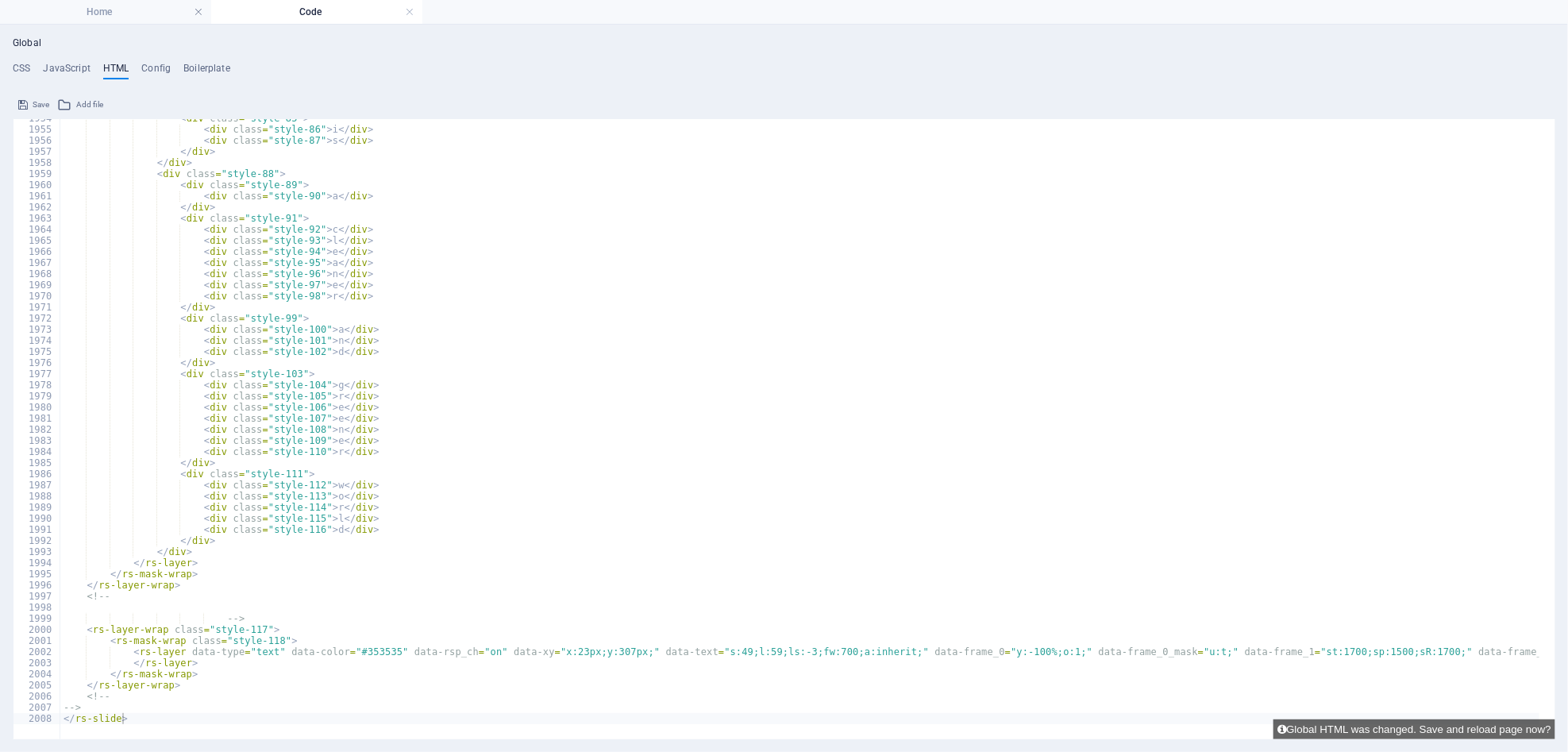
click at [28, 103] on button "Save" at bounding box center [33, 105] width 36 height 19
click at [88, 13] on h4 "Home" at bounding box center [105, 11] width 211 height 17
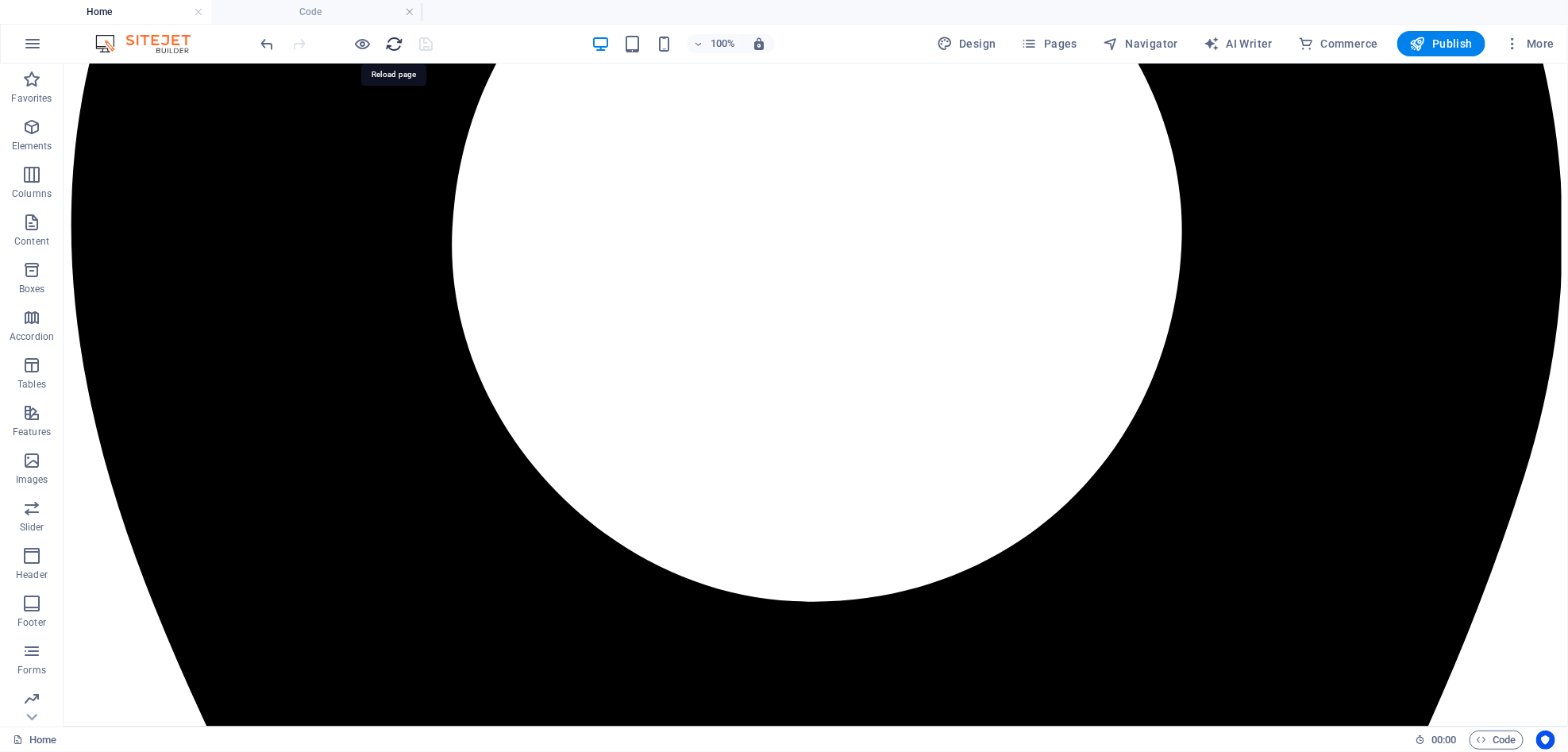
click at [394, 47] on icon "reload" at bounding box center [395, 44] width 18 height 18
click at [388, 46] on icon "reload" at bounding box center [395, 44] width 18 height 18
click at [389, 45] on icon "reload" at bounding box center [395, 44] width 18 height 18
click at [395, 40] on icon "reload" at bounding box center [395, 44] width 18 height 18
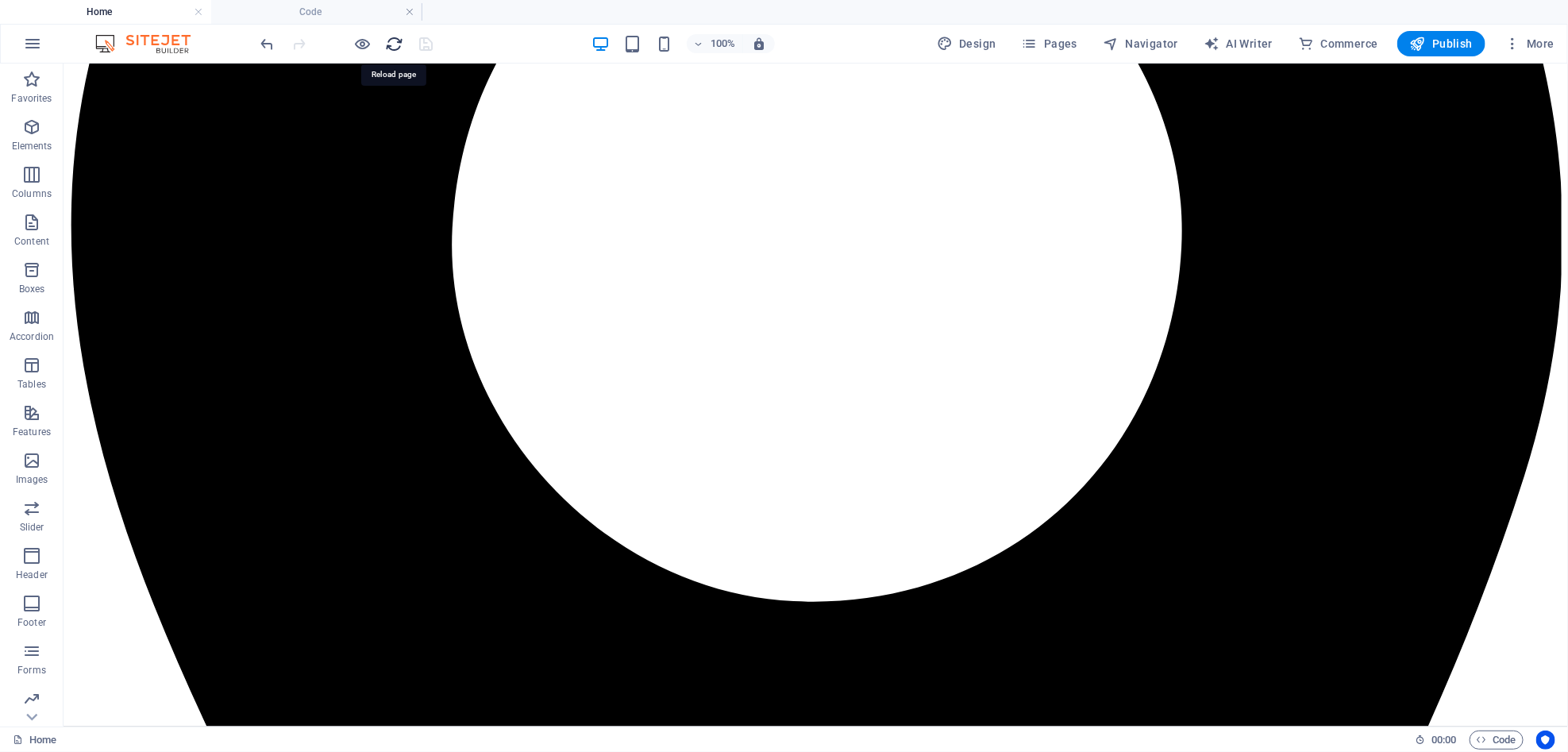
click at [396, 47] on icon "reload" at bounding box center [395, 44] width 18 height 18
click at [397, 47] on icon "reload" at bounding box center [395, 44] width 18 height 18
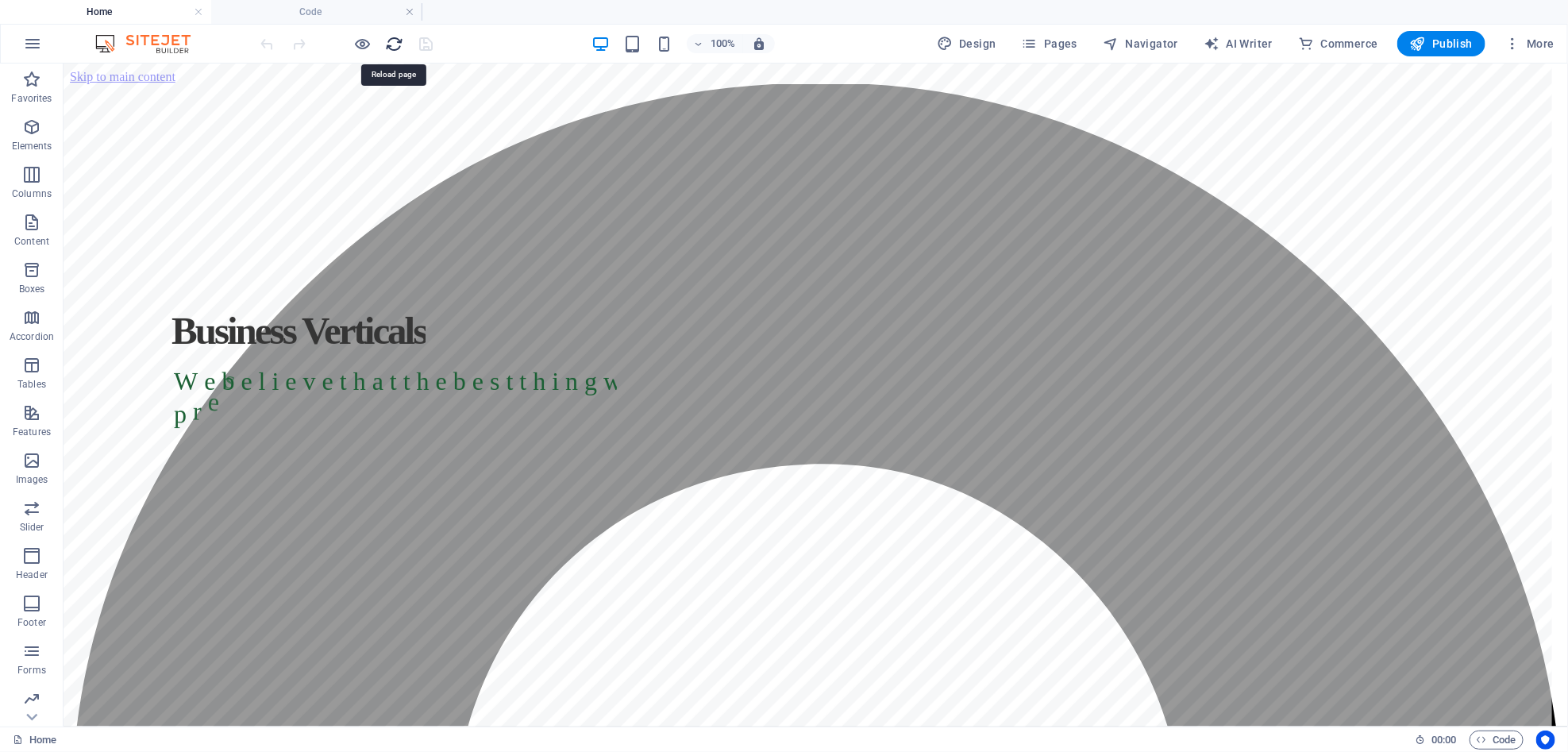
scroll to position [0, 0]
click at [395, 47] on icon "reload" at bounding box center [395, 44] width 18 height 18
click at [398, 45] on icon "reload" at bounding box center [395, 44] width 18 height 18
click at [391, 47] on icon "reload" at bounding box center [395, 44] width 18 height 18
click at [389, 49] on icon "reload" at bounding box center [395, 44] width 18 height 18
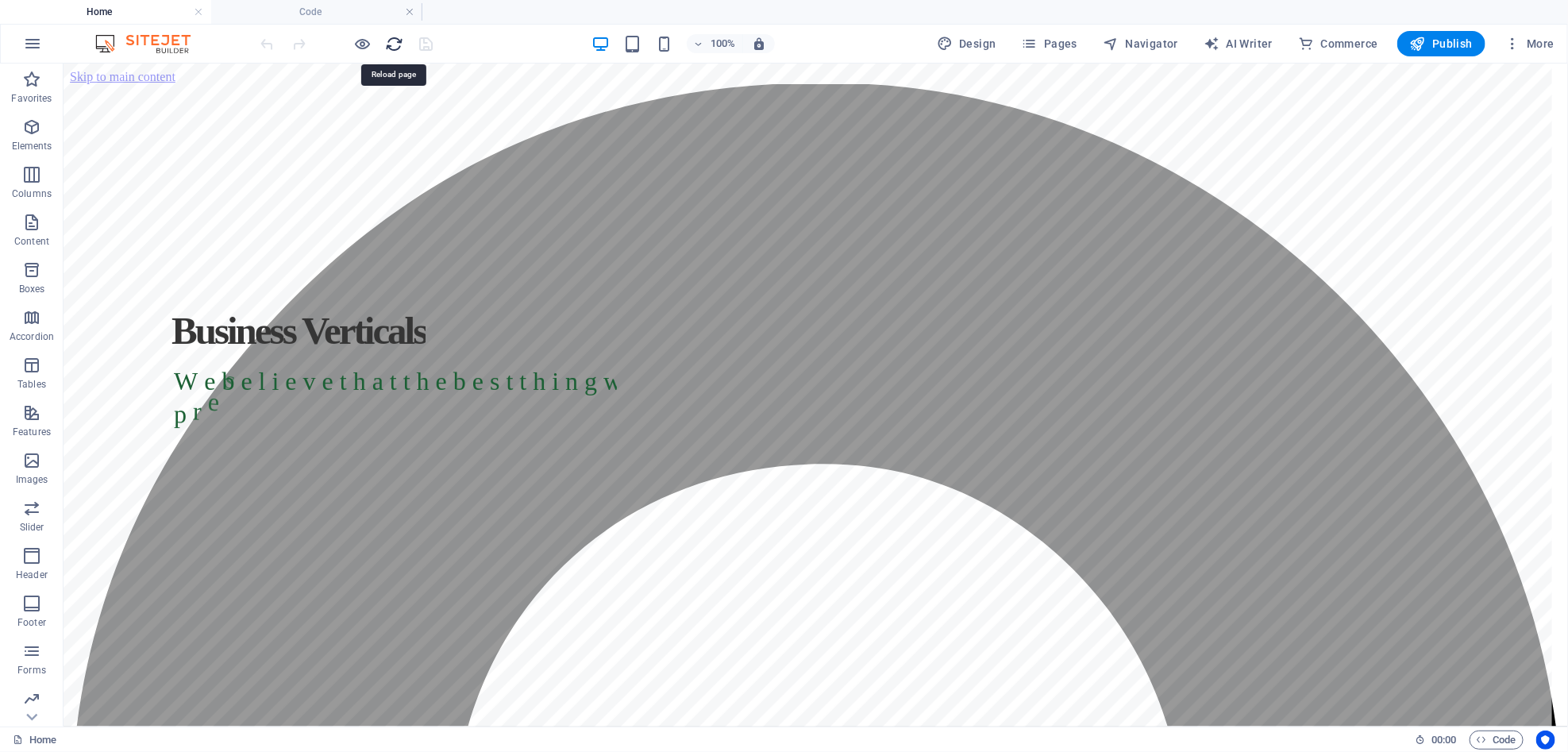
click at [389, 49] on icon "reload" at bounding box center [395, 44] width 18 height 18
click at [926, 124] on rs-slide "W e b e l i e v e t h a t t h e b e s t t h i n g w e c a n p r e s e" at bounding box center [815, 407] width 1504 height 689
click at [397, 41] on icon "reload" at bounding box center [395, 44] width 18 height 18
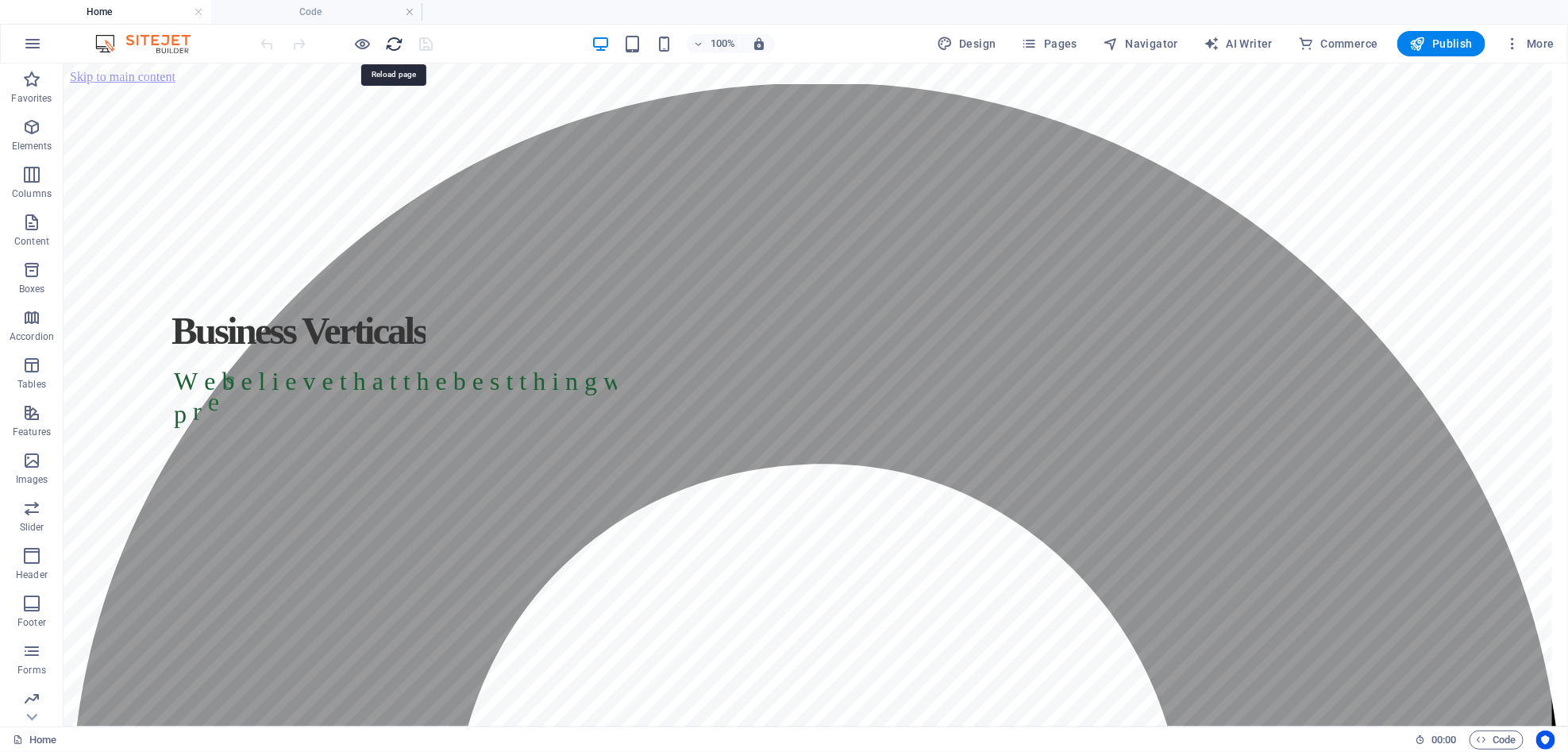
click at [398, 39] on icon "reload" at bounding box center [395, 44] width 18 height 18
drag, startPoint x: 933, startPoint y: 118, endPoint x: 936, endPoint y: 131, distance: 13.3
click at [936, 131] on rs-slide "W e b e l i e v e t h a t t h e b e s t t h i n g w e c a n p r e s e" at bounding box center [815, 407] width 1504 height 689
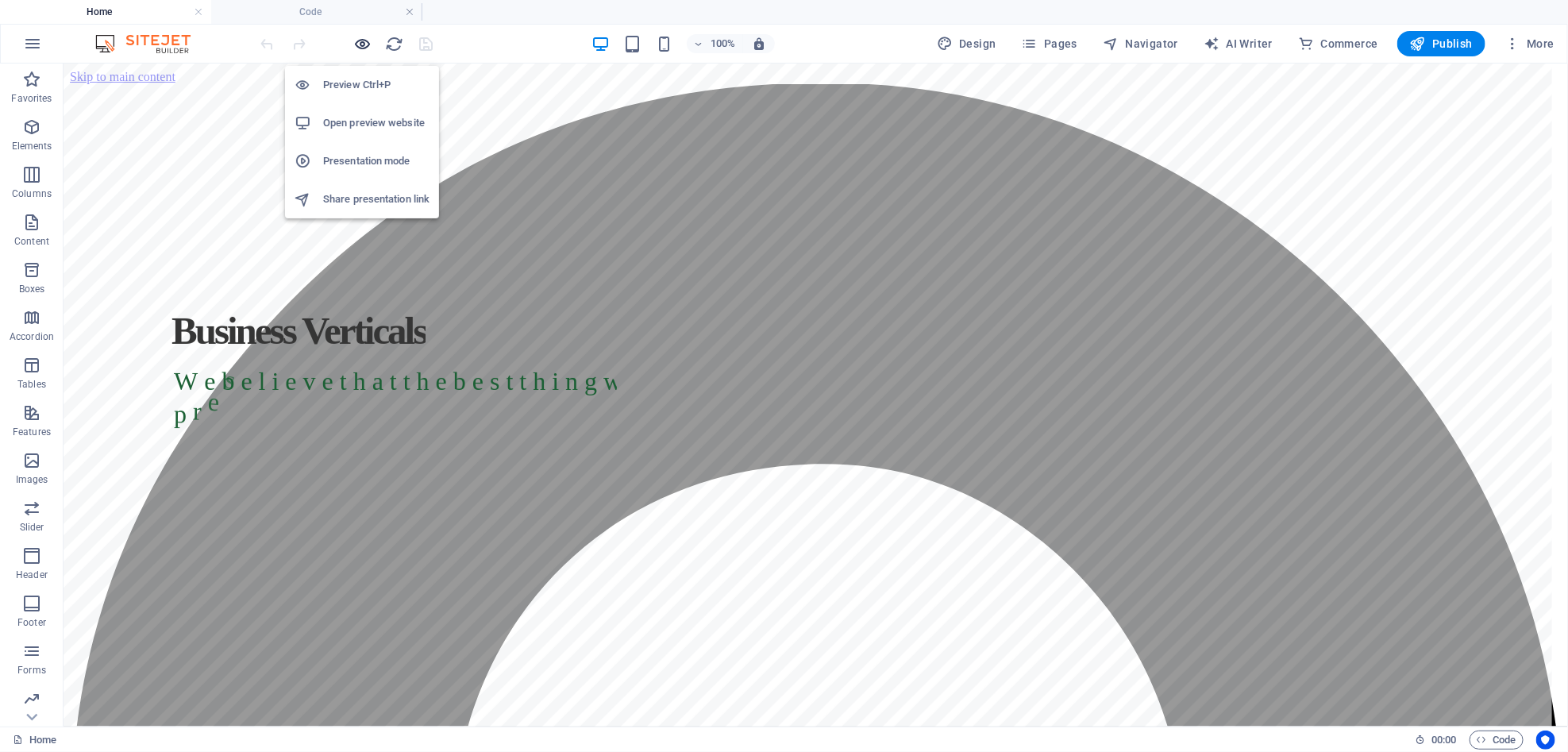
click at [366, 42] on icon "button" at bounding box center [363, 44] width 18 height 18
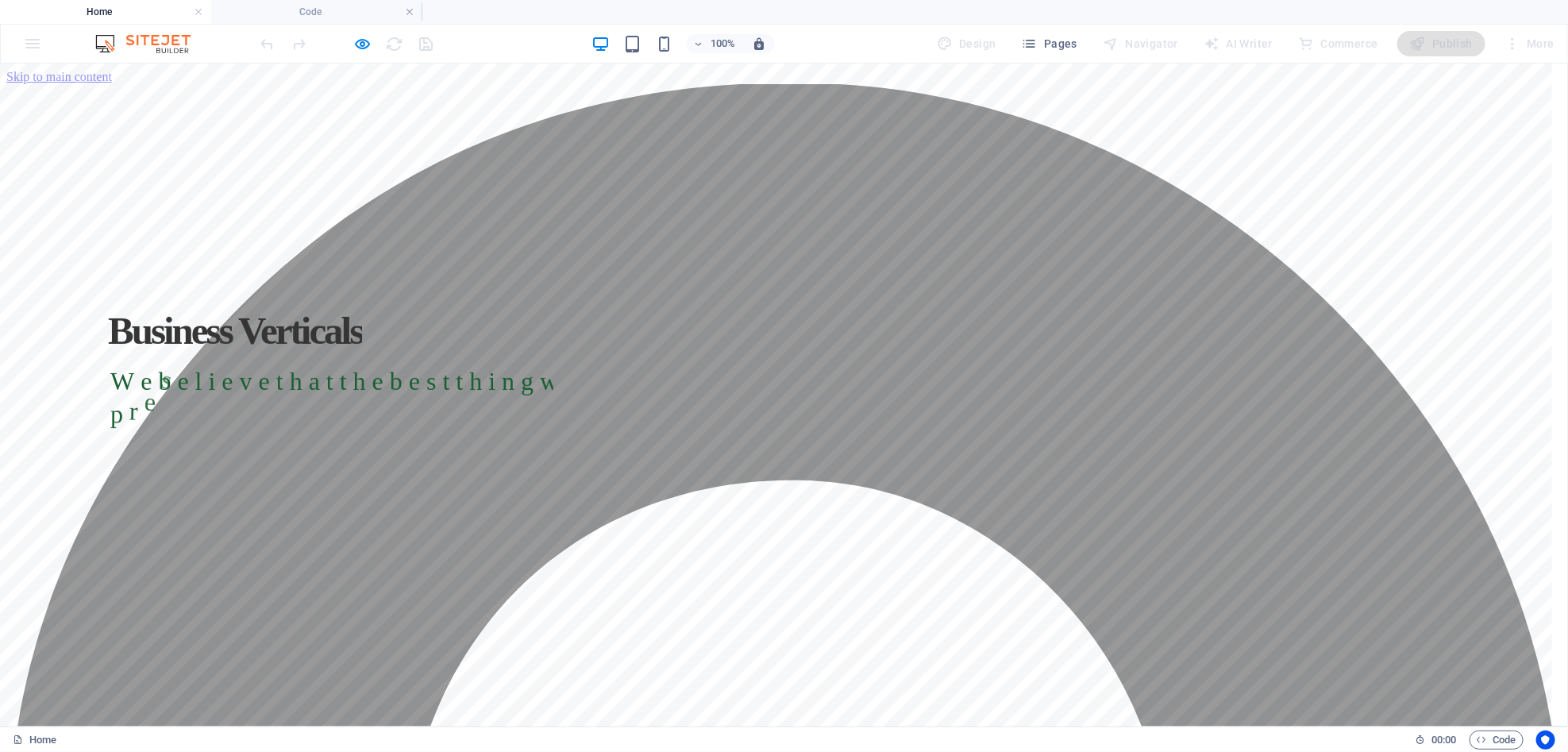
click at [910, 127] on rs-slide "W e b e l i e v e t h a t t h e b e s t t h i n g w e c a n p r e s e" at bounding box center [784, 407] width 1568 height 689
click at [857, 125] on rs-slide "W e b e l i e v e t h a t t h e b e s t t h i n g w e c a n p r e s e" at bounding box center [784, 407] width 1568 height 689
click at [891, 128] on rs-slide "W e b e l i e v e t h a t t h e b e s t t h i n g w e c a n p r e s e" at bounding box center [784, 407] width 1568 height 689
click at [959, 127] on rs-slide "W e b e l i e v e t h a t t h e b e s t t h i n g w e c a n p r e s e" at bounding box center [784, 407] width 1568 height 689
click at [1033, 121] on rs-slide "W e b e l i e v e t h a t t h e b e s t t h i n g w e c a n p r e s e" at bounding box center [784, 407] width 1568 height 689
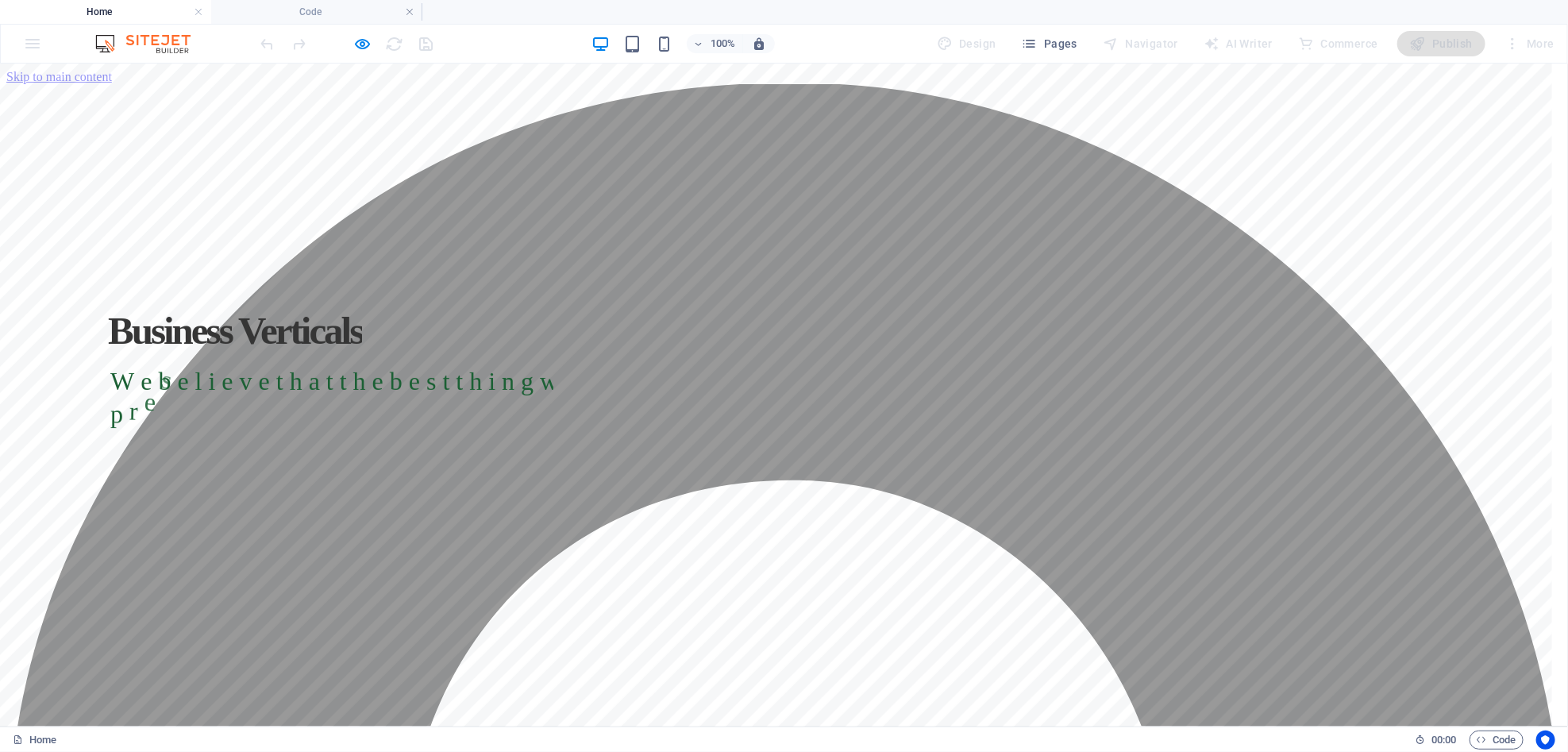
click at [1113, 127] on rs-slide "W e b e l i e v e t h a t t h e b e s t t h i n g w e c a n p r e s e" at bounding box center [784, 407] width 1568 height 689
click at [1037, 36] on icon "button" at bounding box center [1029, 43] width 16 height 16
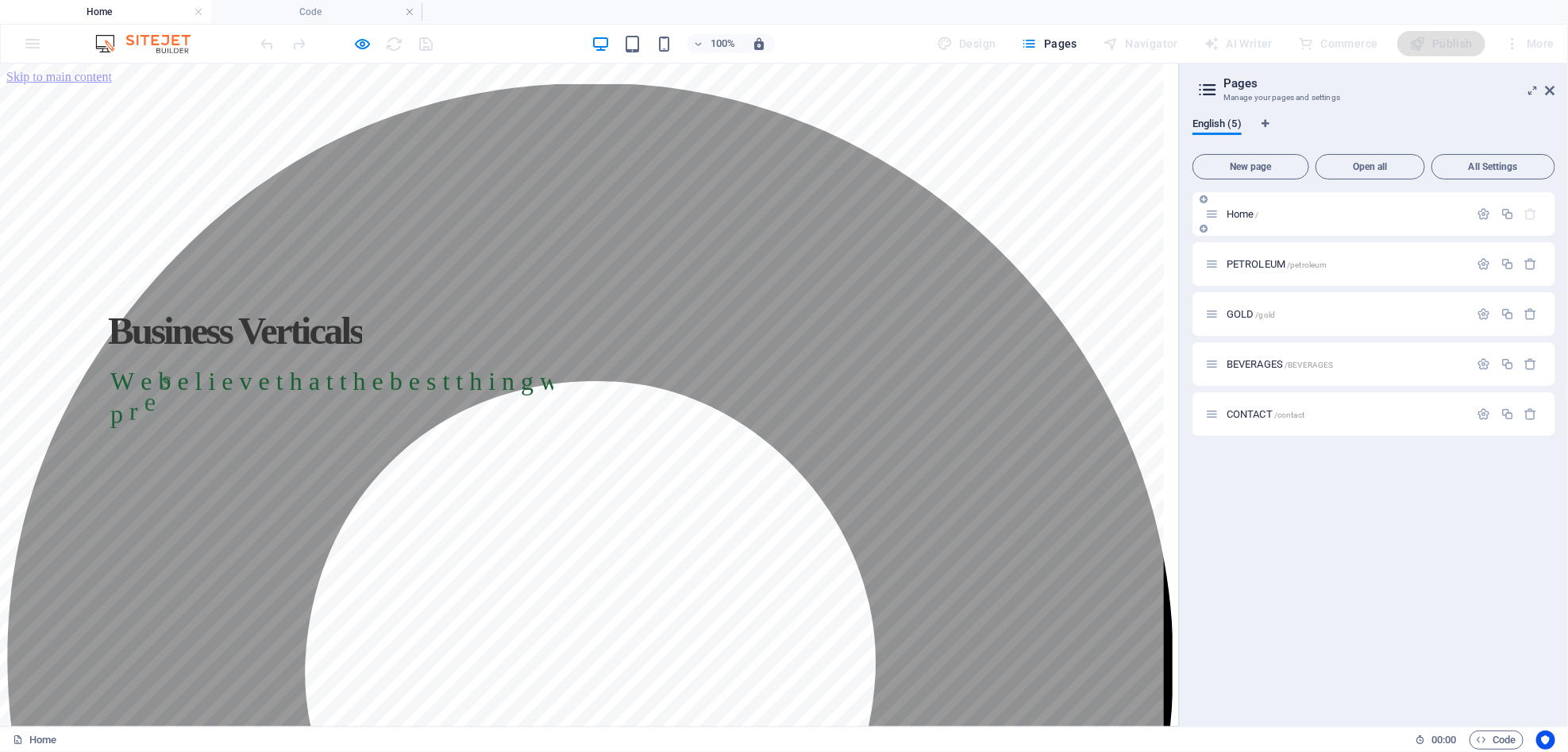
click at [1420, 219] on div "Home /" at bounding box center [1338, 214] width 264 height 18
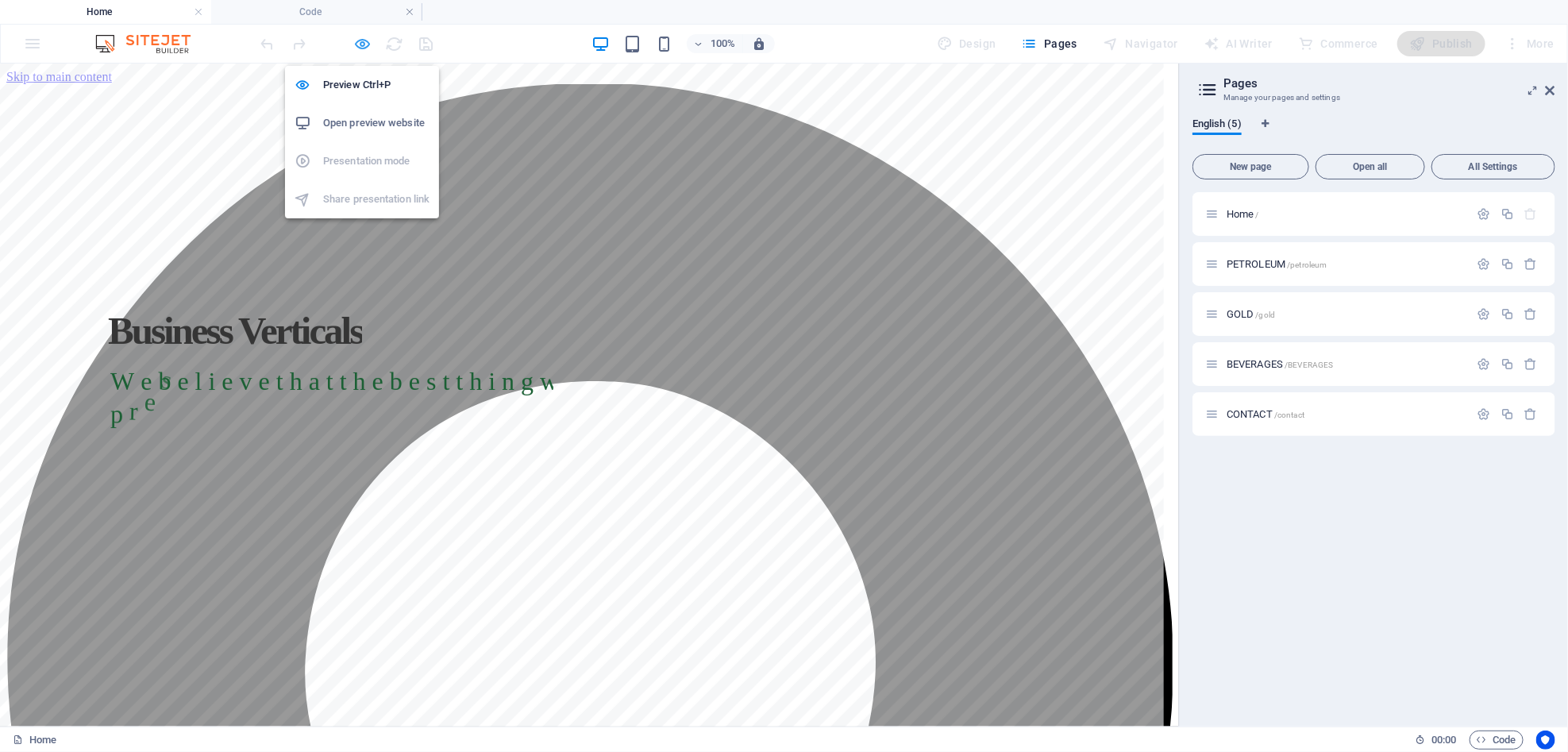
click at [366, 48] on icon "button" at bounding box center [363, 44] width 18 height 18
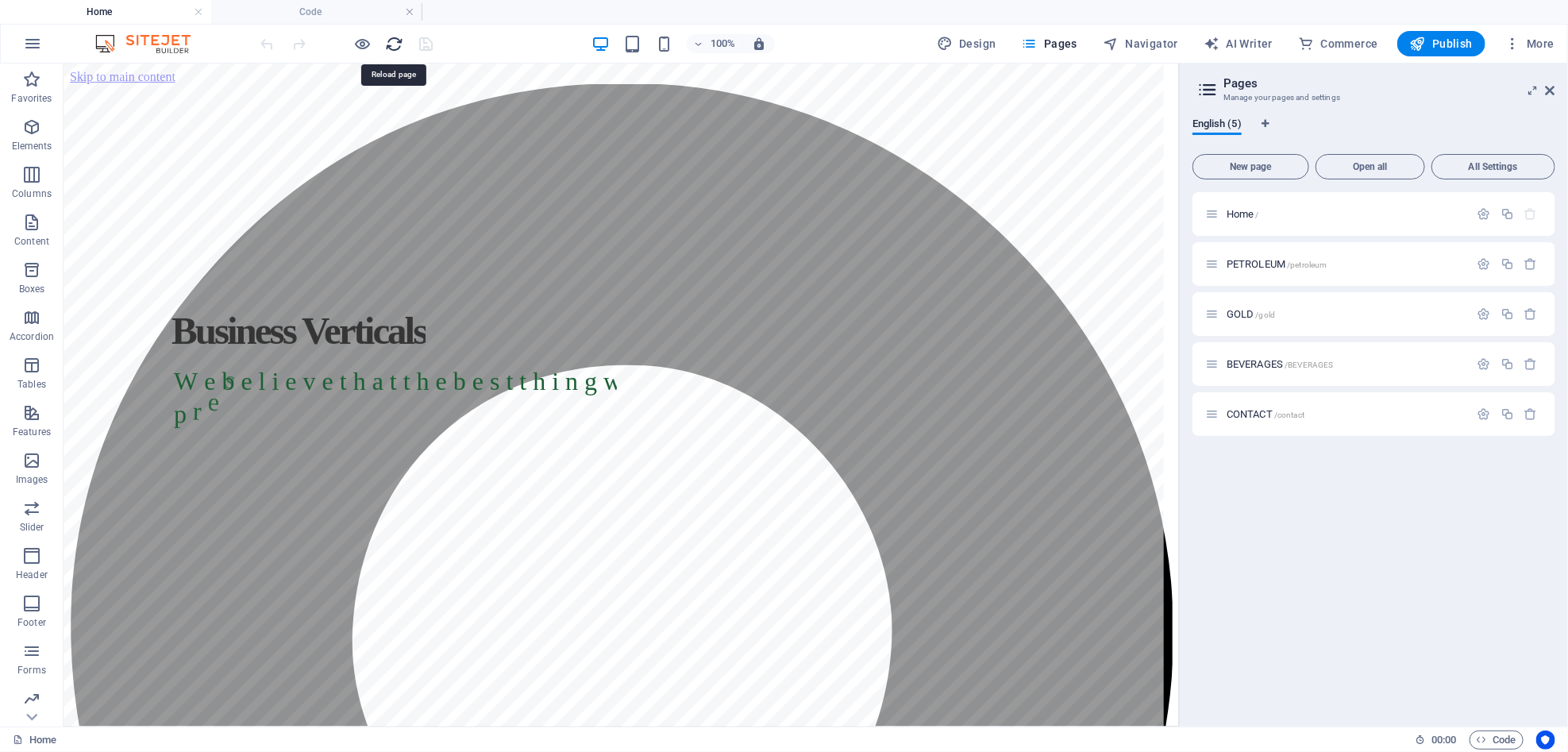
click at [386, 47] on icon "reload" at bounding box center [395, 44] width 18 height 18
click at [397, 40] on icon "reload" at bounding box center [395, 44] width 18 height 18
click at [395, 40] on icon "reload" at bounding box center [395, 44] width 18 height 18
click at [394, 40] on icon "reload" at bounding box center [395, 44] width 18 height 18
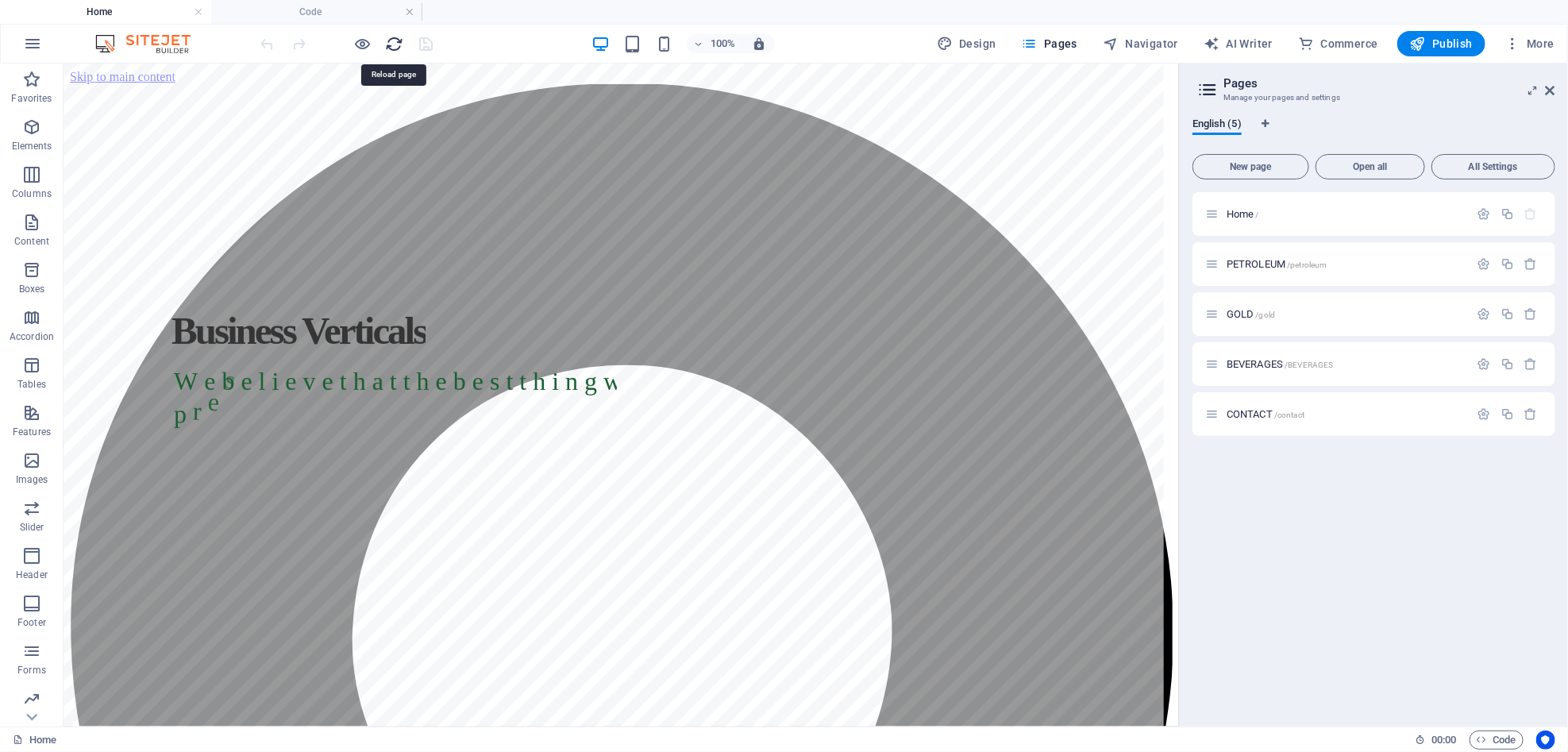
click at [393, 38] on icon "reload" at bounding box center [395, 44] width 18 height 18
click at [510, 269] on rs-slide "W e b e l i e v e t h a t t h e b e s t t h i n g w e c a n p r e s e" at bounding box center [620, 407] width 1116 height 689
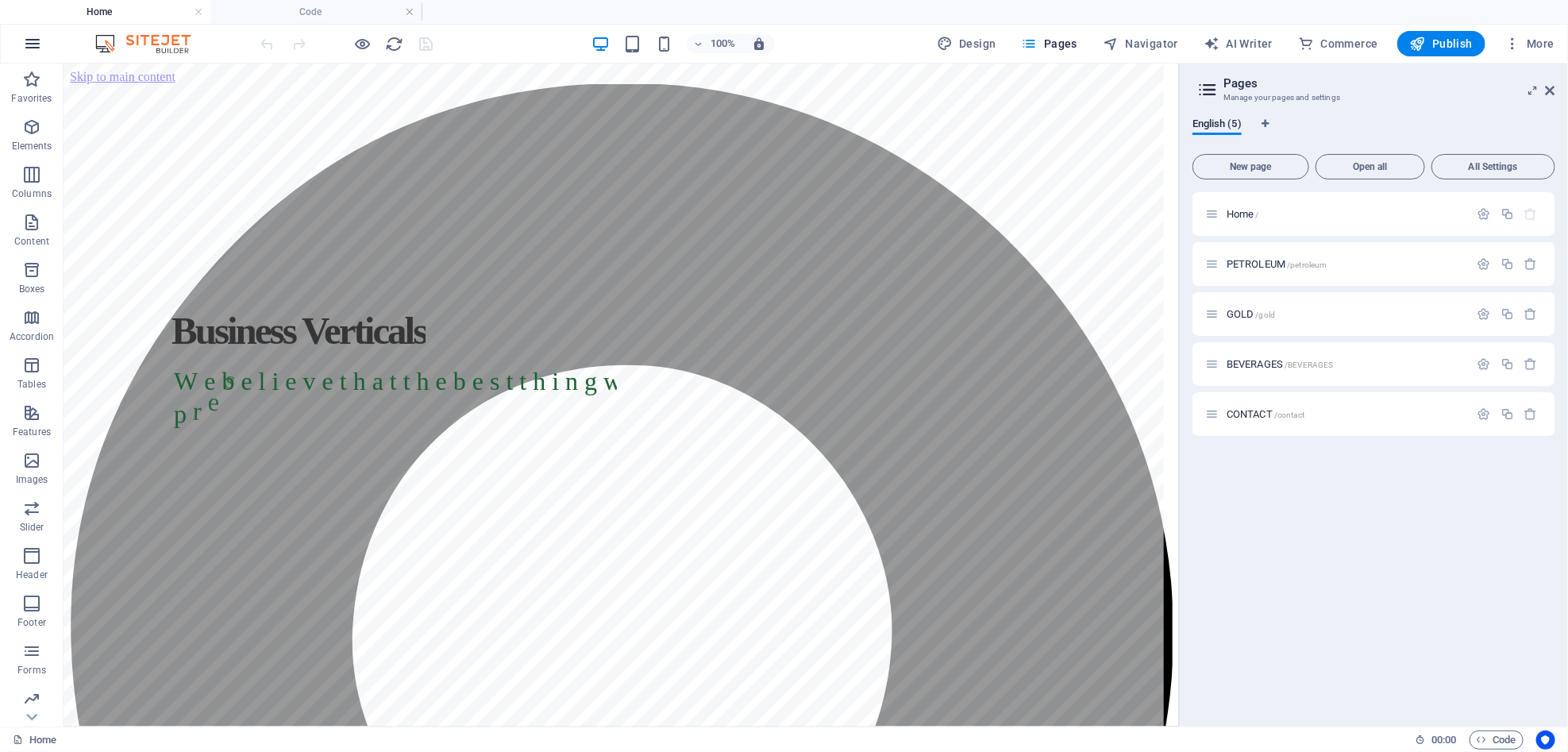
click at [20, 44] on button "button" at bounding box center [33, 43] width 38 height 38
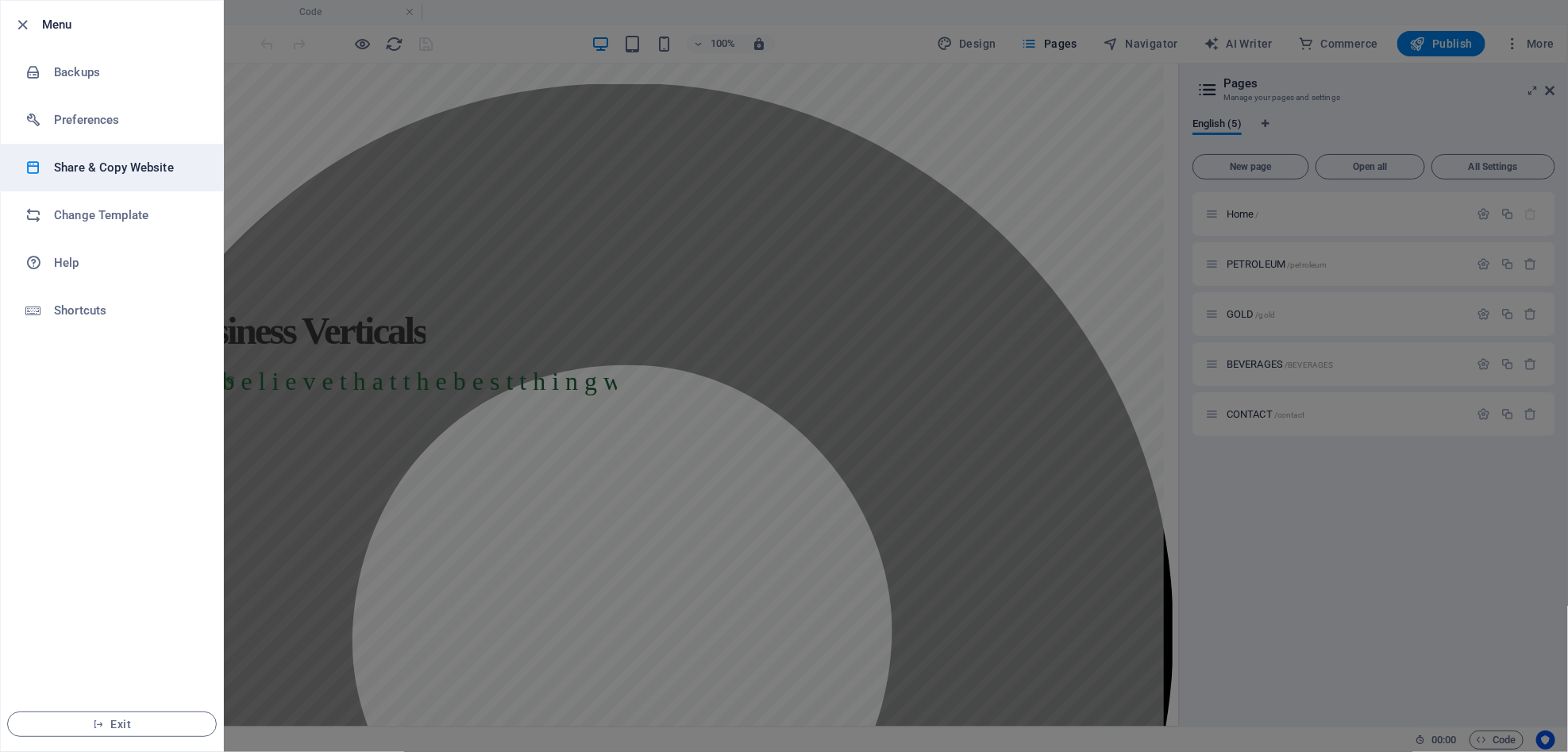
click at [109, 169] on h6 "Share & Copy Website" at bounding box center [127, 167] width 147 height 19
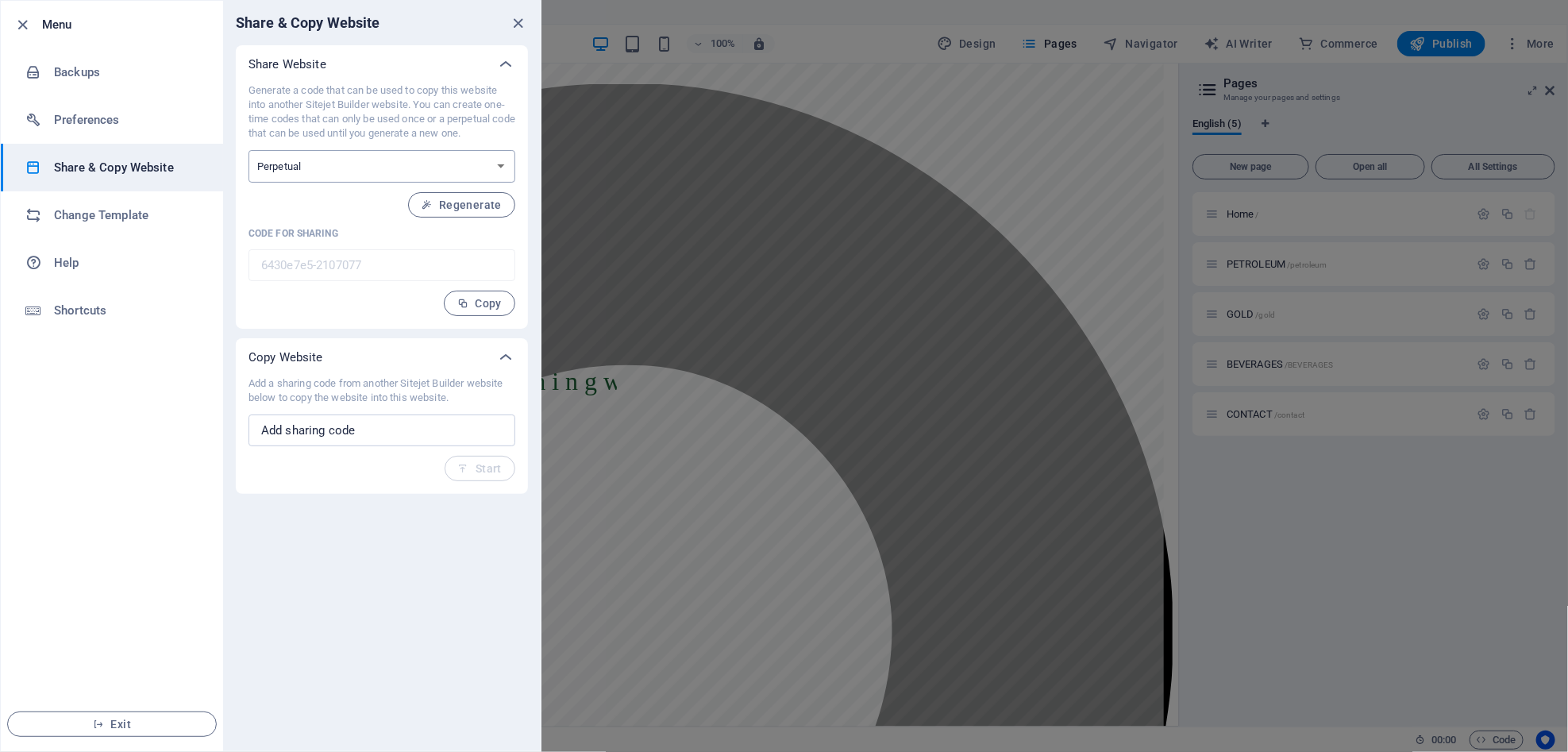
click at [409, 163] on select "One-time Perpetual" at bounding box center [381, 167] width 267 height 33
click at [410, 163] on select "One-time Perpetual" at bounding box center [381, 167] width 267 height 33
click at [475, 204] on span "Regenerate" at bounding box center [462, 205] width 80 height 13
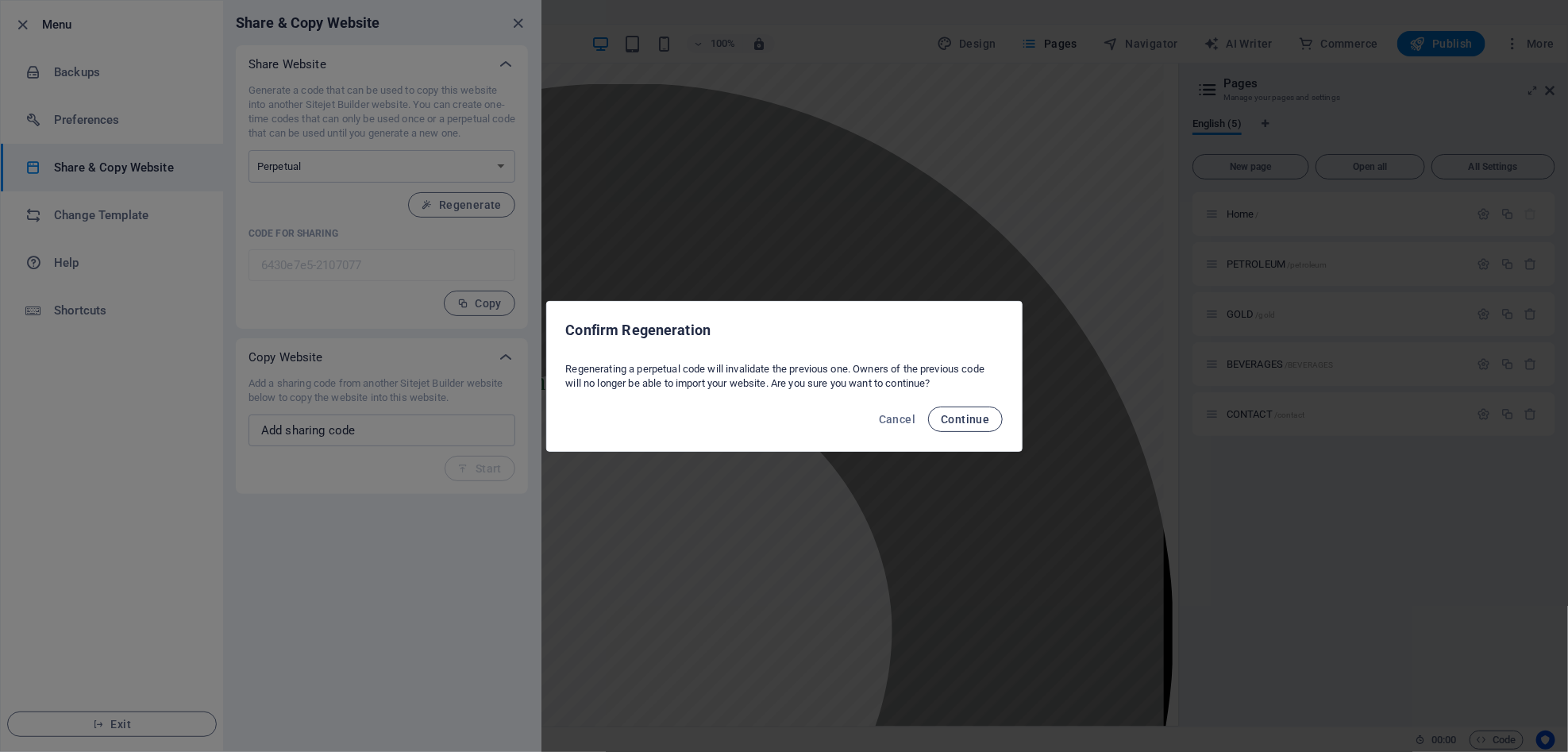
click at [958, 413] on span "Continue" at bounding box center [965, 420] width 48 height 13
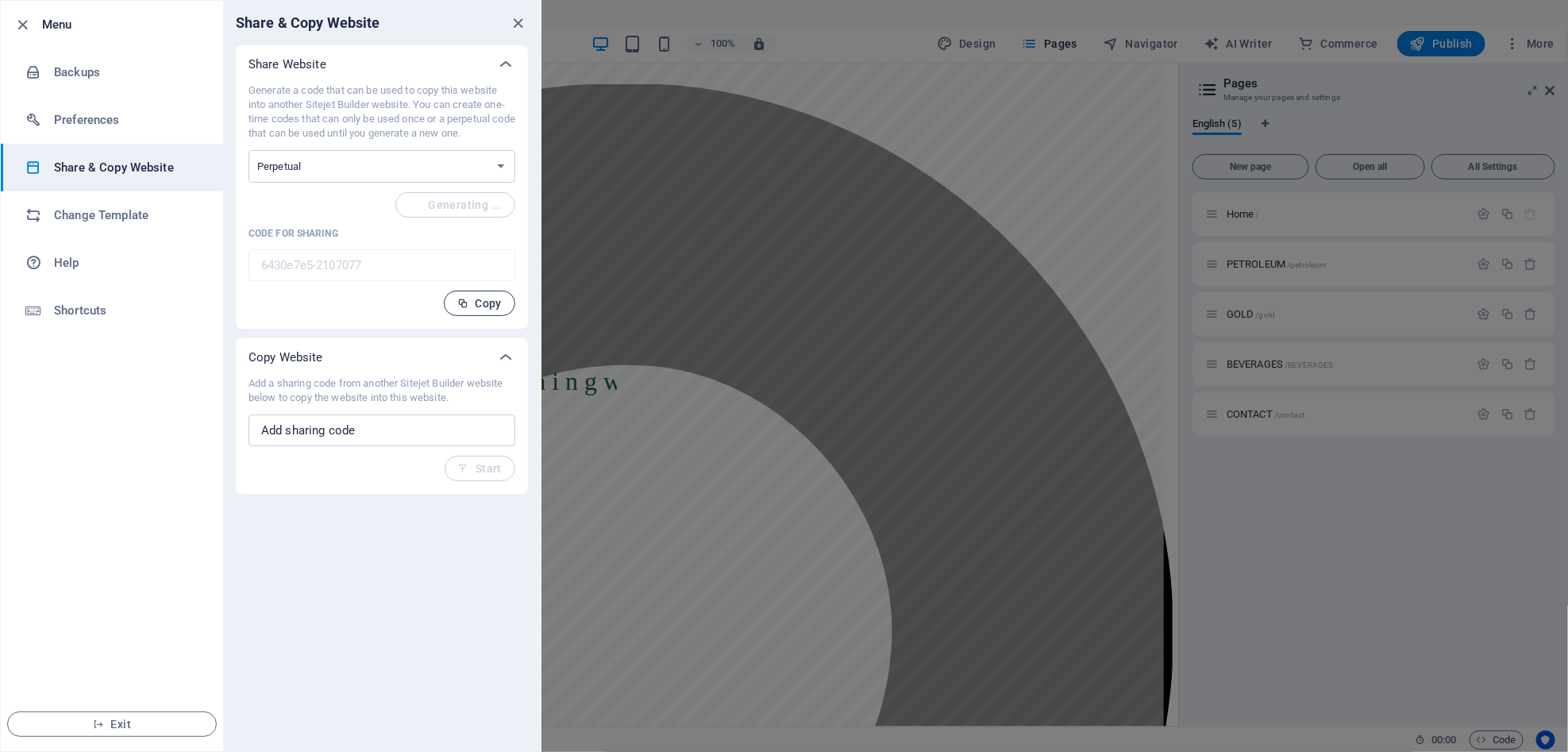
type input "3bf9ca3c-2107077"
drag, startPoint x: 471, startPoint y: 474, endPoint x: 472, endPoint y: 459, distance: 15.0
drag, startPoint x: 472, startPoint y: 459, endPoint x: 404, endPoint y: 434, distance: 72.4
click at [404, 434] on input "text" at bounding box center [381, 430] width 267 height 32
click at [476, 437] on input "text" at bounding box center [381, 430] width 267 height 32
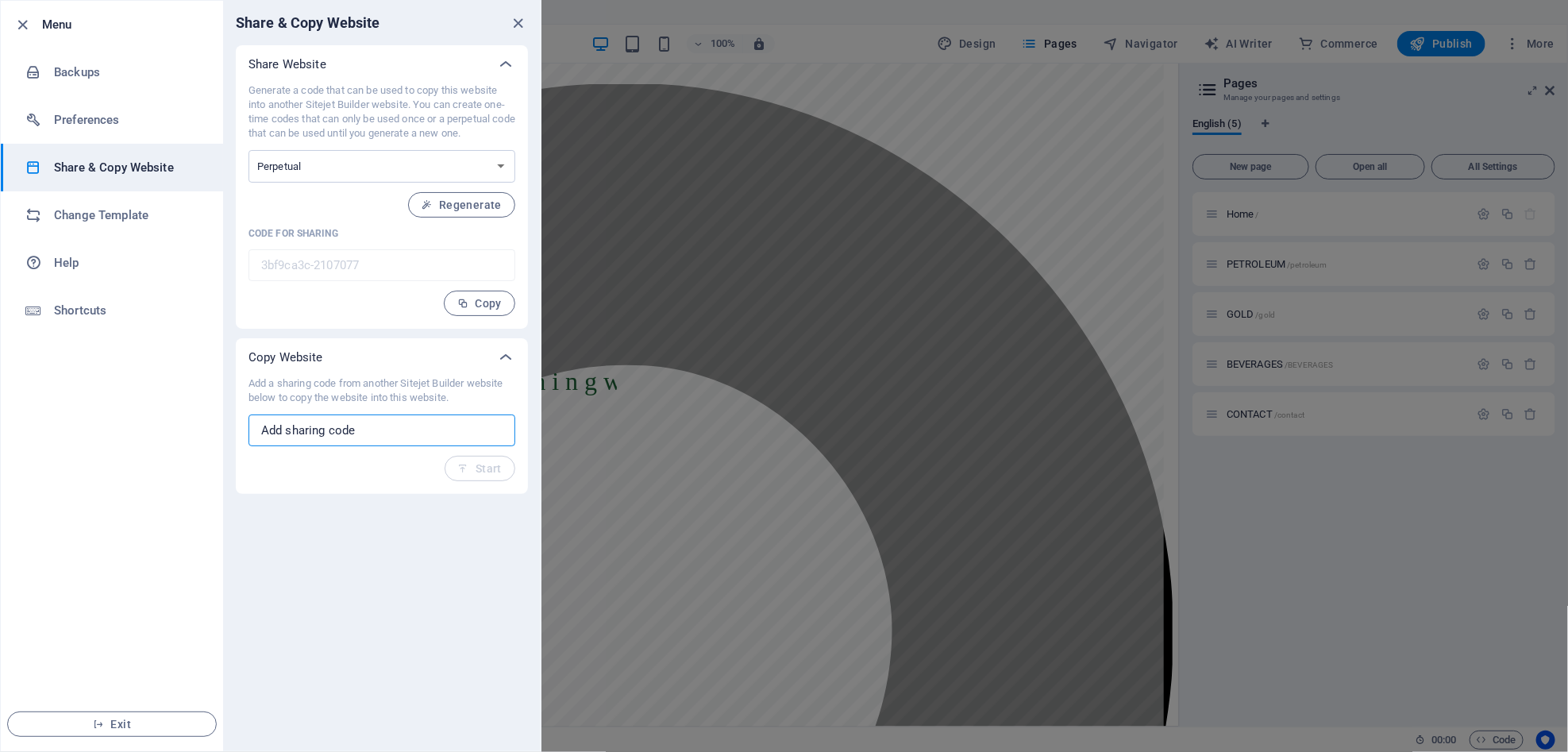
click at [469, 442] on input "text" at bounding box center [381, 430] width 267 height 32
drag, startPoint x: 469, startPoint y: 442, endPoint x: 353, endPoint y: 453, distance: 116.5
click at [353, 453] on div "Add a sharing code from another Sitejet Builder website below to copy the websi…" at bounding box center [381, 429] width 267 height 105
type input "1"
type input "123456"
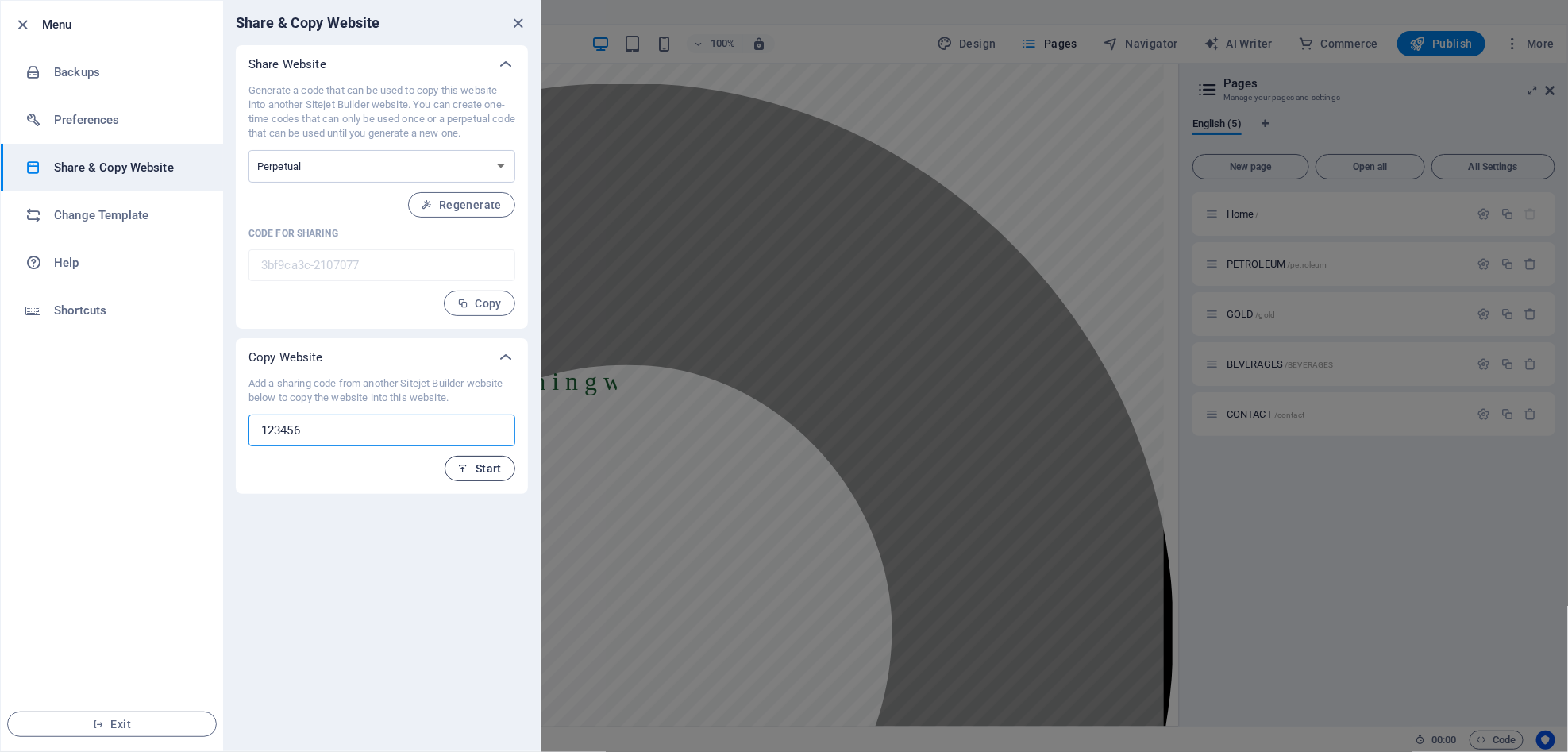
click at [490, 467] on span "Start" at bounding box center [480, 469] width 44 height 13
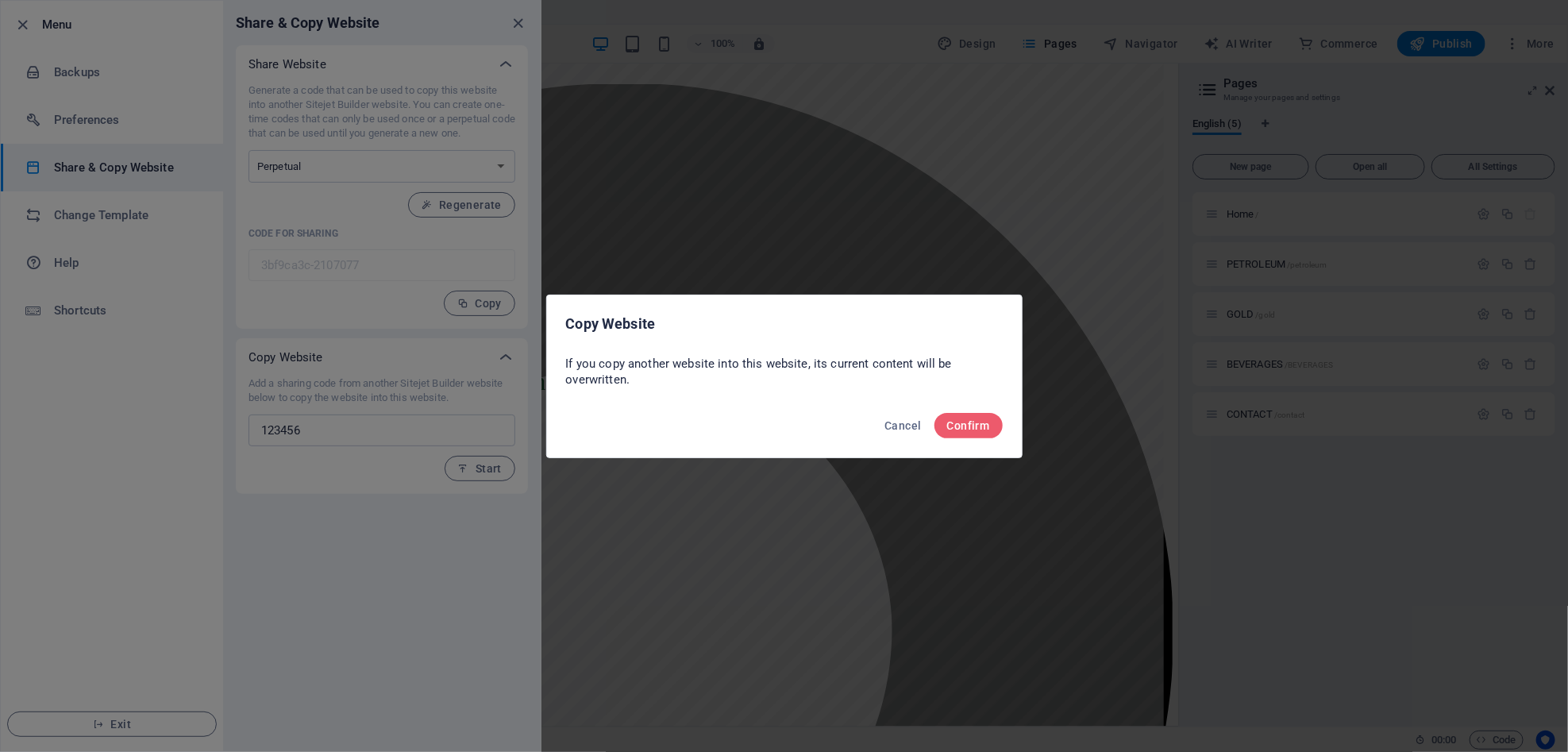
click at [491, 466] on div "Copy Website If you copy another website into this website, its current content…" at bounding box center [784, 376] width 1568 height 752
click at [988, 420] on span "Confirm" at bounding box center [968, 426] width 43 height 13
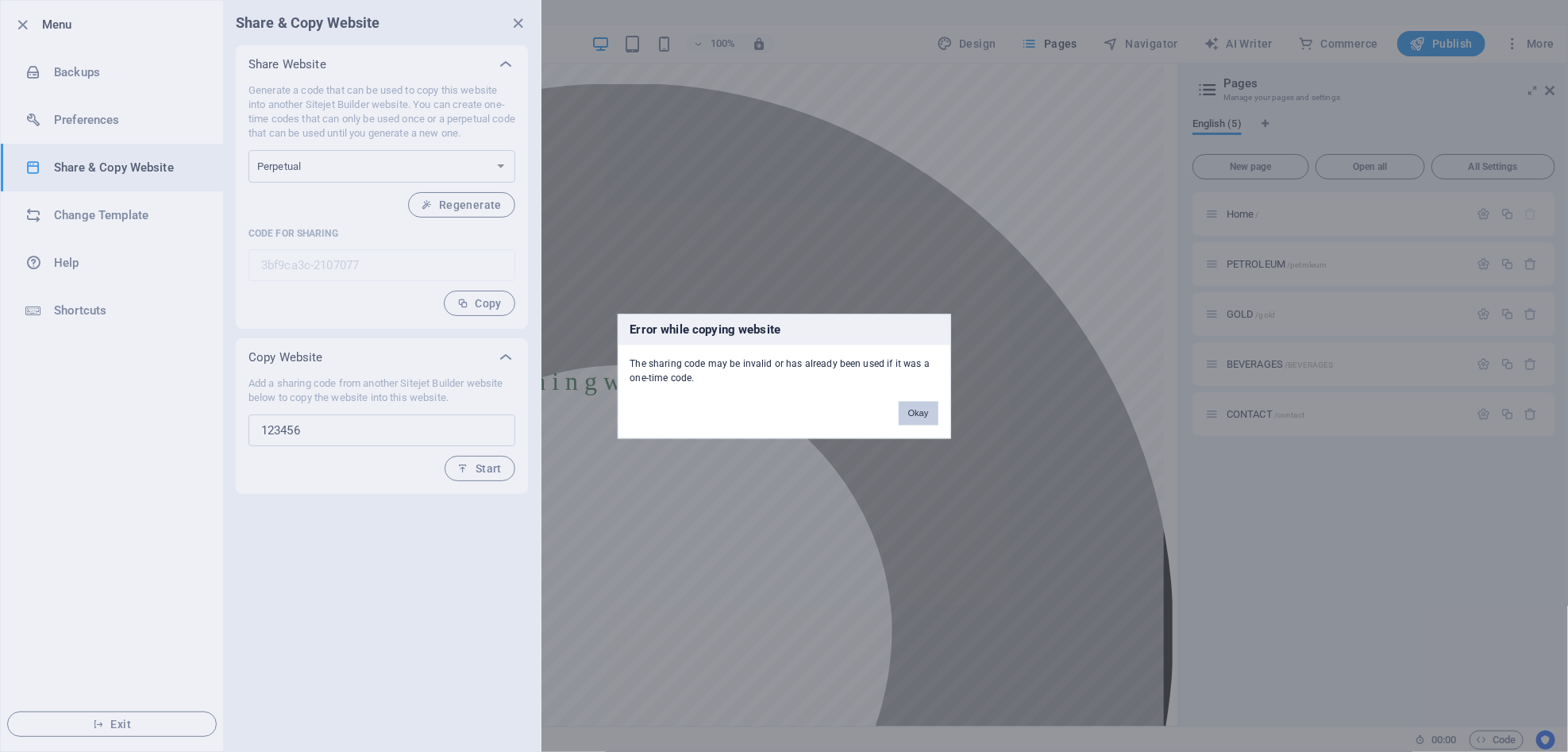
click at [924, 412] on button "Okay" at bounding box center [918, 412] width 40 height 24
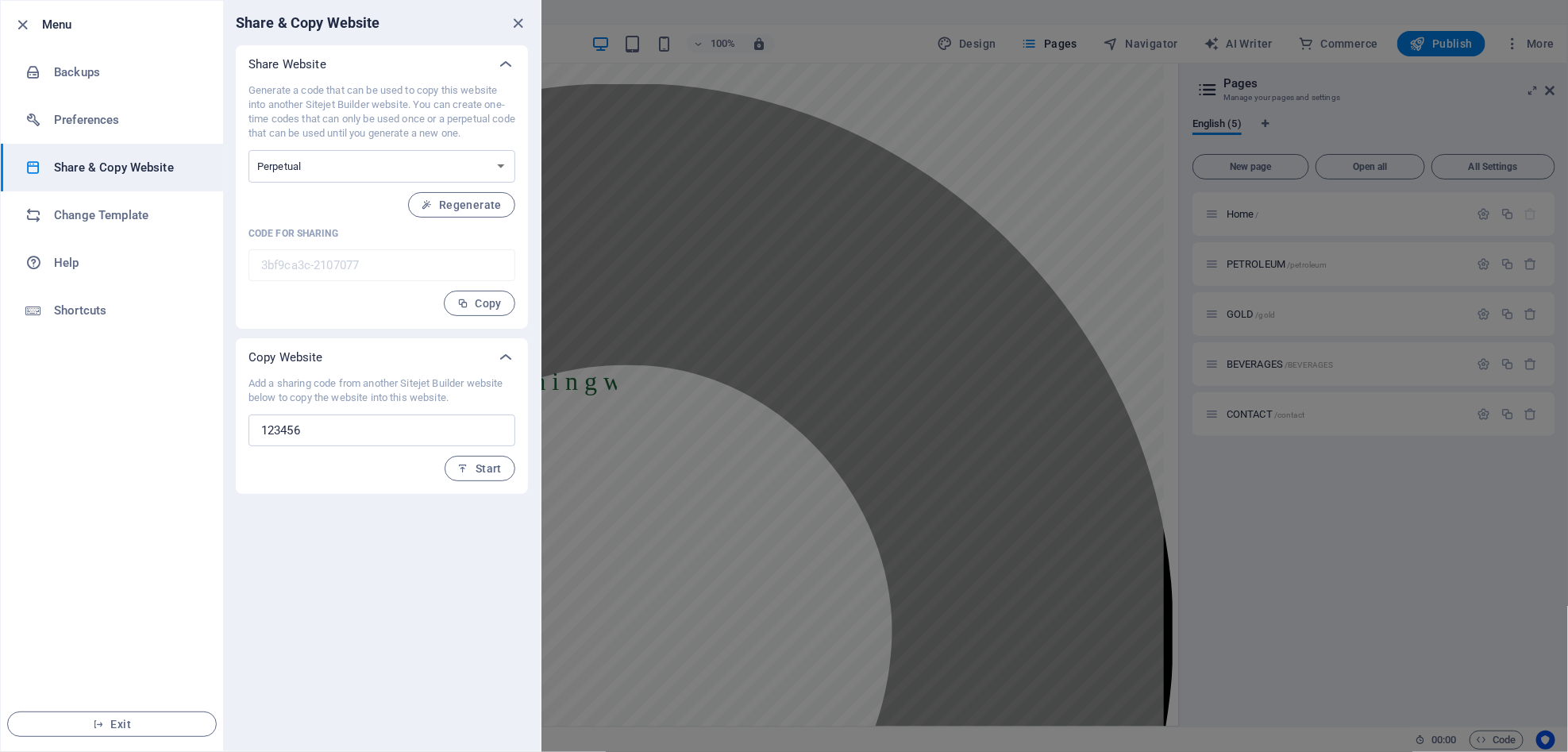
click at [459, 520] on div "Share & Copy Website Share Website Generate a code that can be used to copy thi…" at bounding box center [381, 376] width 318 height 750
click at [102, 216] on h6 "Change Template" at bounding box center [127, 215] width 147 height 19
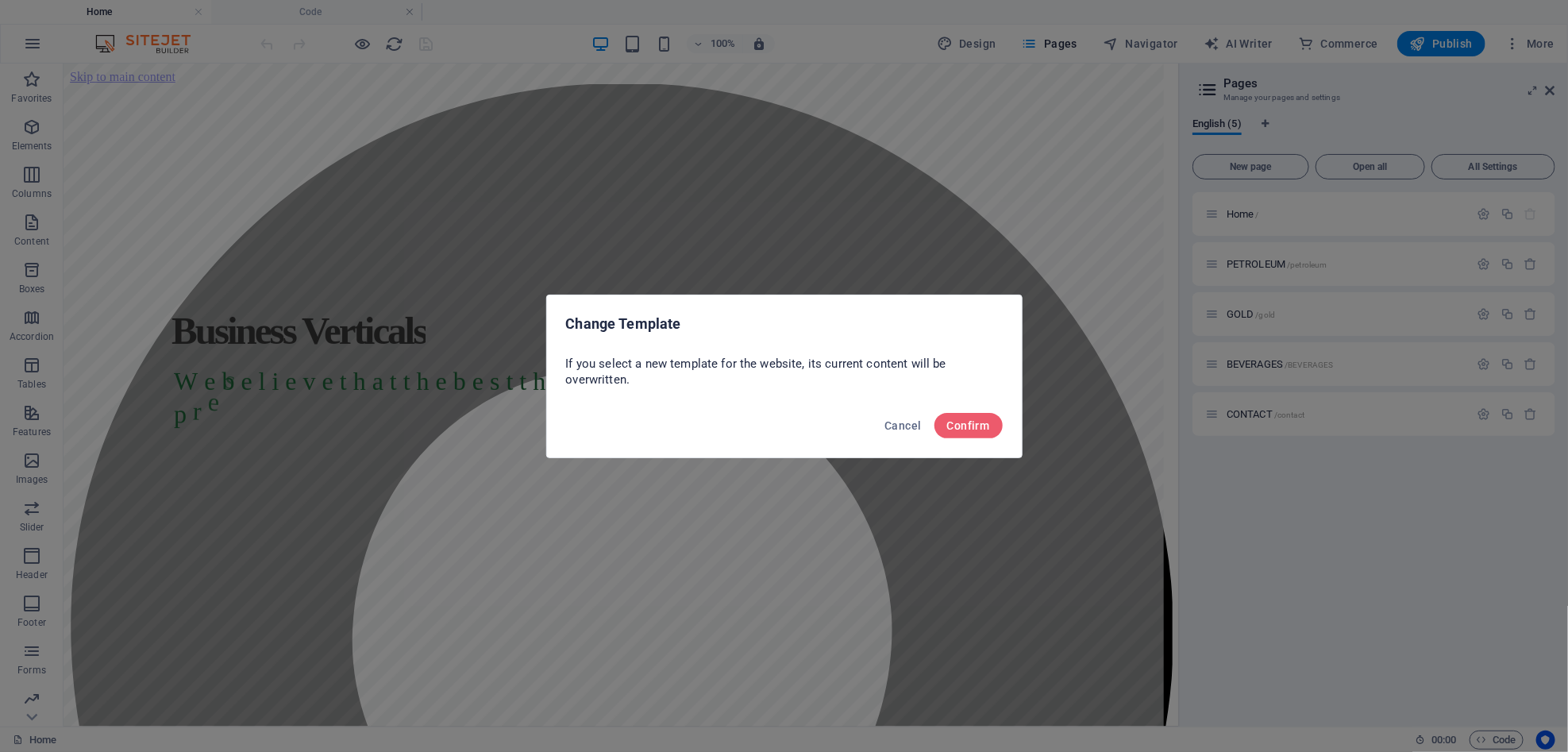
click at [868, 435] on div "Cancel Confirm" at bounding box center [784, 430] width 475 height 54
click at [889, 434] on button "Cancel" at bounding box center [903, 425] width 49 height 25
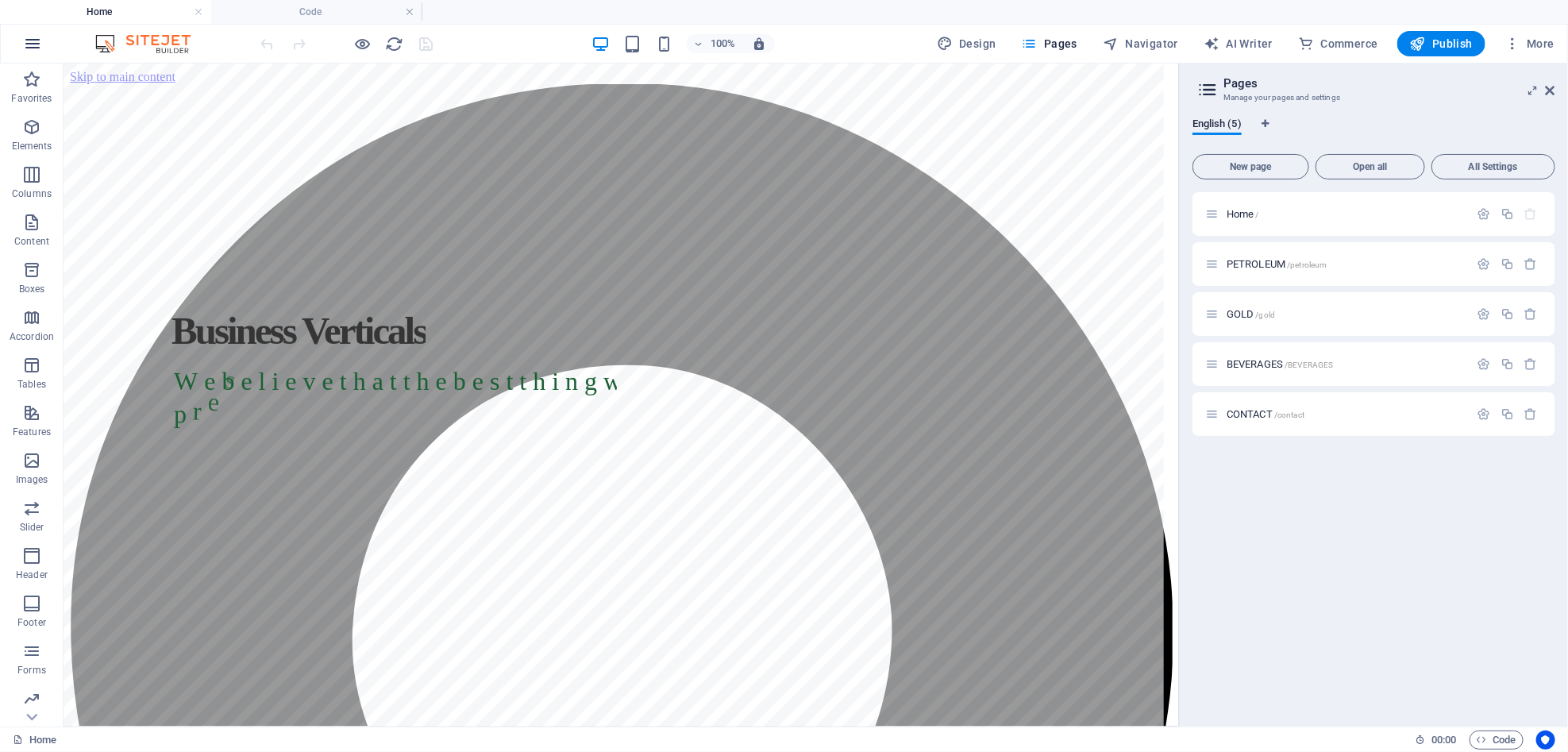
click at [42, 38] on button "button" at bounding box center [33, 43] width 38 height 38
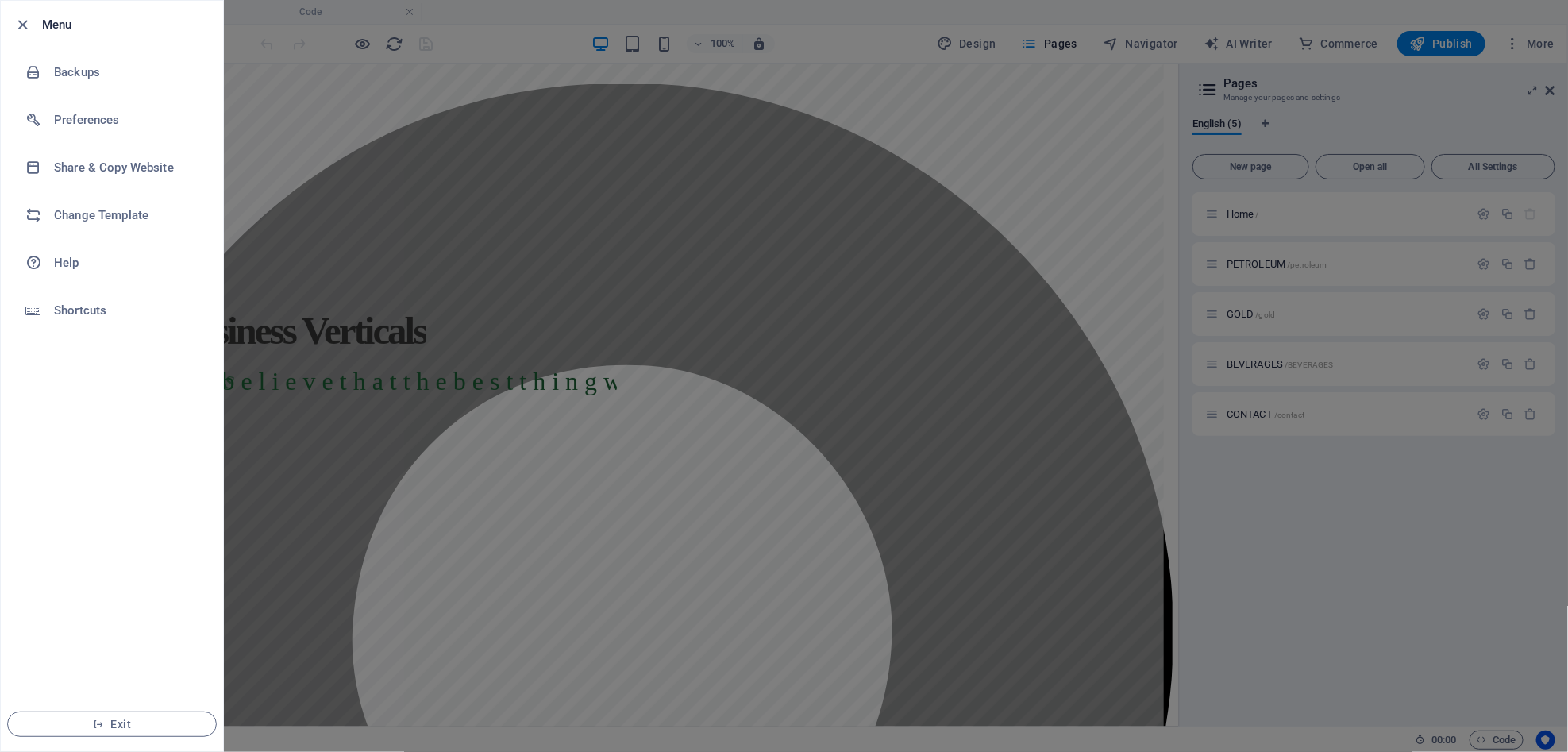
click at [42, 38] on li "Menu" at bounding box center [112, 24] width 222 height 47
click at [59, 28] on h6 "Menu" at bounding box center [127, 24] width 168 height 19
click at [258, 256] on div at bounding box center [784, 376] width 1568 height 752
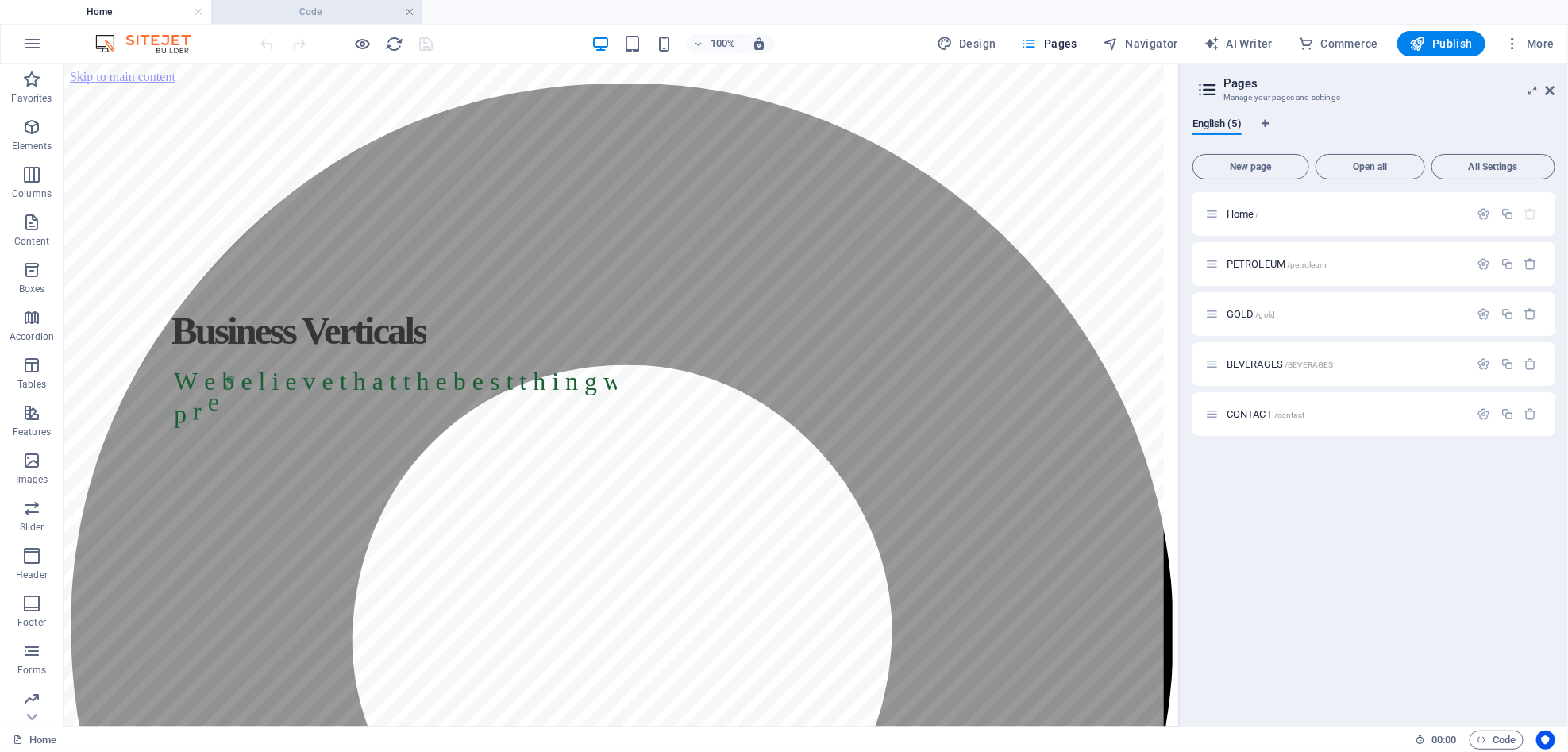
click at [408, 13] on link at bounding box center [410, 12] width 10 height 15
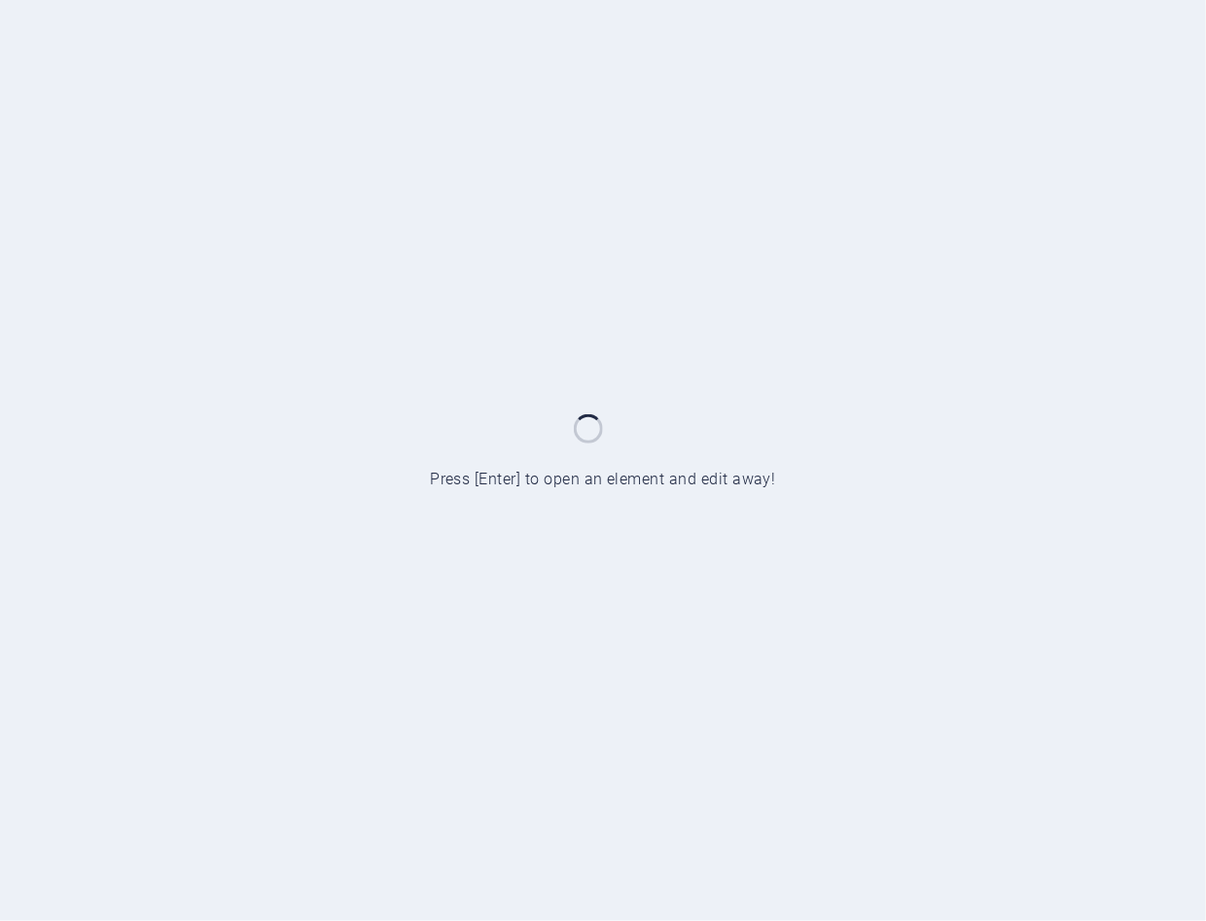
click at [780, 170] on div at bounding box center [603, 460] width 1206 height 921
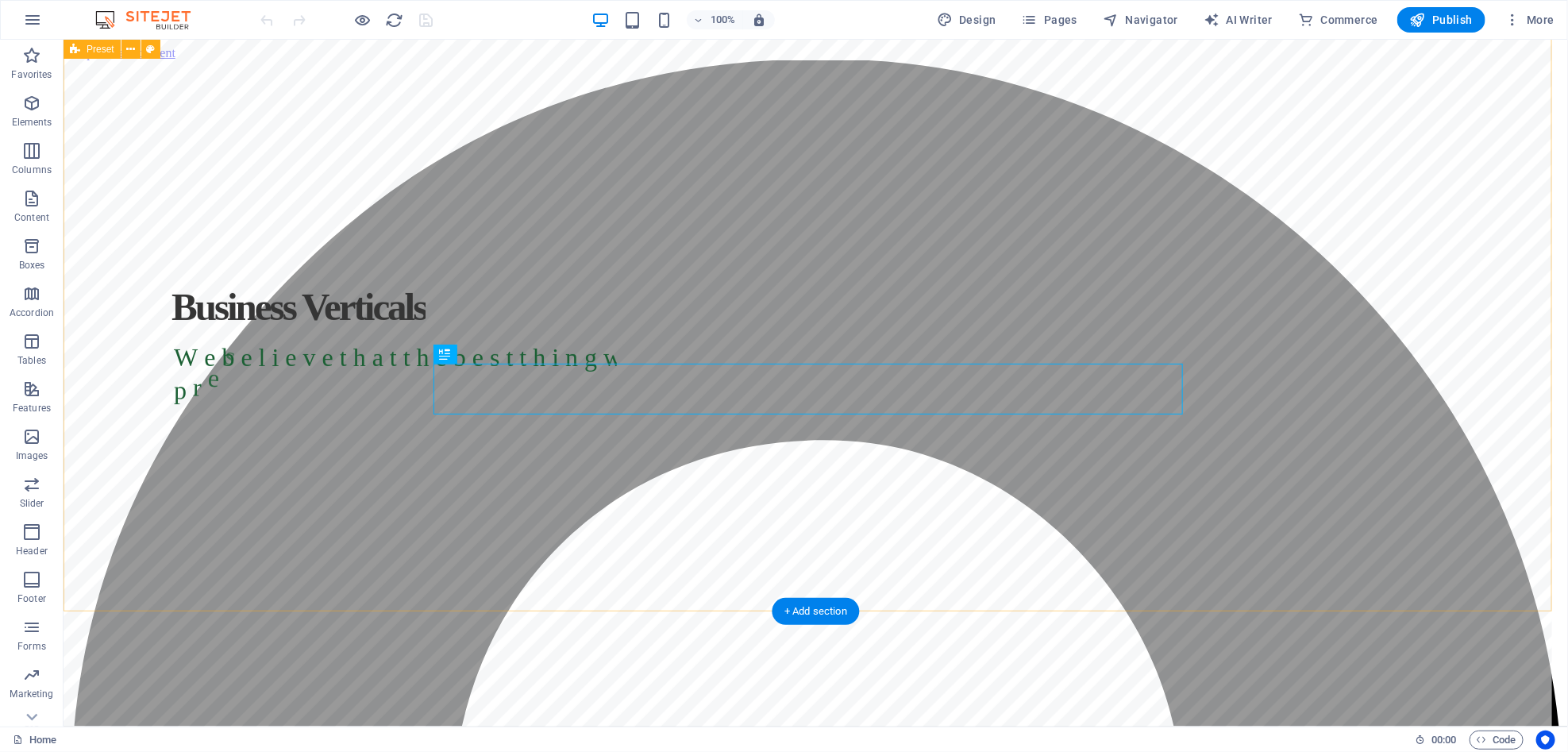
scroll to position [593, 0]
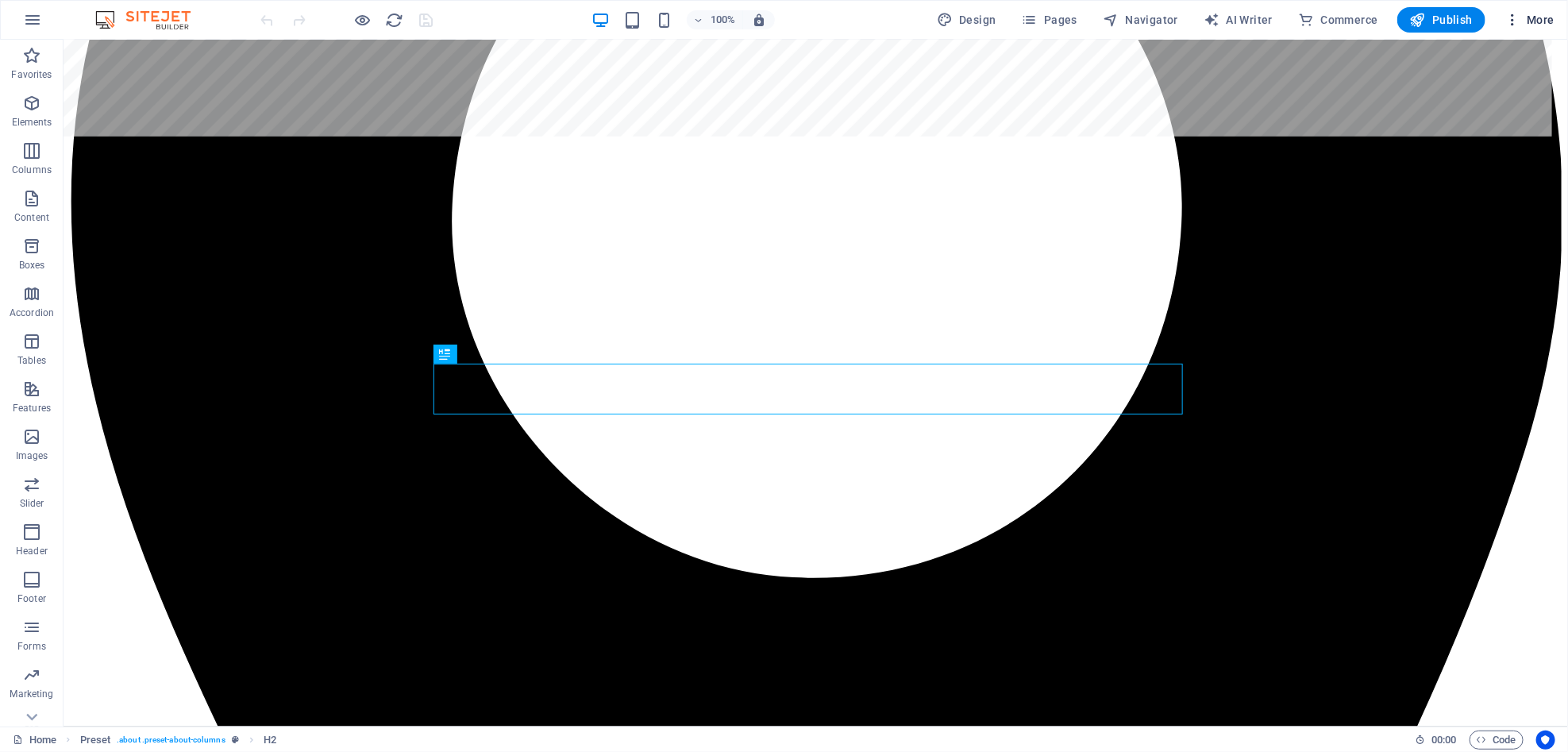
click at [984, 12] on icon "button" at bounding box center [1512, 20] width 16 height 16
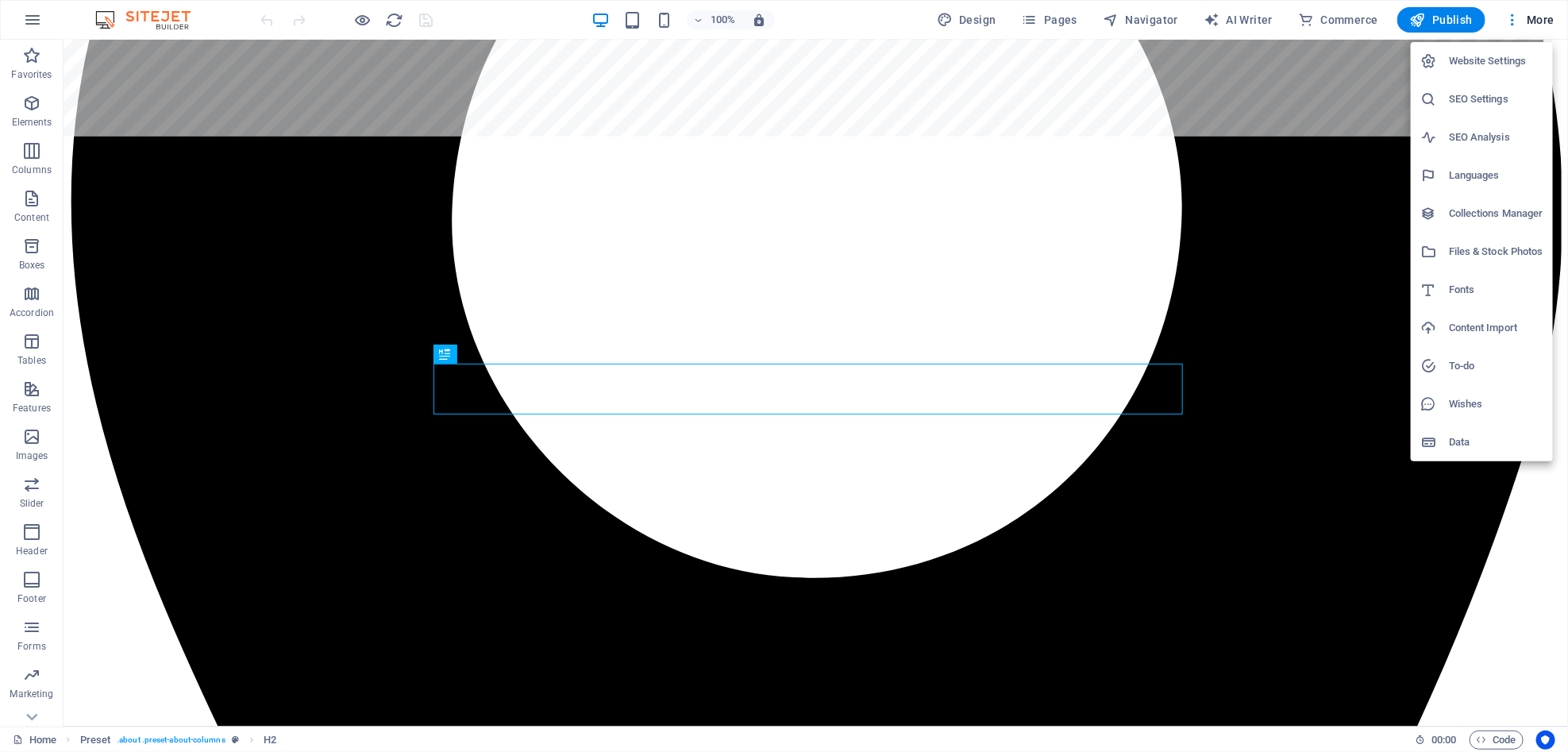
click at [984, 262] on li "Files & Stock Photos" at bounding box center [1482, 251] width 142 height 38
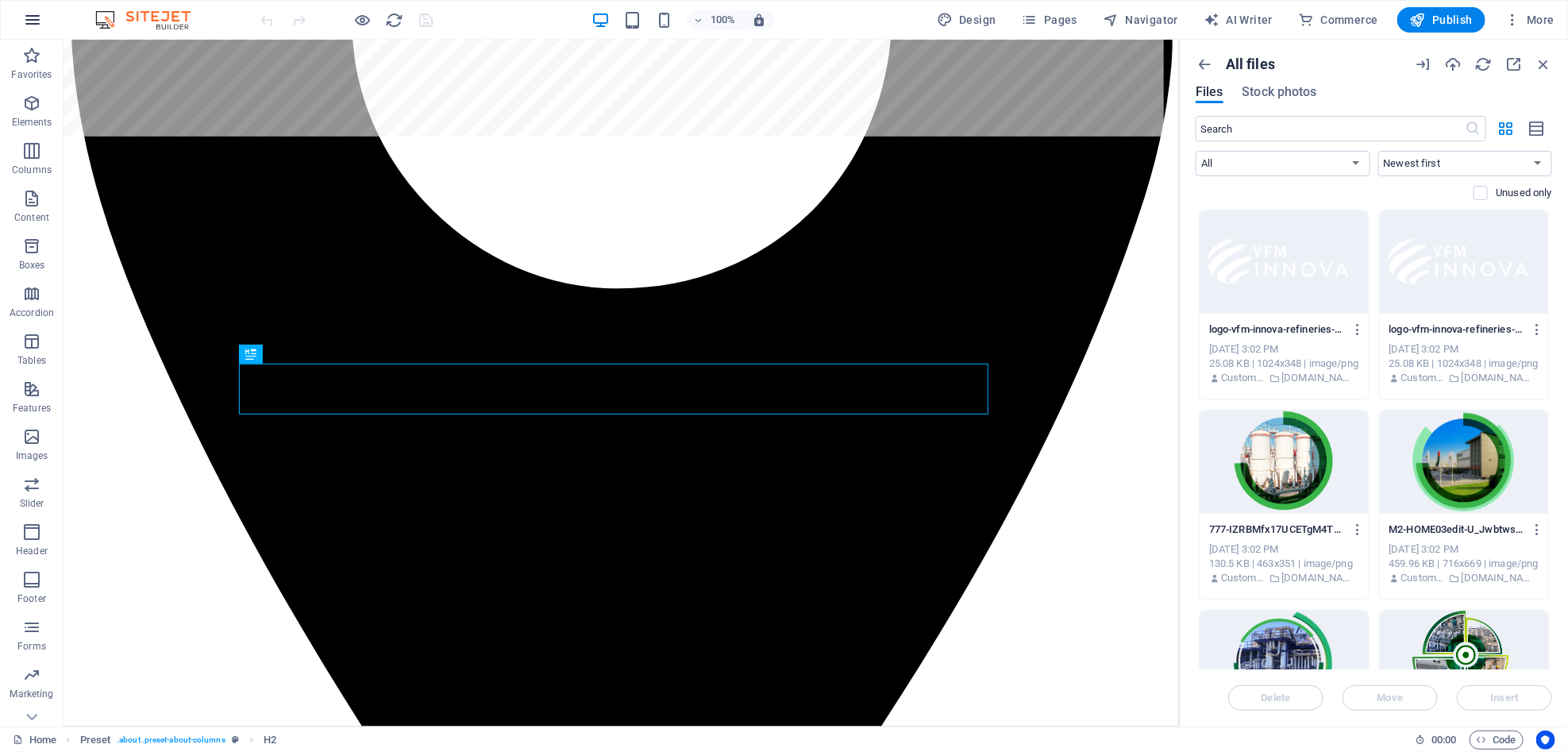
click at [42, 12] on icon "button" at bounding box center [32, 20] width 19 height 19
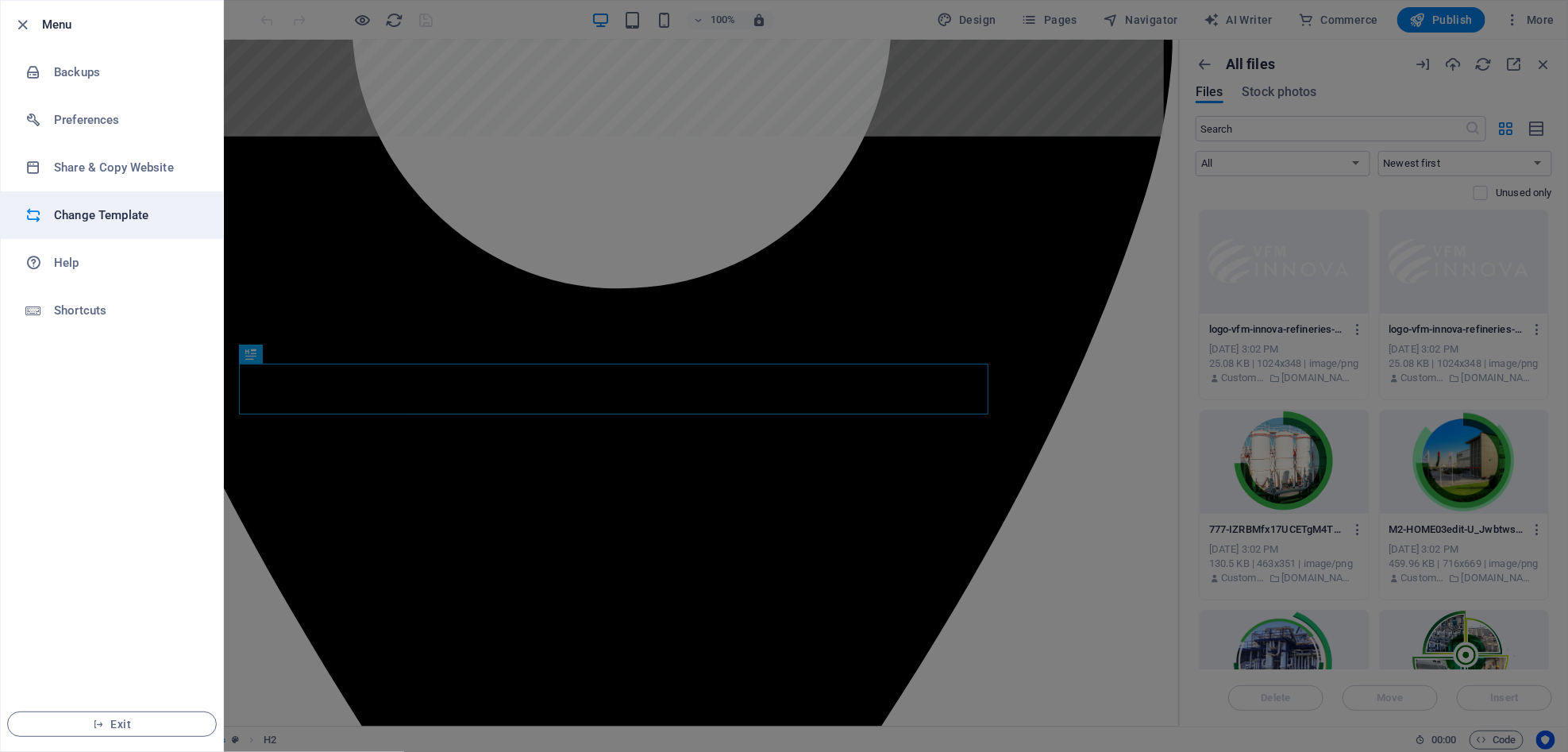
click at [111, 207] on h6 "Change Template" at bounding box center [127, 215] width 147 height 19
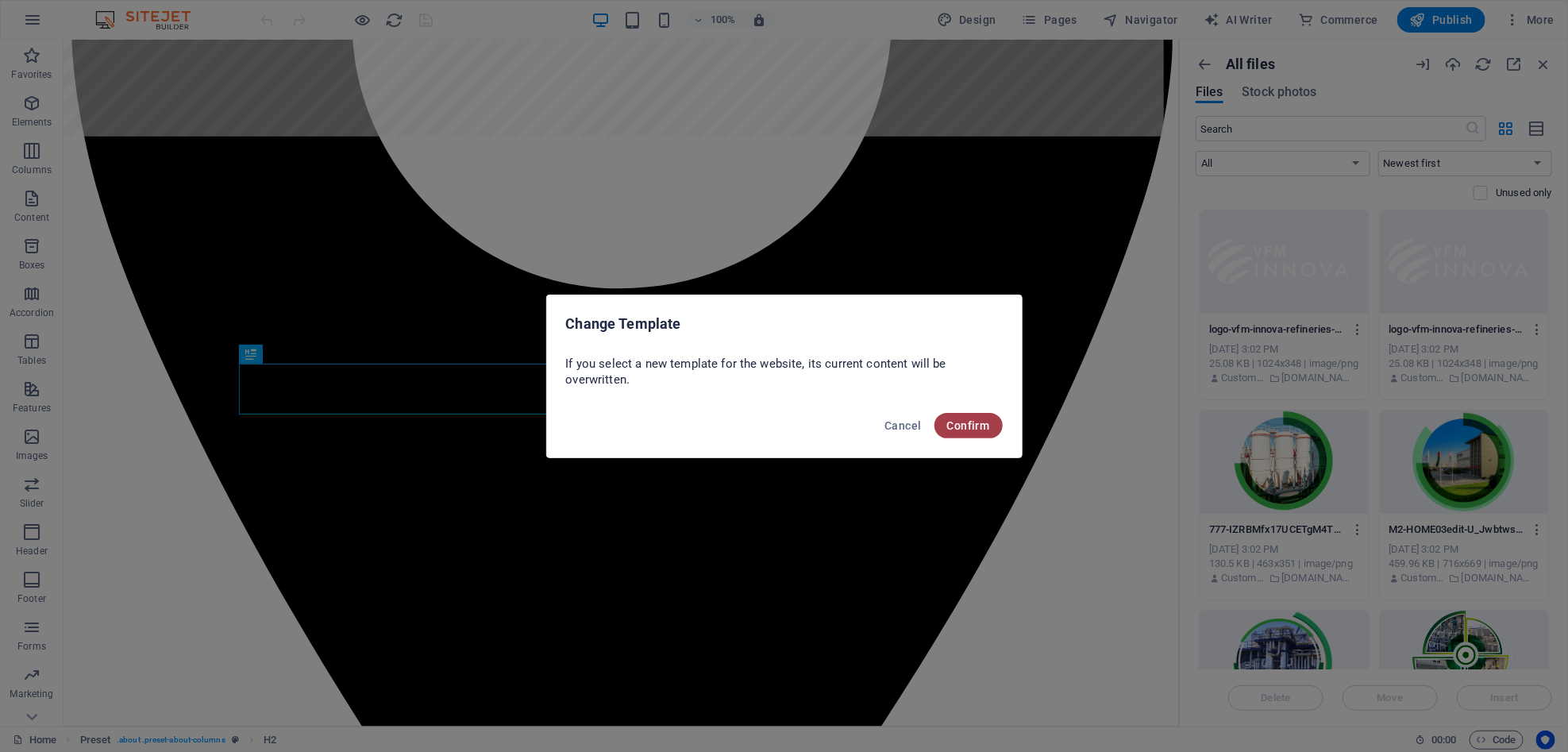
click at [970, 431] on span "Confirm" at bounding box center [968, 426] width 43 height 13
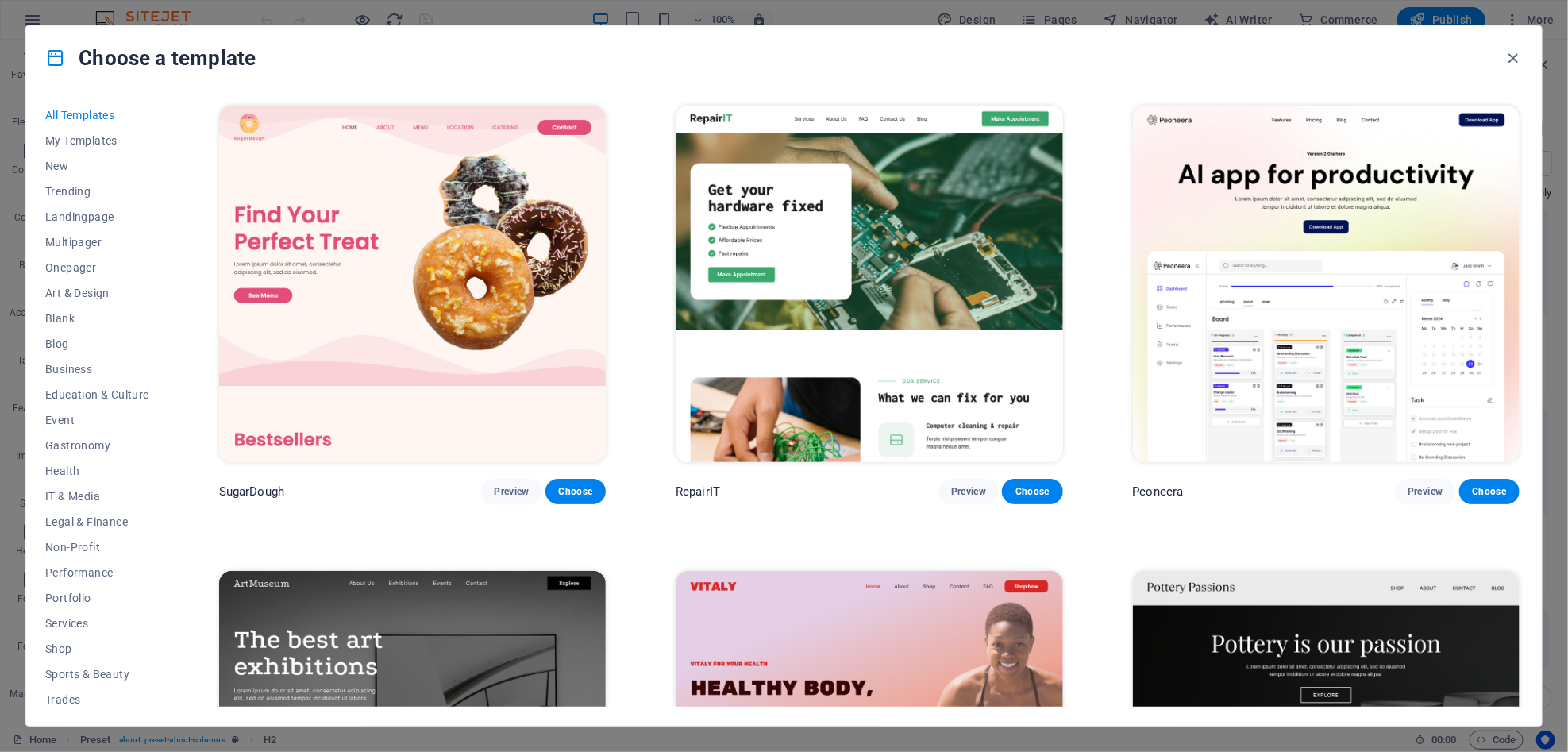
click at [984, 254] on img at bounding box center [1326, 283] width 387 height 357
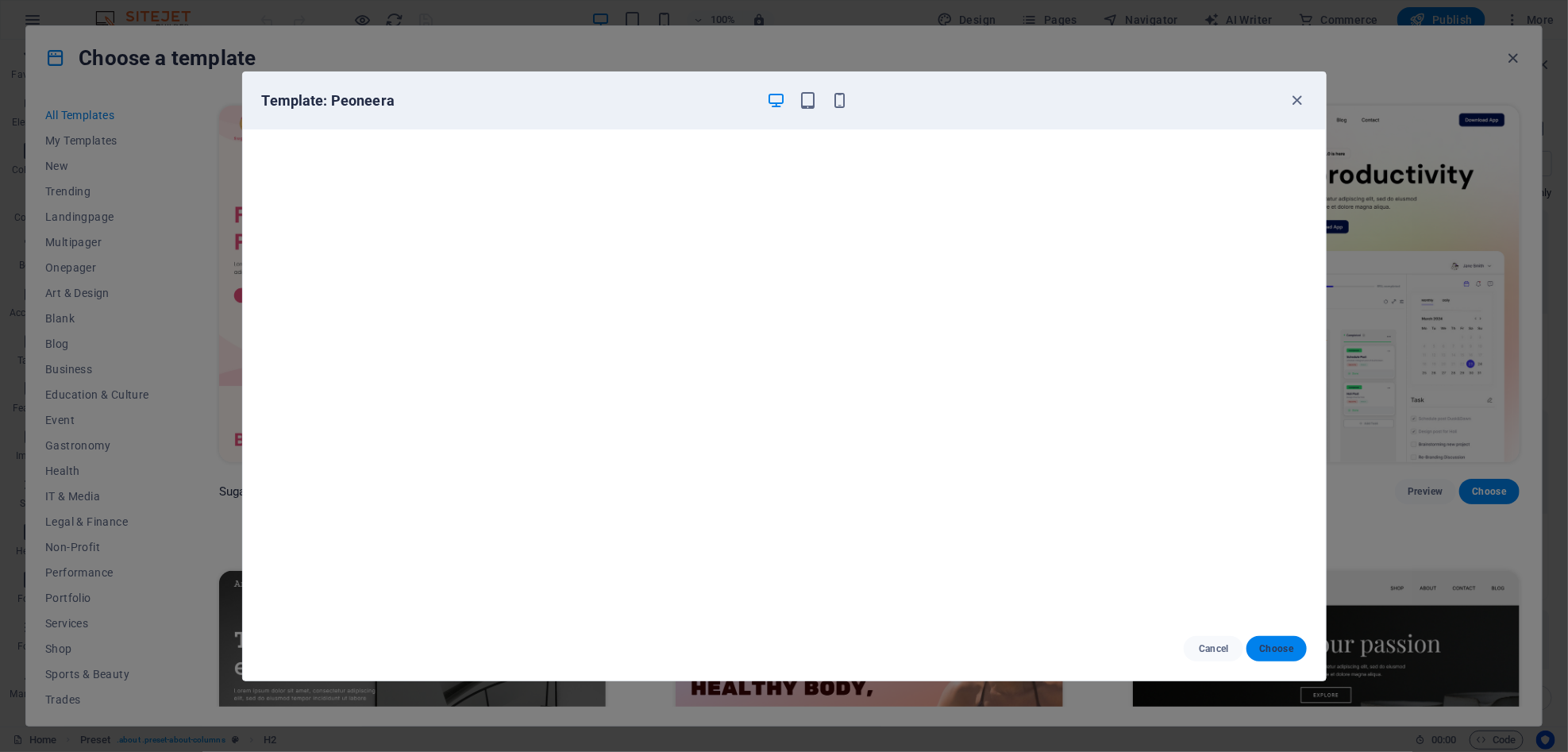
click at [984, 645] on span "Choose" at bounding box center [1277, 649] width 34 height 13
